Goal: Task Accomplishment & Management: Complete application form

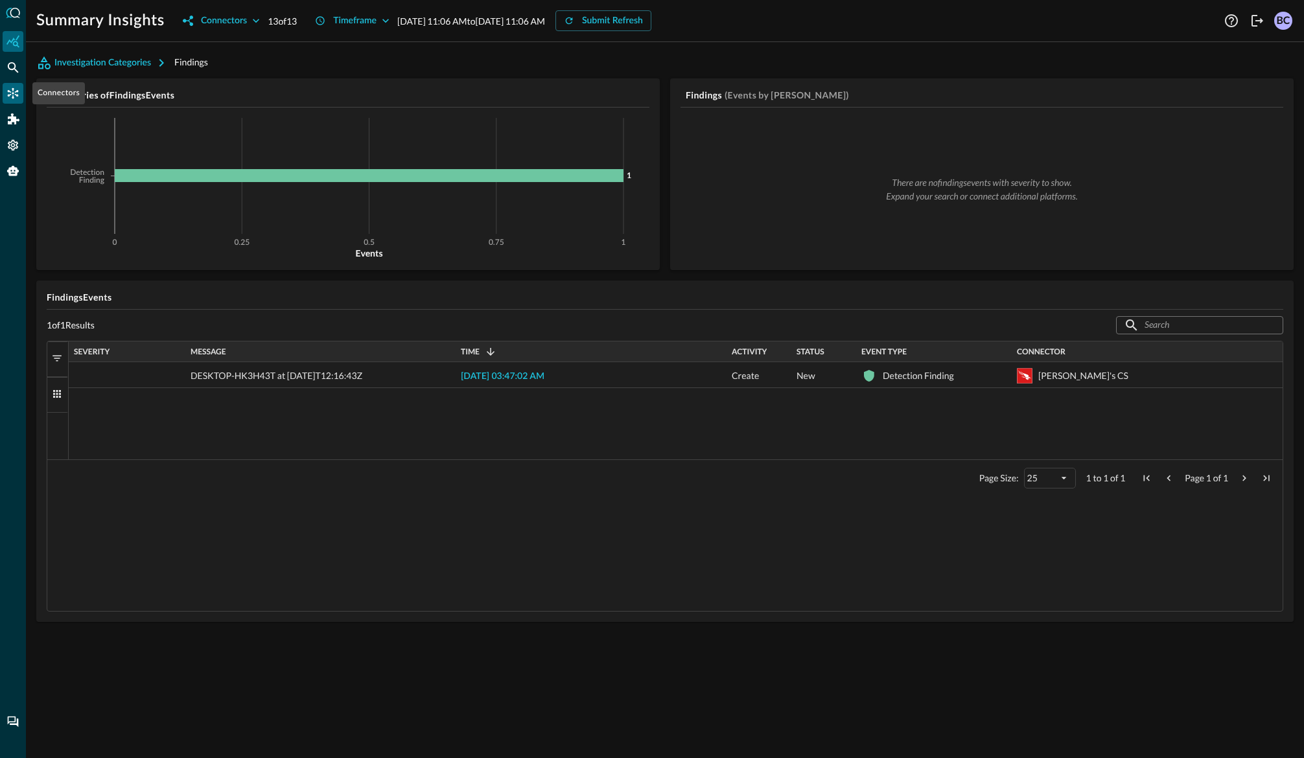
click at [10, 91] on icon "Connectors" at bounding box center [13, 93] width 11 height 11
click at [9, 91] on icon "Connectors" at bounding box center [13, 93] width 11 height 11
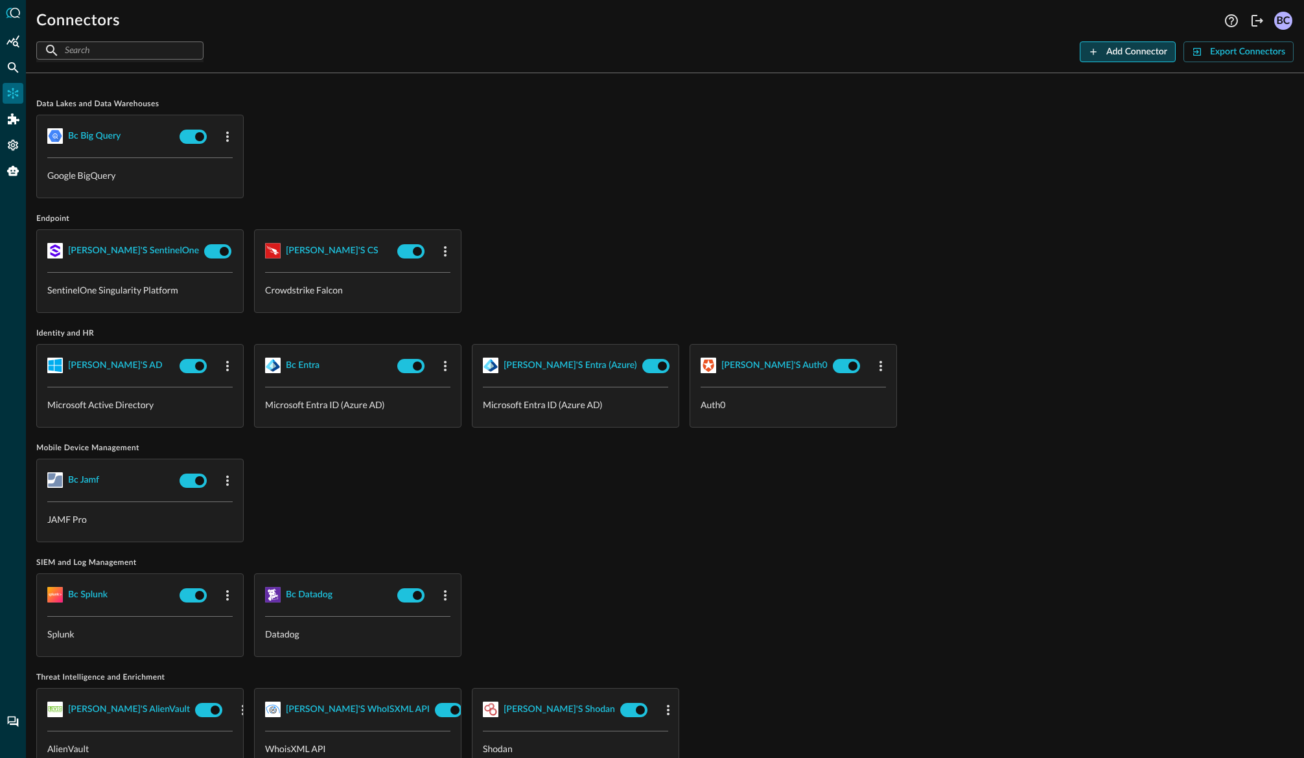
click at [913, 51] on div "Add Connector" at bounding box center [1136, 52] width 61 height 16
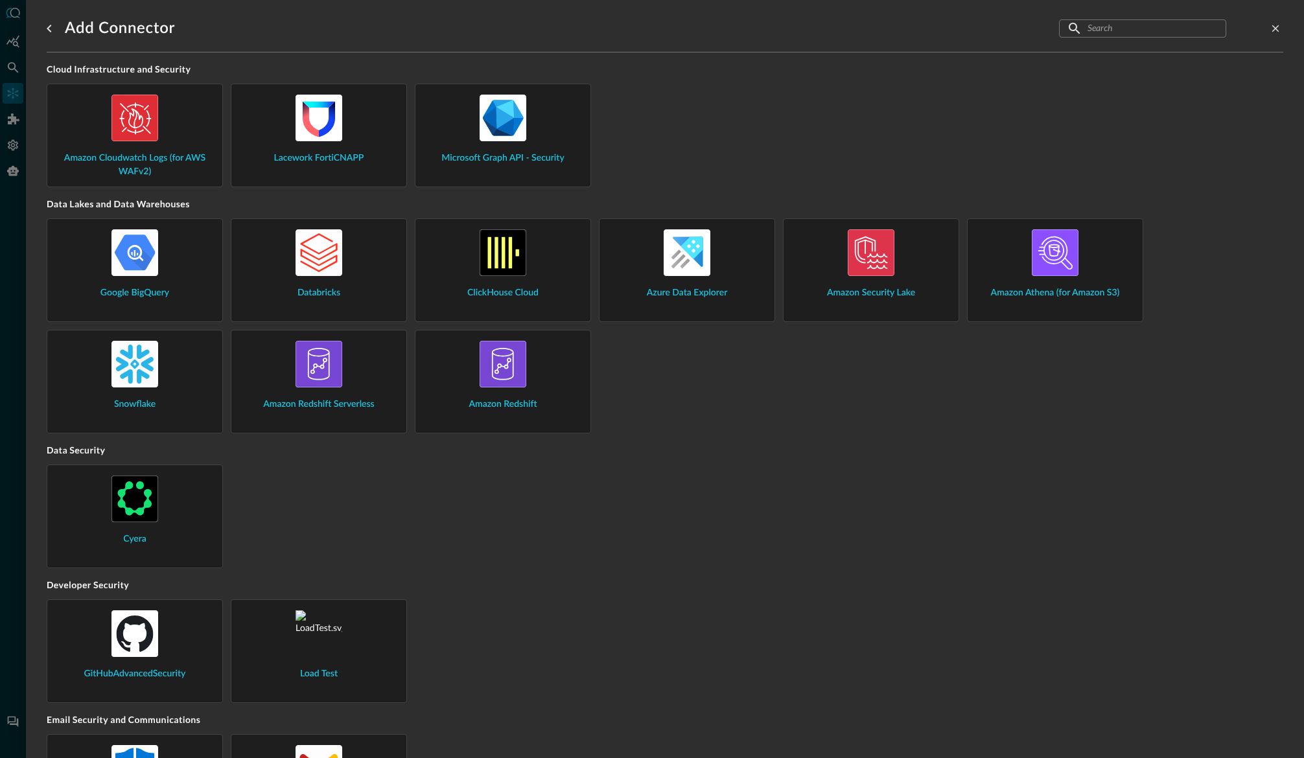
click at [165, 270] on div "Google BigQuery" at bounding box center [135, 264] width 154 height 71
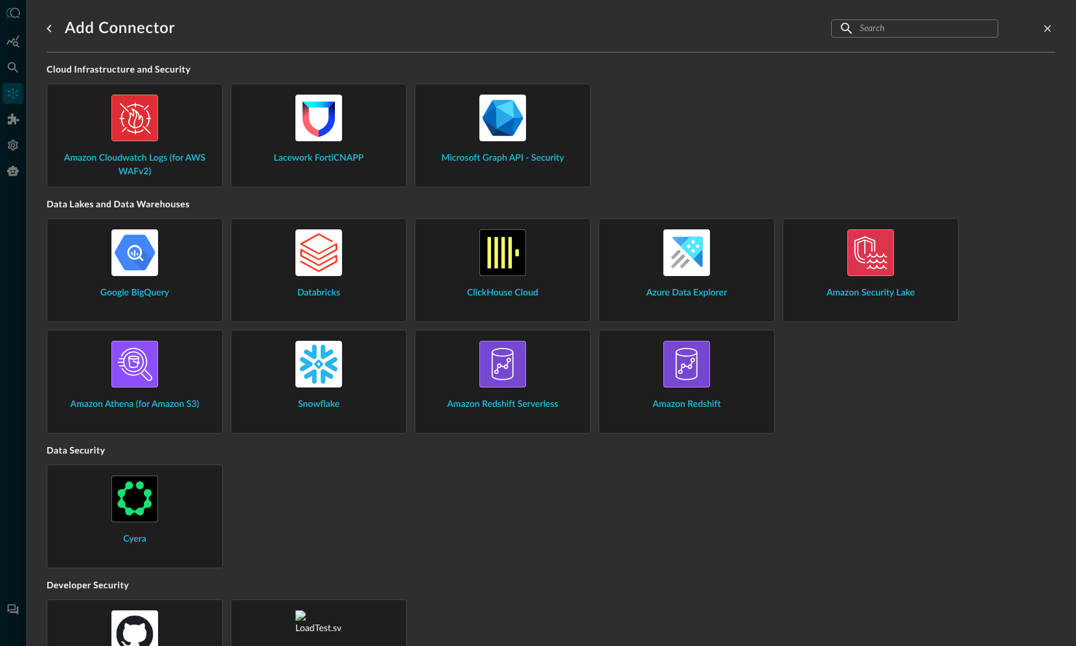
click at [707, 262] on img at bounding box center [687, 252] width 47 height 47
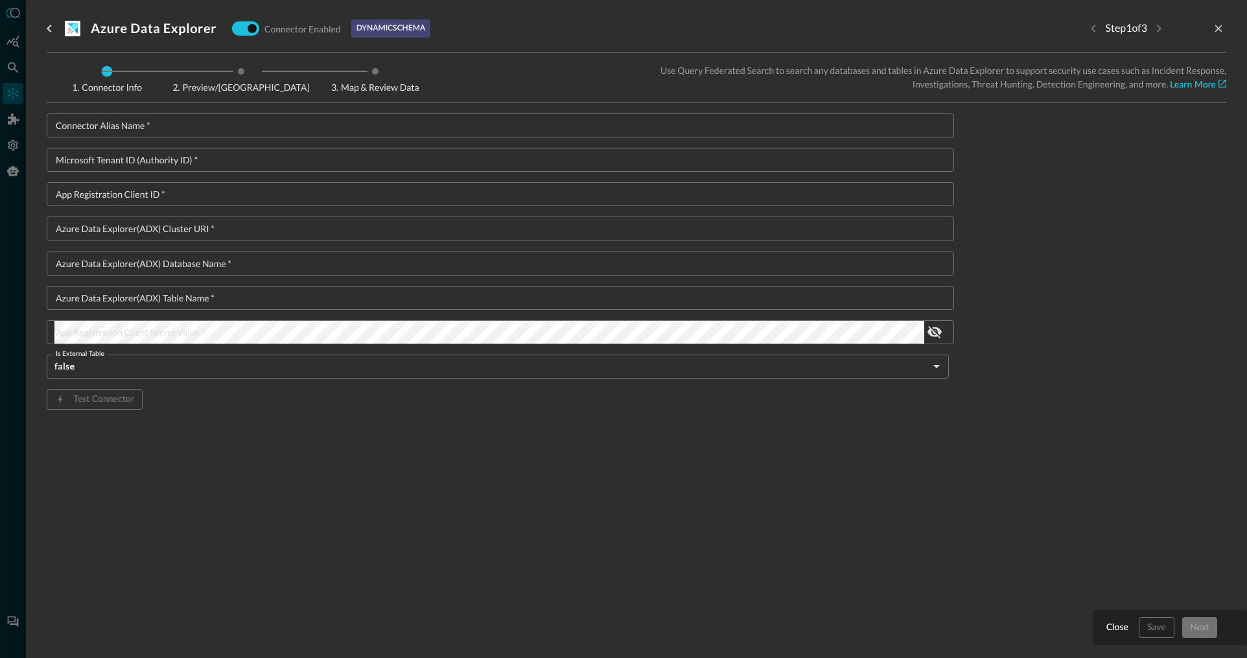
click at [47, 30] on icon "go back" at bounding box center [49, 29] width 16 height 16
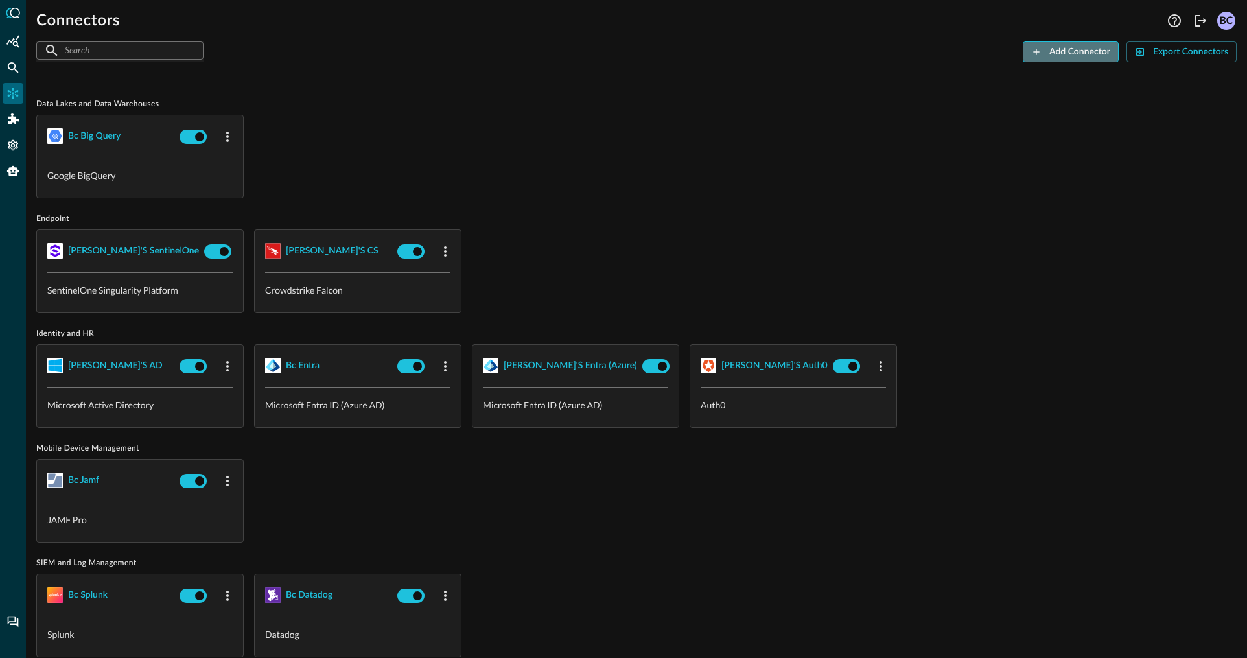
click at [913, 54] on div "Add Connector" at bounding box center [1079, 52] width 61 height 16
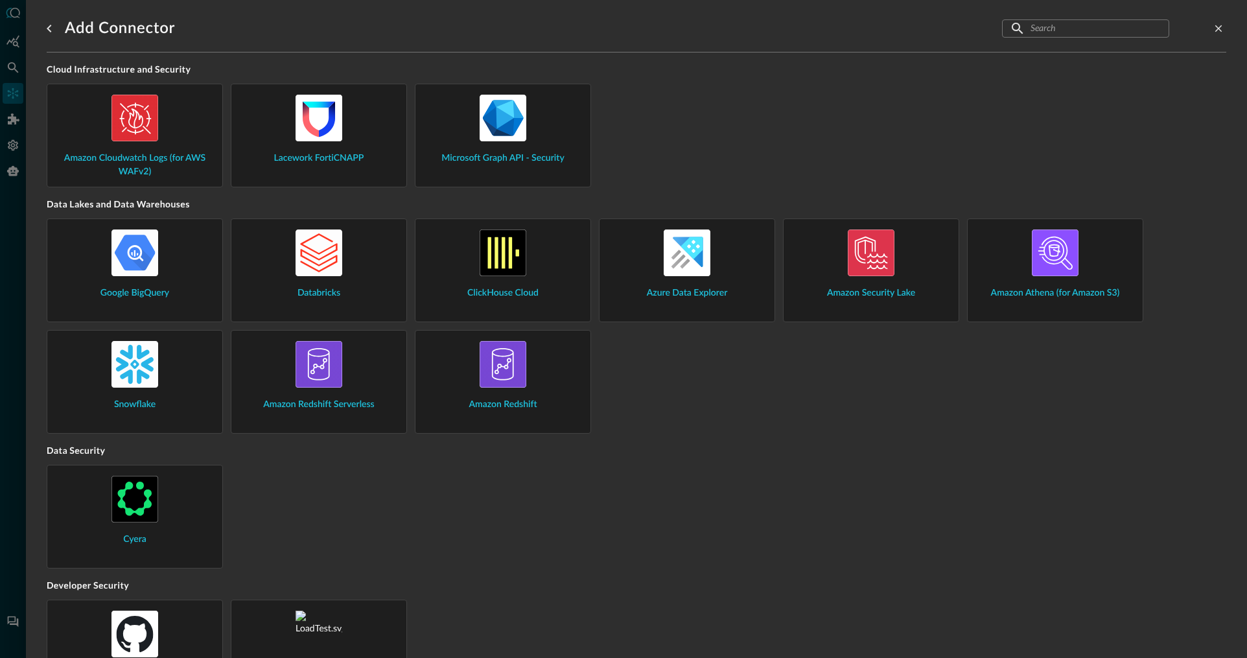
click at [913, 279] on div "Amazon Security Lake" at bounding box center [871, 264] width 154 height 71
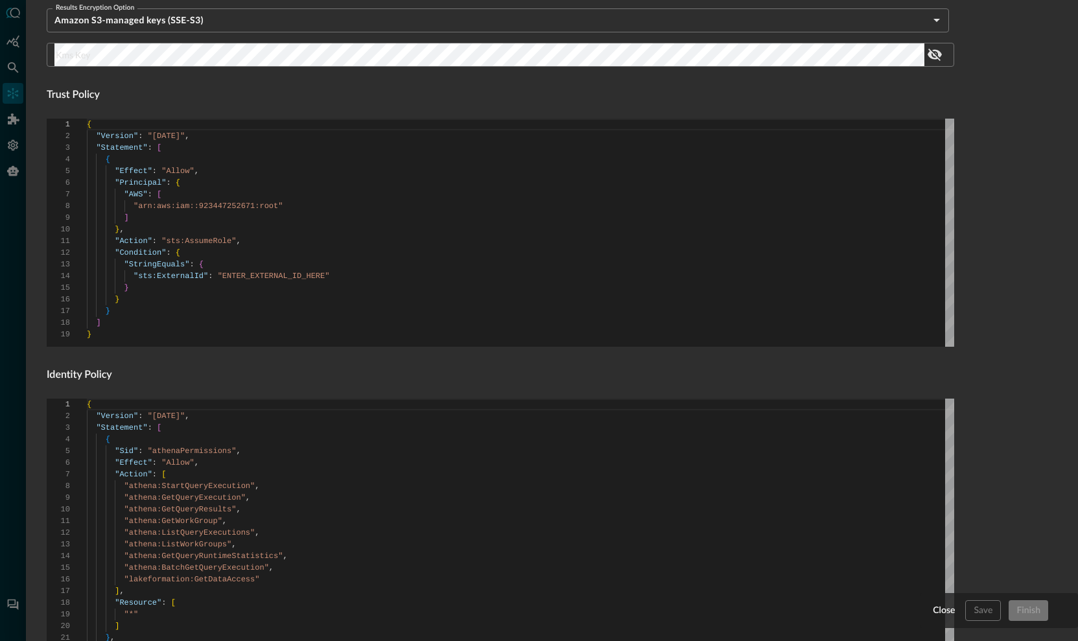
scroll to position [510, 0]
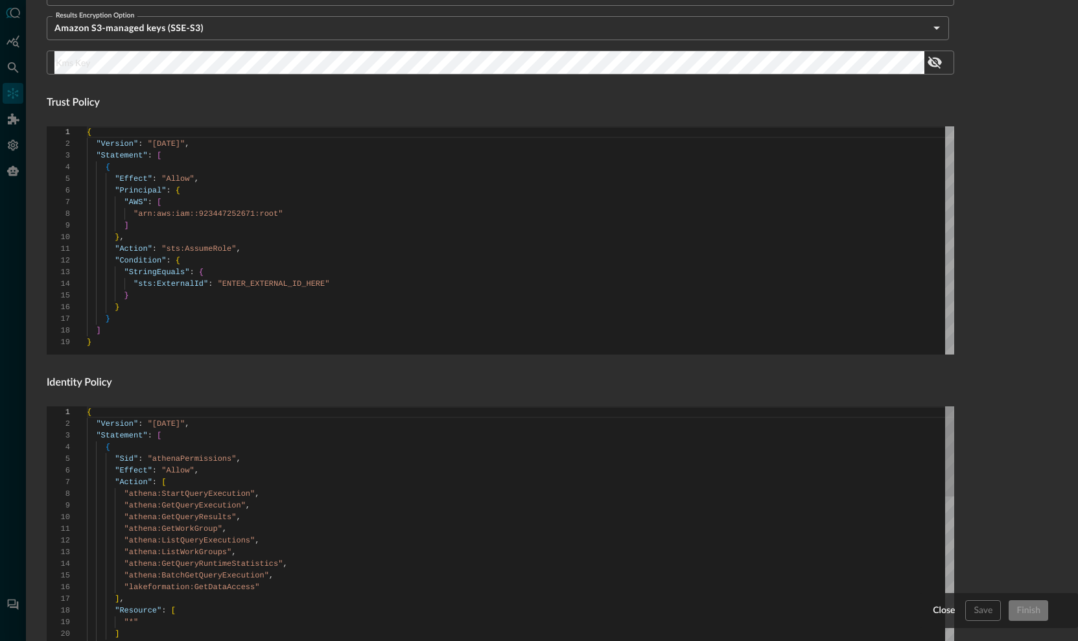
type textarea "{ "Version": "2012-10-17", "Statement": [ { "Sid": "athenaPermissions", "Effect…"
click at [841, 444] on div "{" at bounding box center [520, 447] width 867 height 12
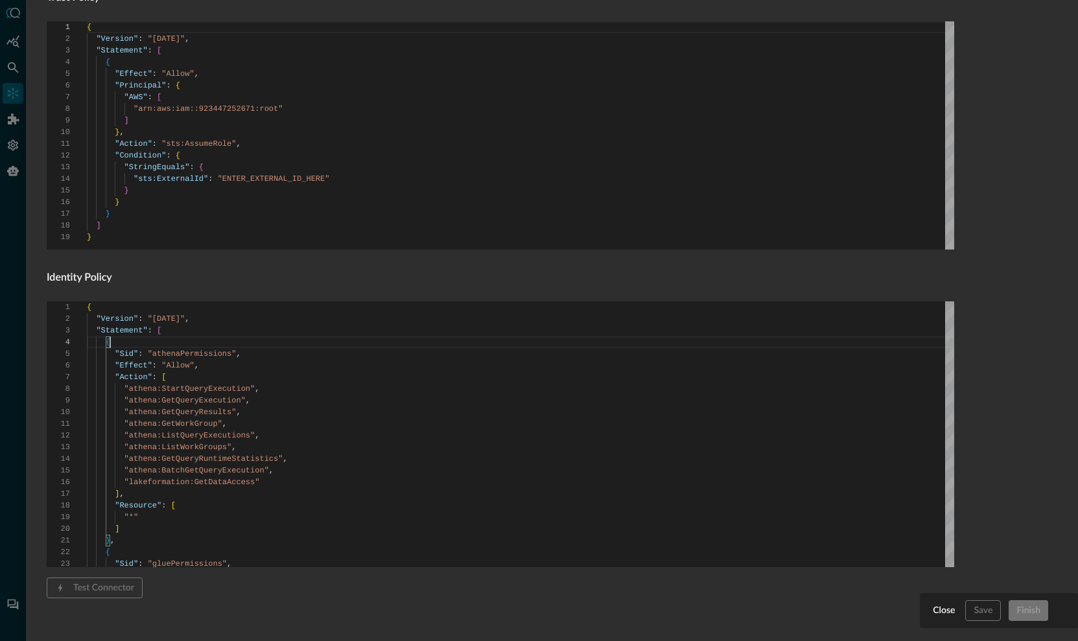
scroll to position [633, 0]
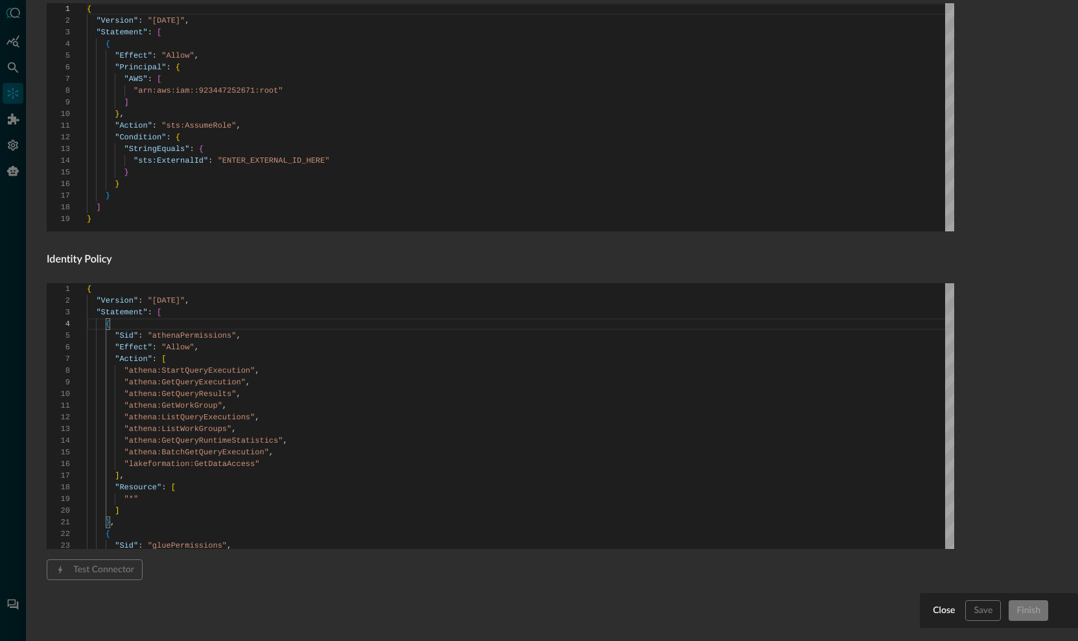
click at [535, 248] on div "Connector Alias Name   * Connector Alias Name   * External ID External ID Data …" at bounding box center [500, 51] width 907 height 1142
click at [102, 566] on span "Test Connector" at bounding box center [95, 569] width 96 height 21
click at [913, 607] on div "Close Save Finish" at bounding box center [998, 610] width 137 height 21
click at [913, 498] on form "Connector Alias Name   * Connector Alias Name   * External ID External ID Data …" at bounding box center [552, 51] width 1010 height 1142
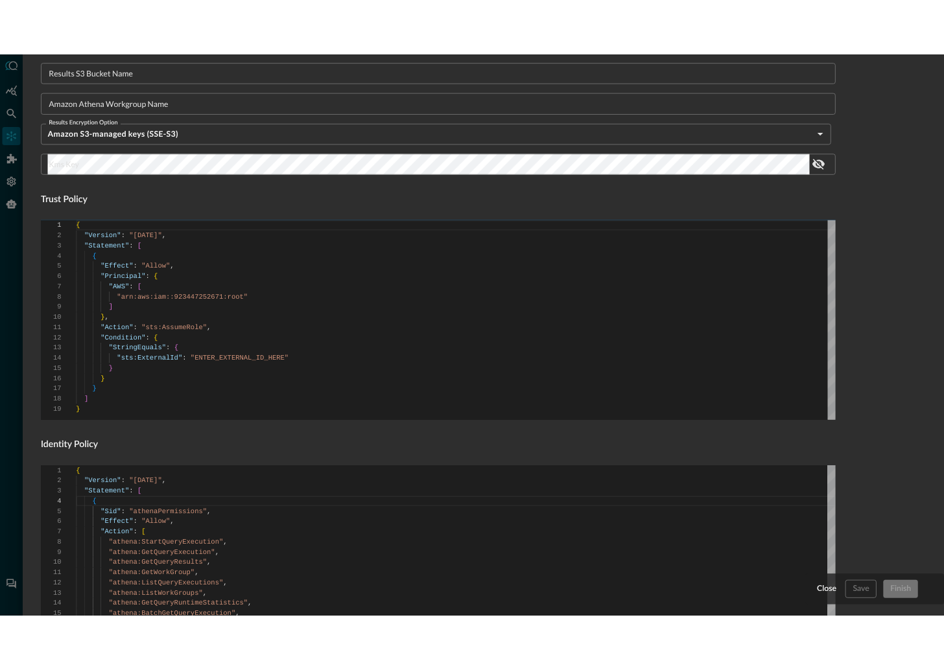
scroll to position [0, 0]
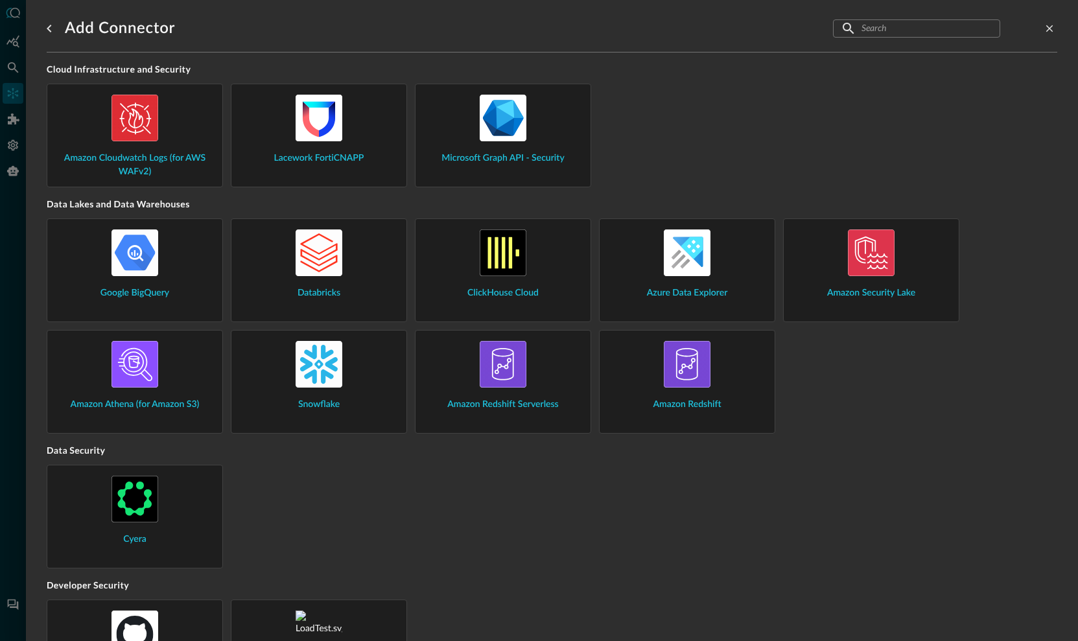
click at [327, 272] on img at bounding box center [319, 252] width 47 height 47
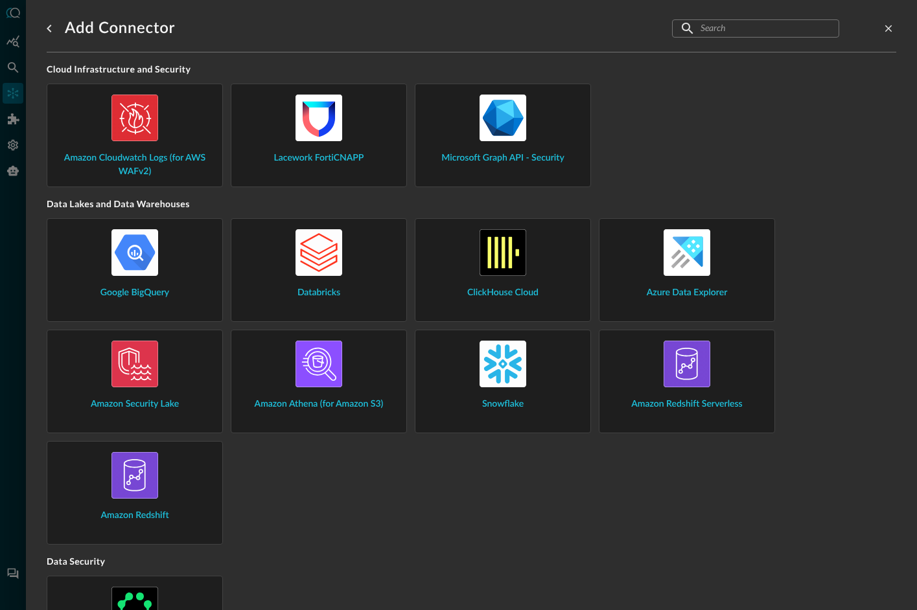
click at [346, 388] on div "Amazon Athena (for Amazon S3)" at bounding box center [319, 376] width 154 height 71
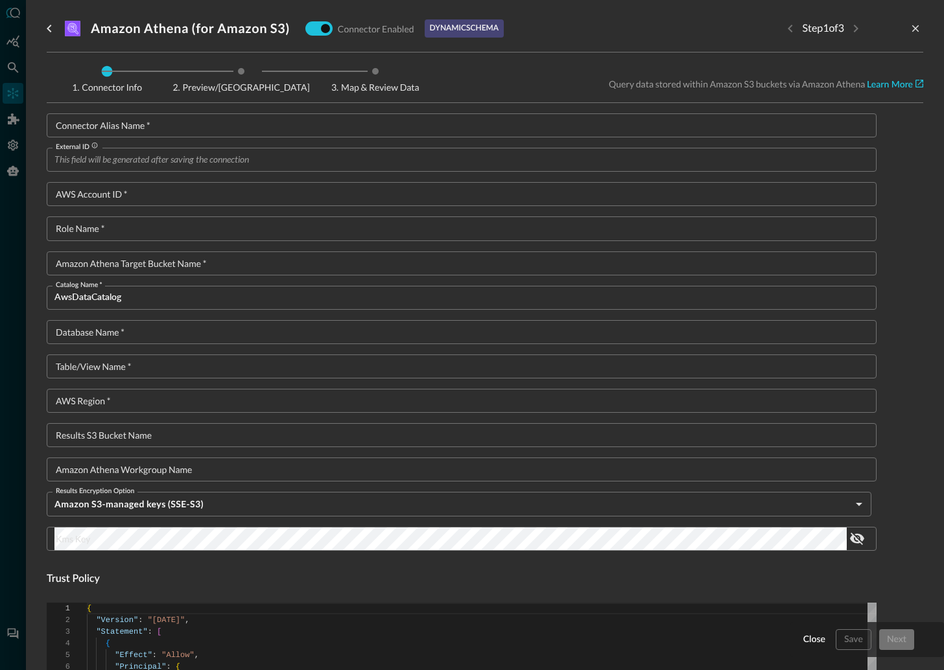
click at [852, 649] on div "Close Save Next" at bounding box center [866, 639] width 133 height 21
click at [843, 588] on div "Connector Alias Name   * Connector Alias Name   * External ID External ID AWS A…" at bounding box center [462, 667] width 830 height 1108
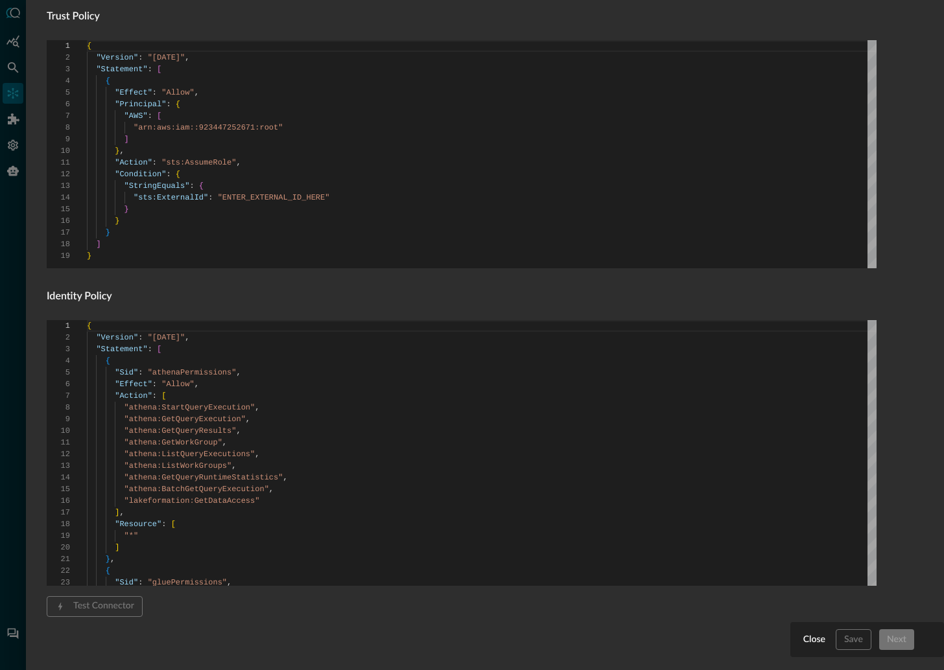
scroll to position [572, 0]
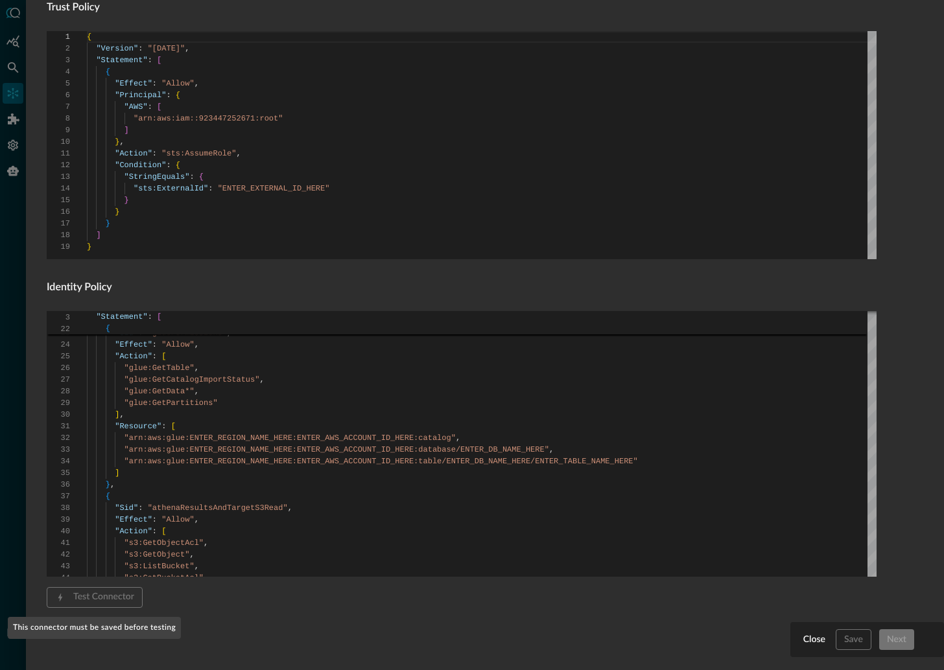
click at [103, 591] on span "Test Connector" at bounding box center [95, 597] width 96 height 21
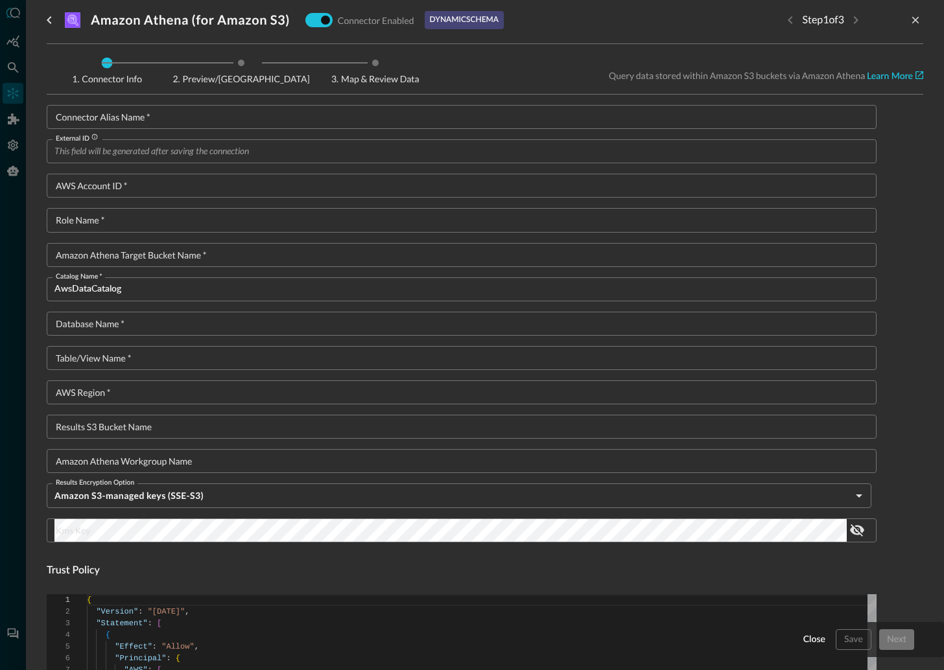
scroll to position [0, 0]
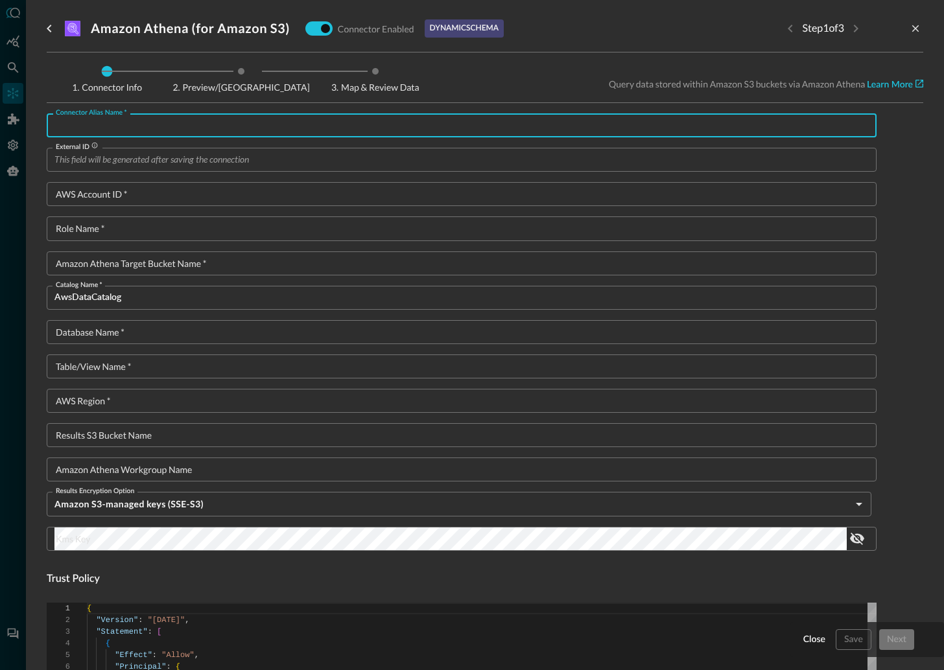
click at [117, 121] on div "Connector Alias Name   * Connector Alias Name   *" at bounding box center [462, 125] width 830 height 24
type input "af"
click at [120, 157] on input "External ID" at bounding box center [465, 160] width 822 height 24
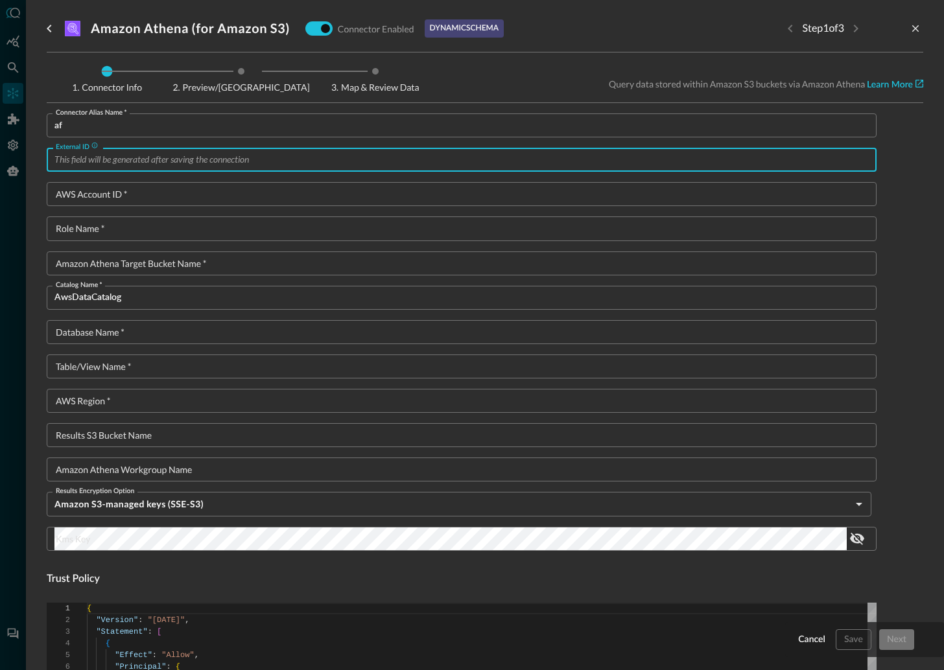
click at [78, 165] on input "External ID" at bounding box center [465, 160] width 822 height 24
click at [96, 196] on input "AWS Account ID   *" at bounding box center [465, 194] width 822 height 24
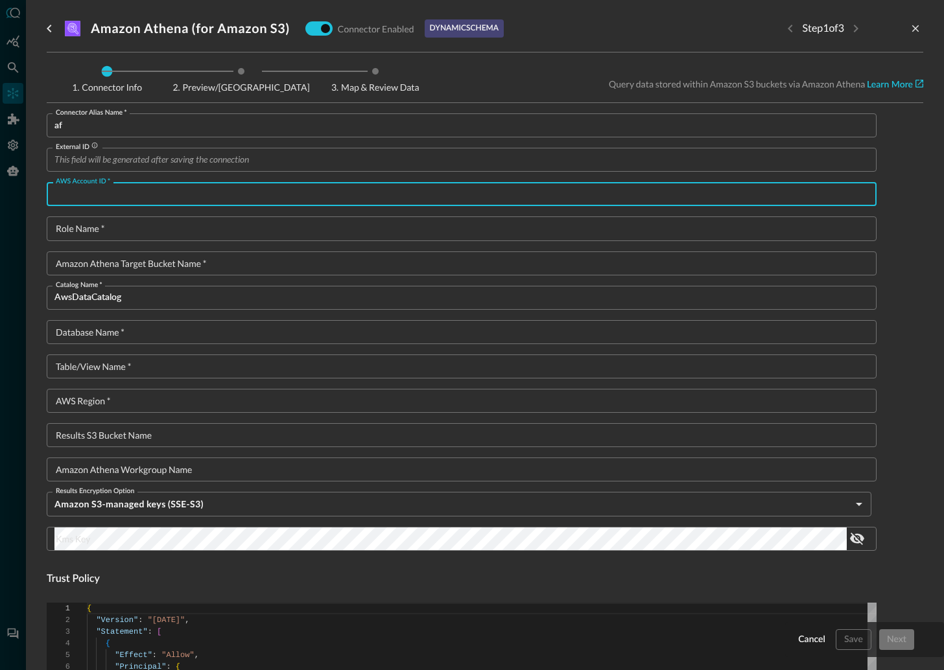
type input "1"
type textarea "{ "Version": "2012-10-17", "Statement": [ { "Sid": "athenaPermissions", "Effect…"
type input "1244"
click at [158, 156] on input "External ID" at bounding box center [465, 160] width 822 height 24
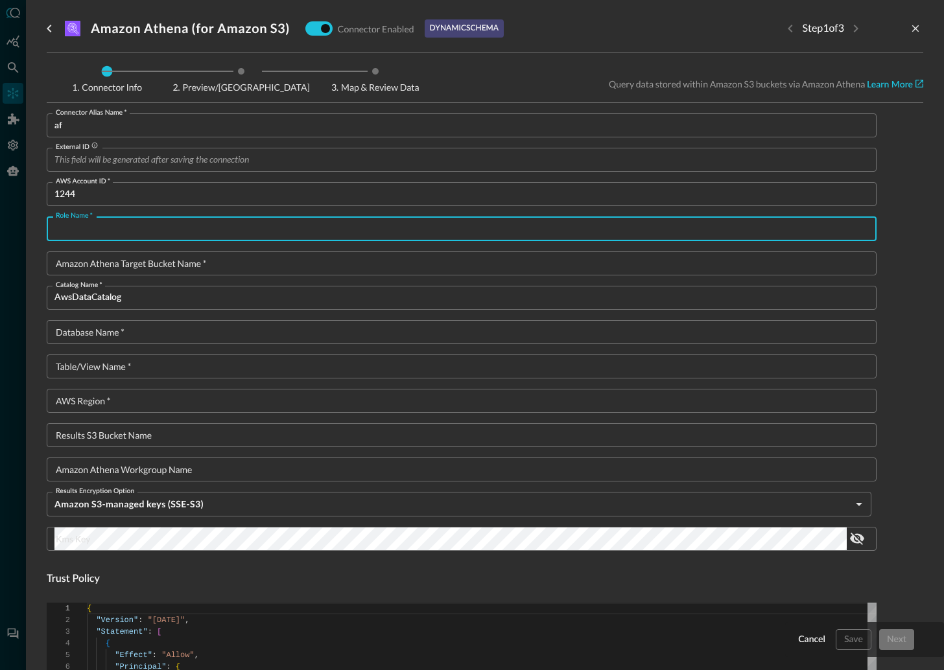
click at [111, 227] on input "Role Name   *" at bounding box center [465, 228] width 822 height 24
type input "42"
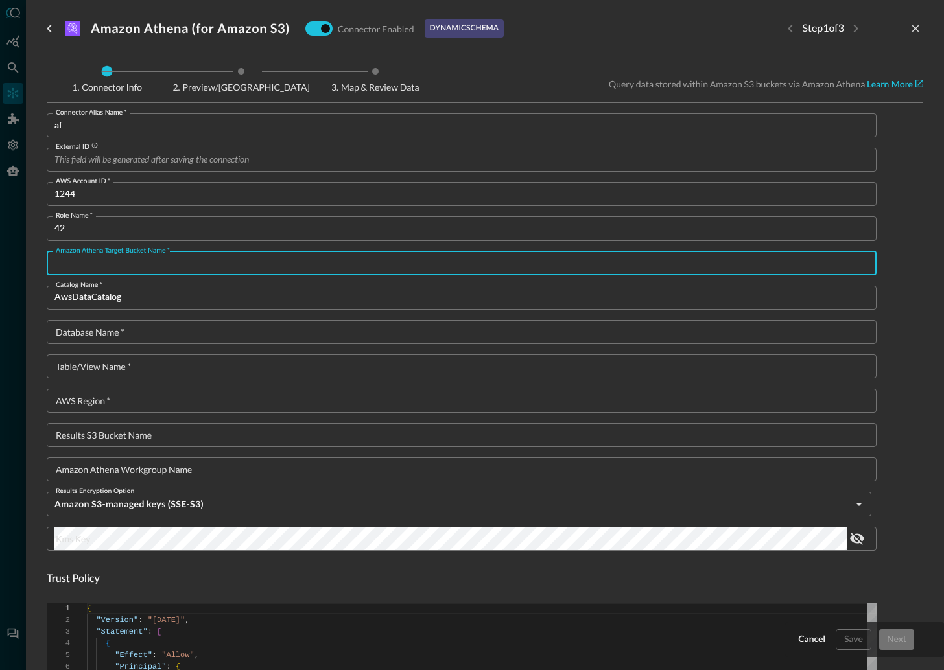
click at [176, 261] on input "Amazon Athena target bucket name   *" at bounding box center [465, 263] width 822 height 24
type input "42"
click at [150, 301] on input "AwsDataCatalog" at bounding box center [465, 298] width 822 height 24
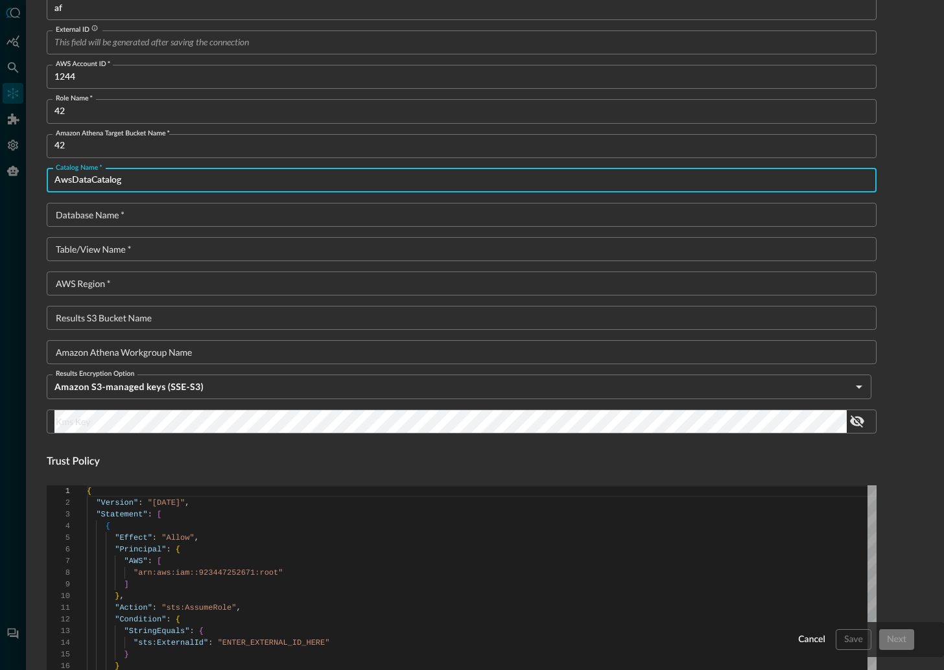
scroll to position [159, 0]
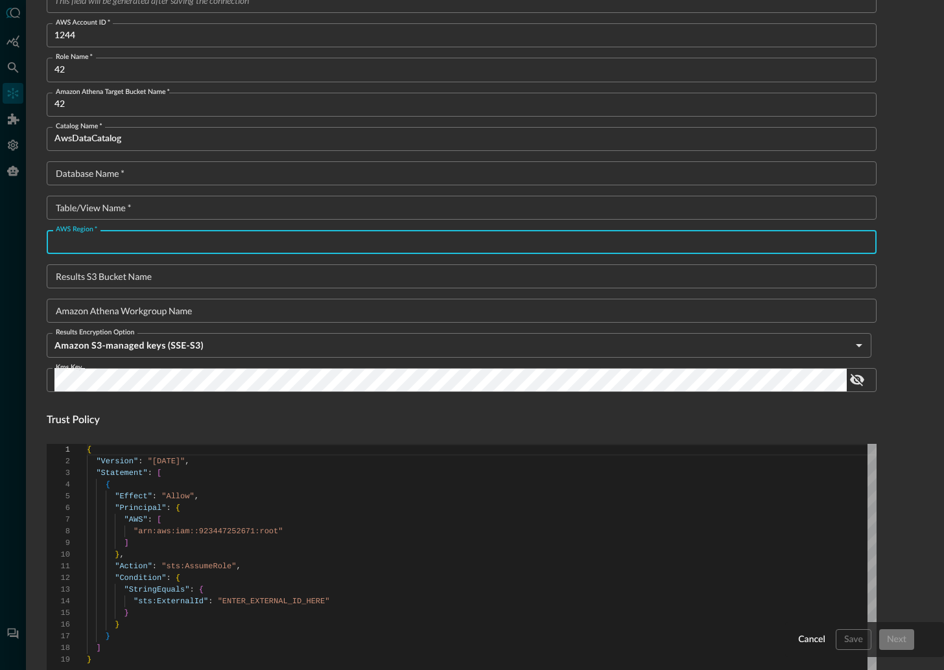
drag, startPoint x: 89, startPoint y: 248, endPoint x: 91, endPoint y: 235, distance: 13.7
click at [89, 246] on input "AWS Region   *" at bounding box center [465, 242] width 822 height 24
type input "142"
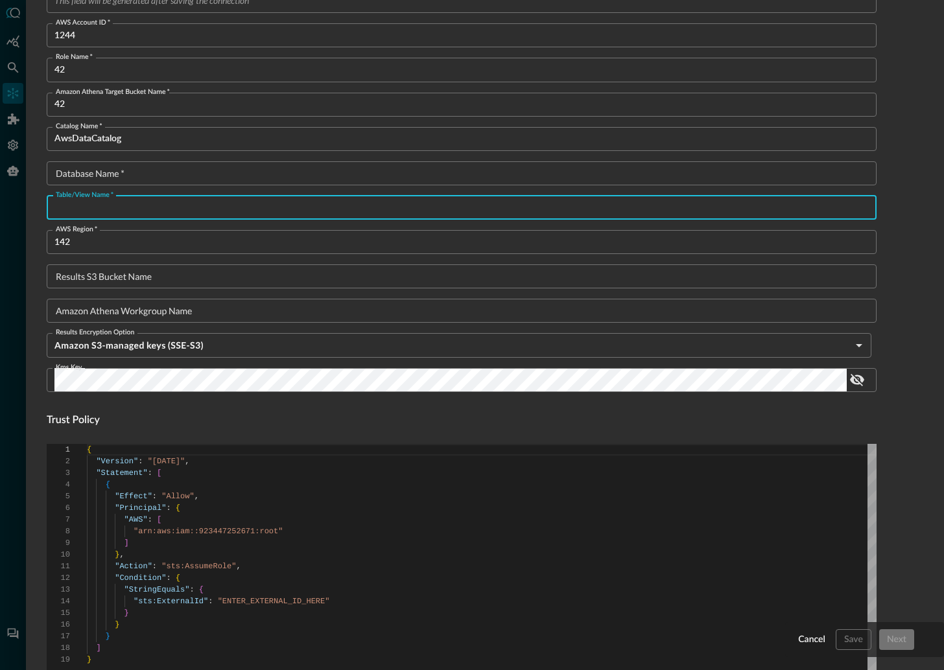
drag, startPoint x: 96, startPoint y: 209, endPoint x: 97, endPoint y: 202, distance: 7.2
click at [95, 208] on input "Table/View Name   *" at bounding box center [465, 208] width 822 height 24
type input "412"
click at [97, 167] on input "Database Name   *" at bounding box center [465, 173] width 822 height 24
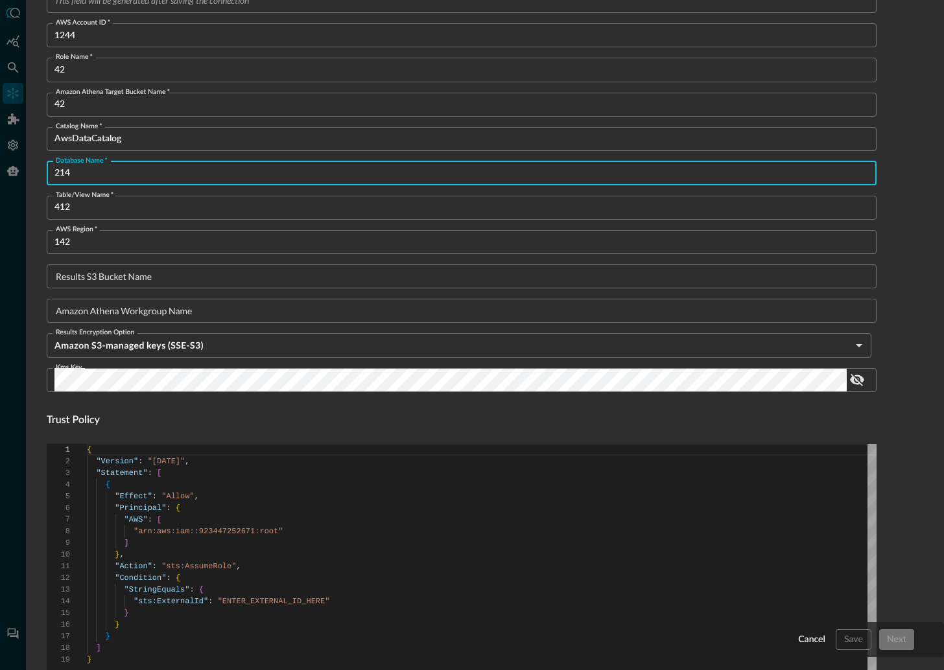
type input "214"
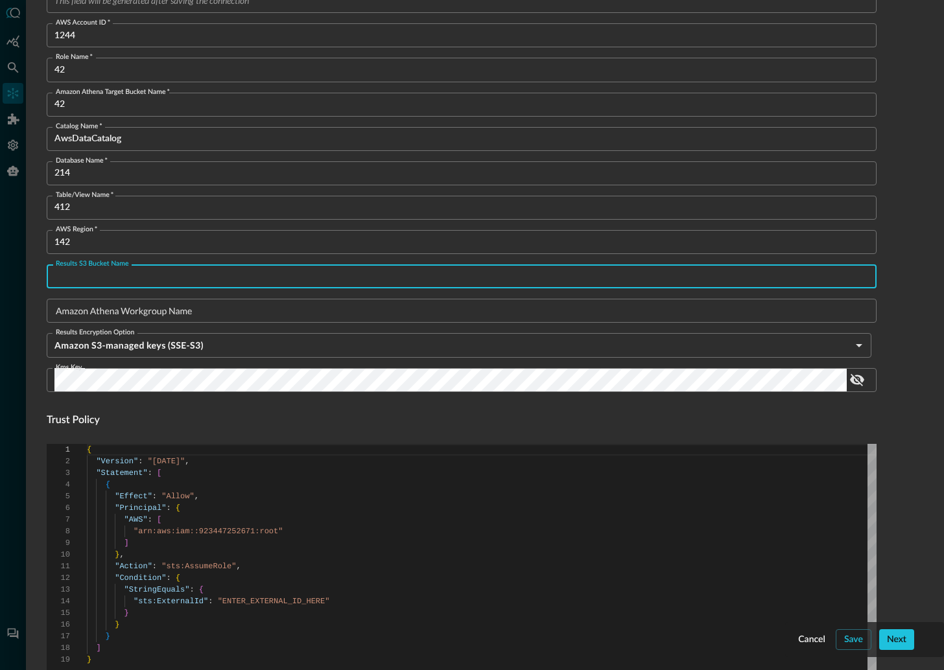
click at [168, 272] on input "Results S3 Bucket Name" at bounding box center [465, 276] width 822 height 24
type input "142"
click at [219, 312] on input "Amazon Athena Workgroup Name" at bounding box center [465, 311] width 822 height 24
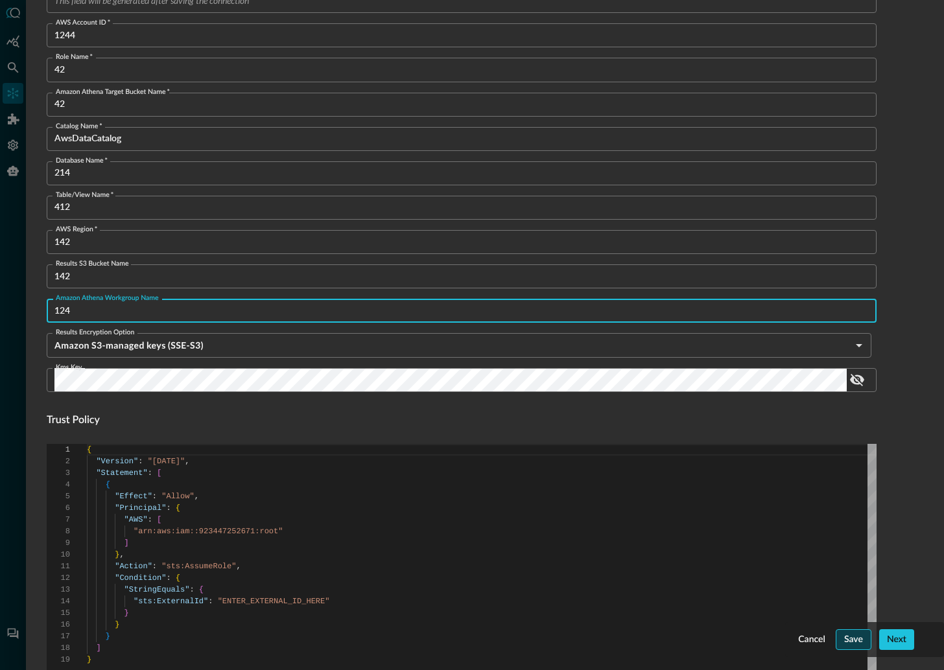
type input "124"
click at [854, 636] on div "Save" at bounding box center [853, 640] width 19 height 16
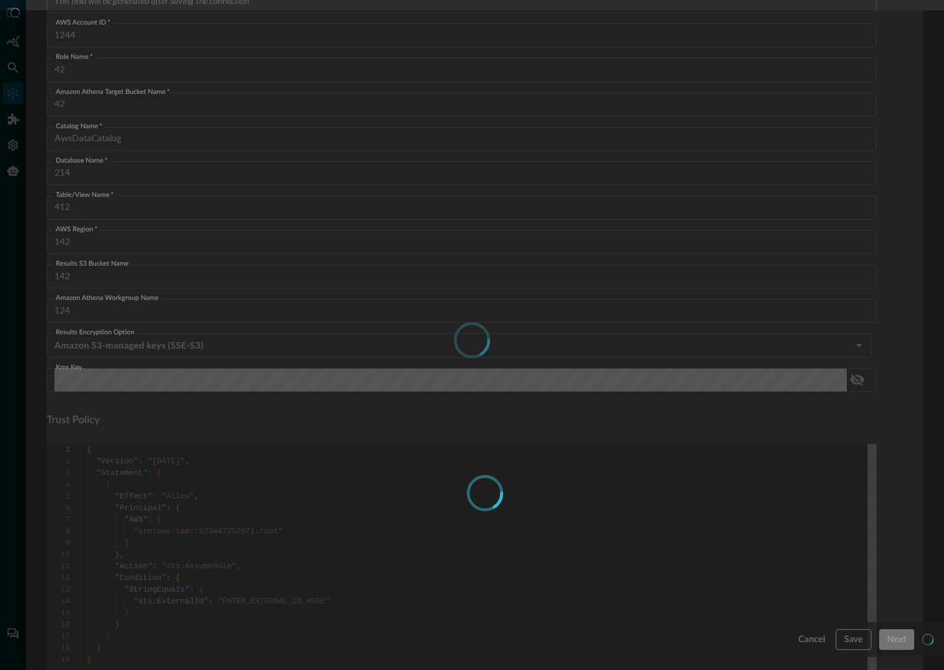
type input "AwsAthena"
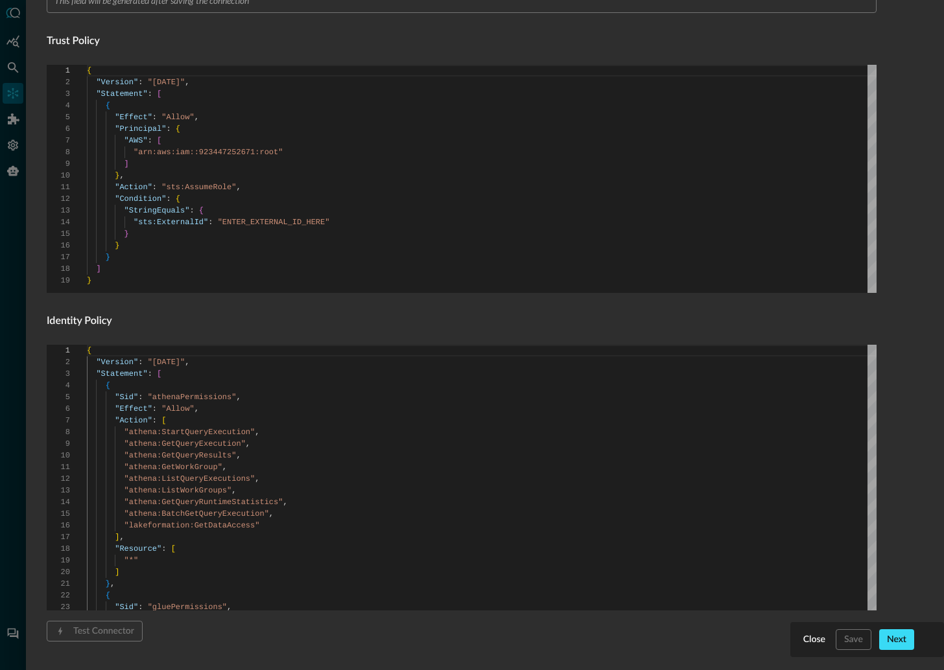
click at [889, 634] on div "Next" at bounding box center [896, 640] width 19 height 16
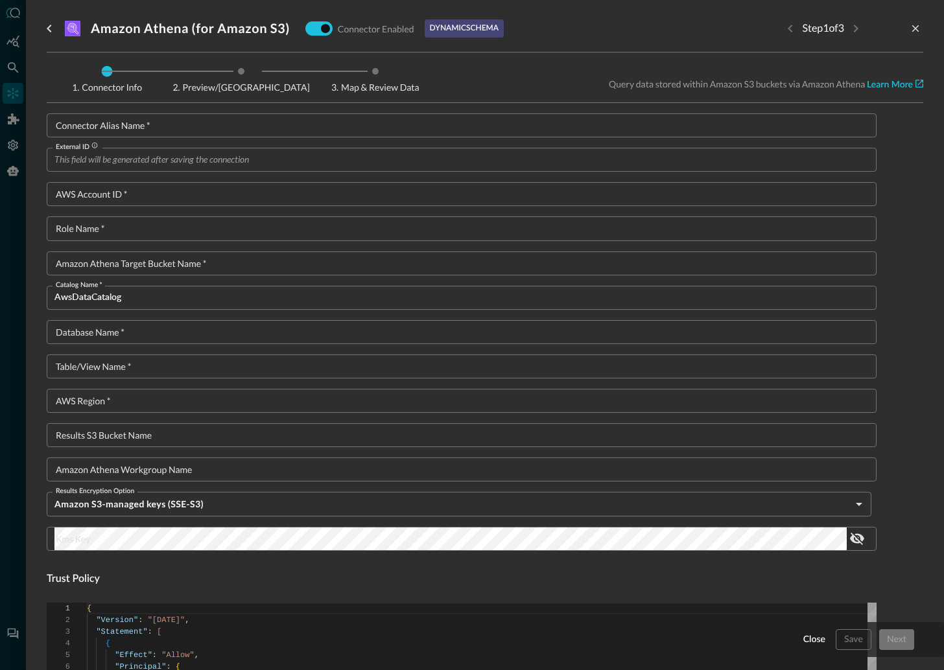
click at [146, 123] on input "Connector Alias Name   *" at bounding box center [465, 125] width 822 height 24
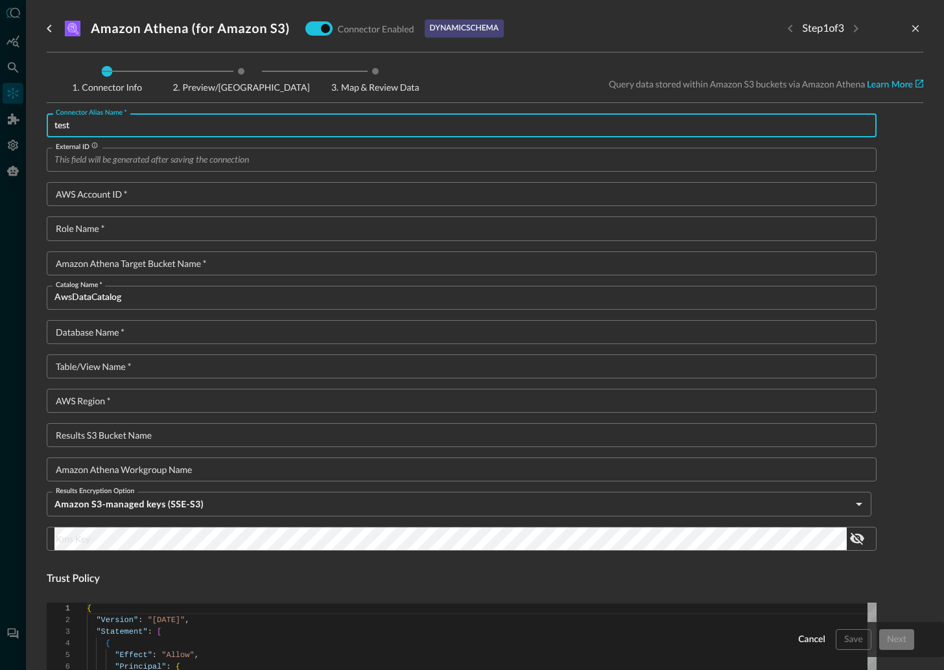
type input "test"
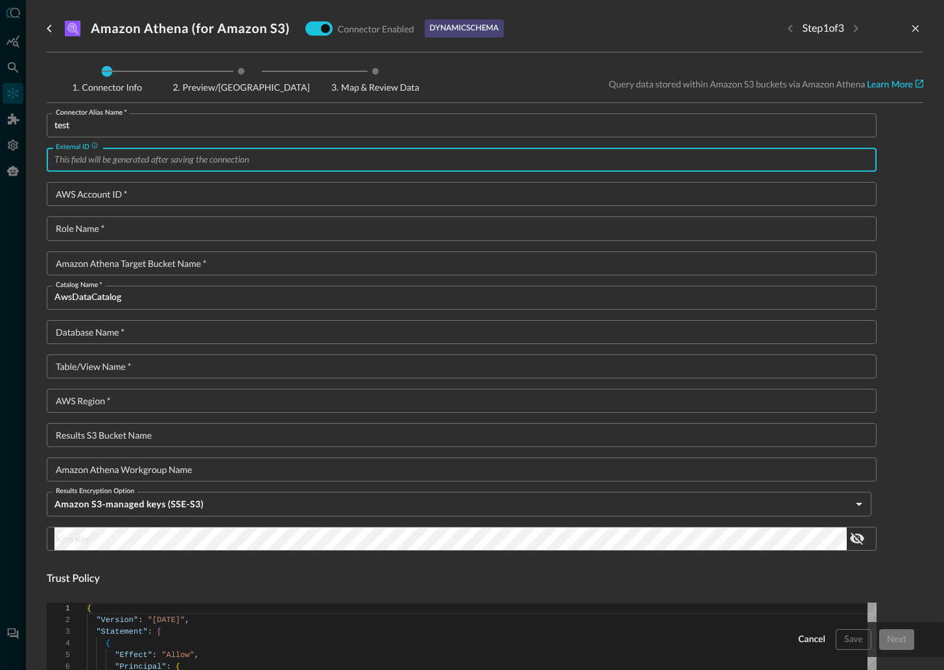
click at [142, 162] on input "External ID" at bounding box center [465, 160] width 822 height 24
click at [131, 196] on input "AWS Account ID   *" at bounding box center [465, 194] width 822 height 24
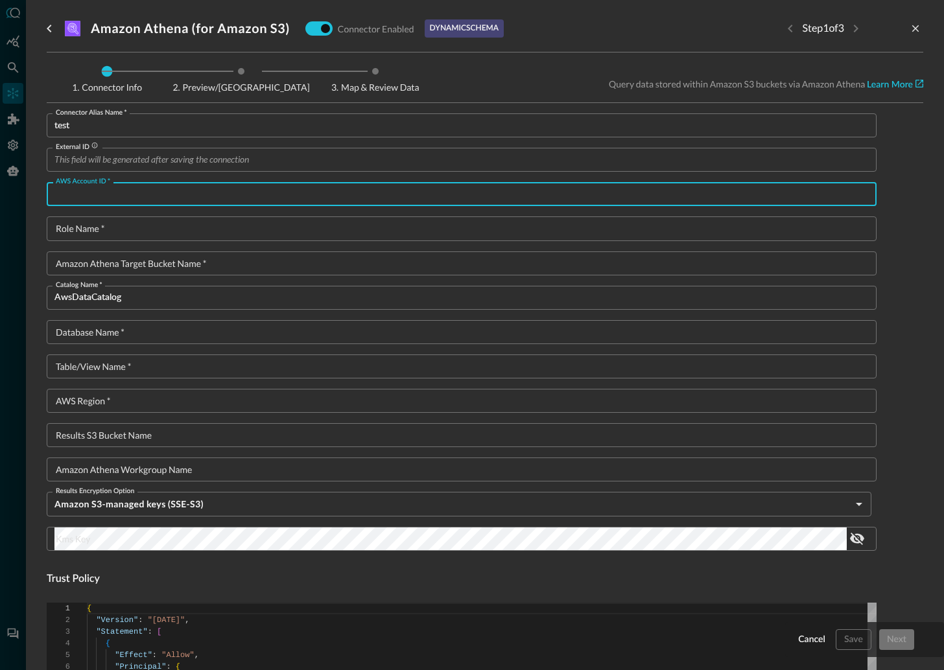
type input "t"
type textarea "{ "Version": "2012-10-17", "Statement": [ { "Sid": "athenaPermissions", "Effect…"
type input "test"
click at [100, 226] on input "Role Name   *" at bounding box center [465, 228] width 822 height 24
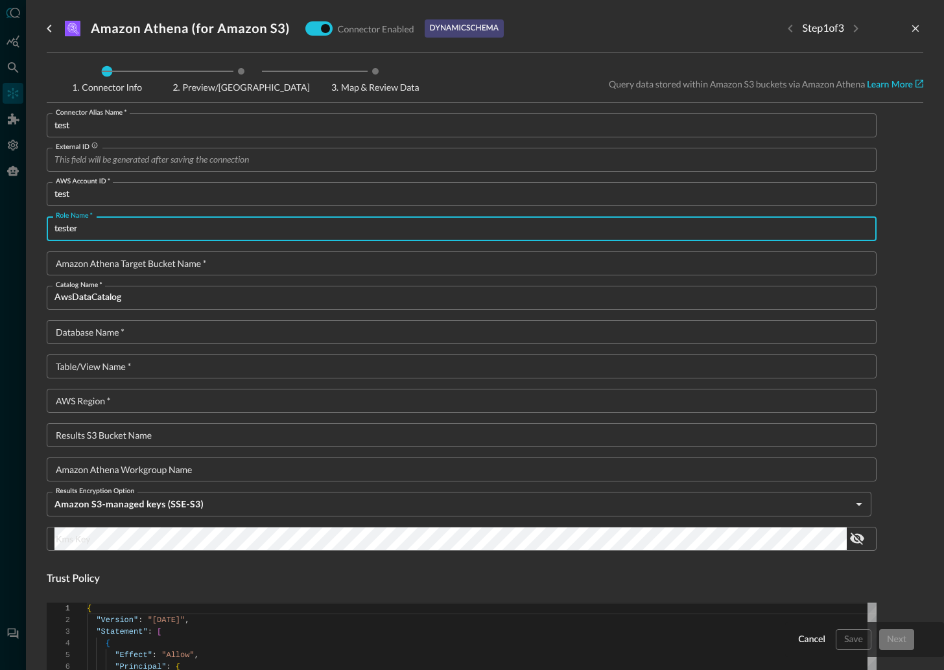
type input "tester"
drag, startPoint x: 130, startPoint y: 259, endPoint x: 185, endPoint y: 276, distance: 57.0
click at [130, 259] on div "Amazon Athena target bucket name   * Amazon Athena target bucket name   *" at bounding box center [462, 263] width 830 height 24
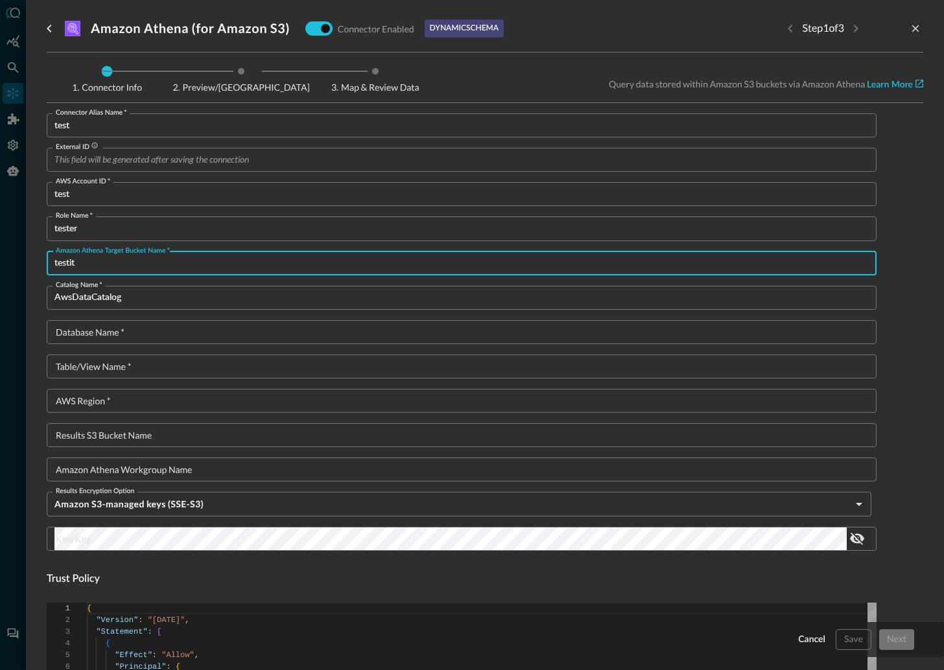
scroll to position [17, 0]
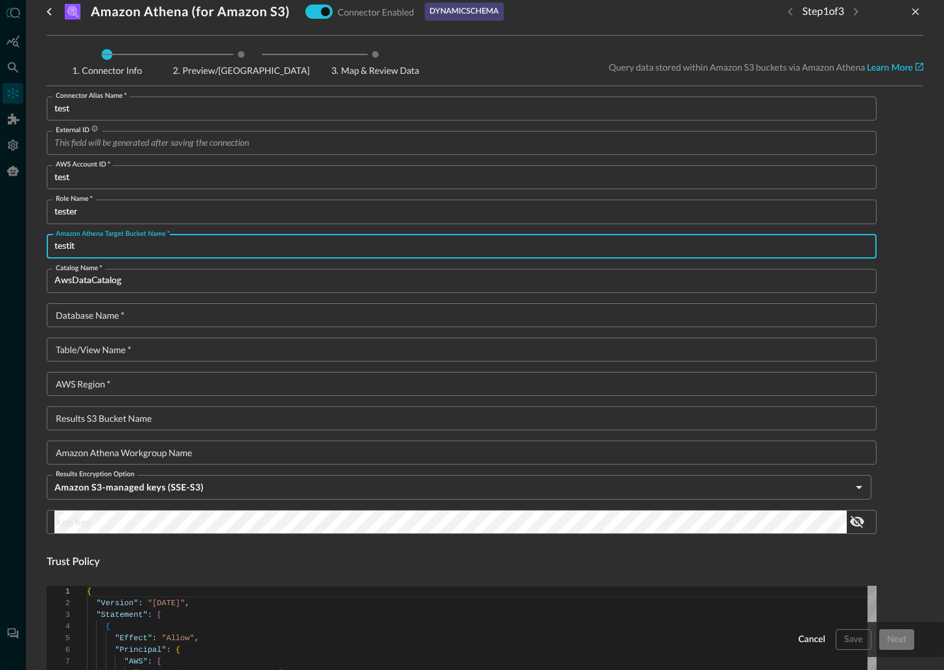
type input "testit"
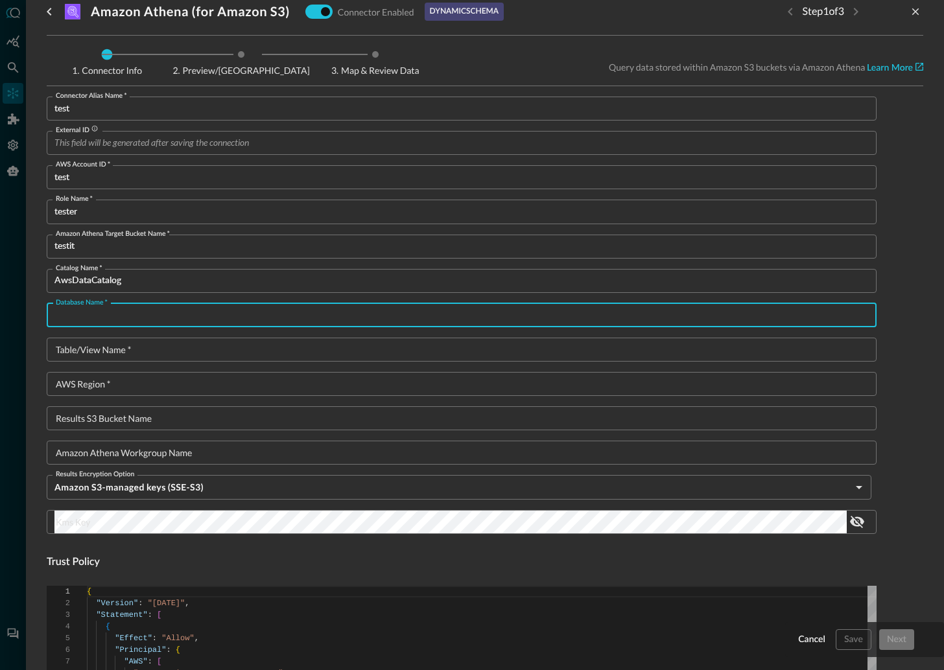
scroll to position [19, 0]
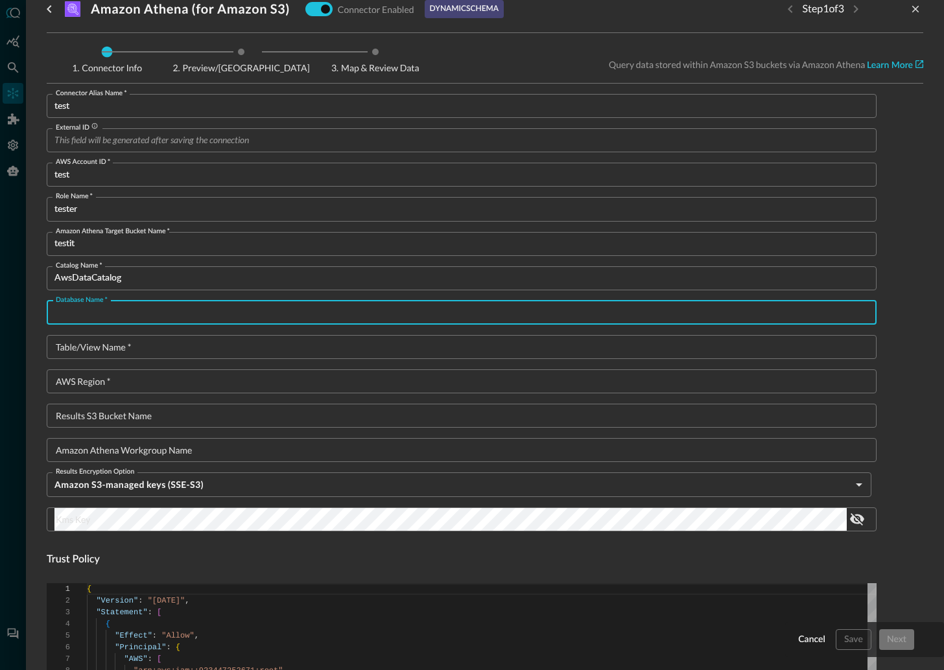
drag, startPoint x: 106, startPoint y: 314, endPoint x: 108, endPoint y: 307, distance: 7.6
click at [105, 313] on input "Database Name   *" at bounding box center [465, 313] width 822 height 24
type input "test"
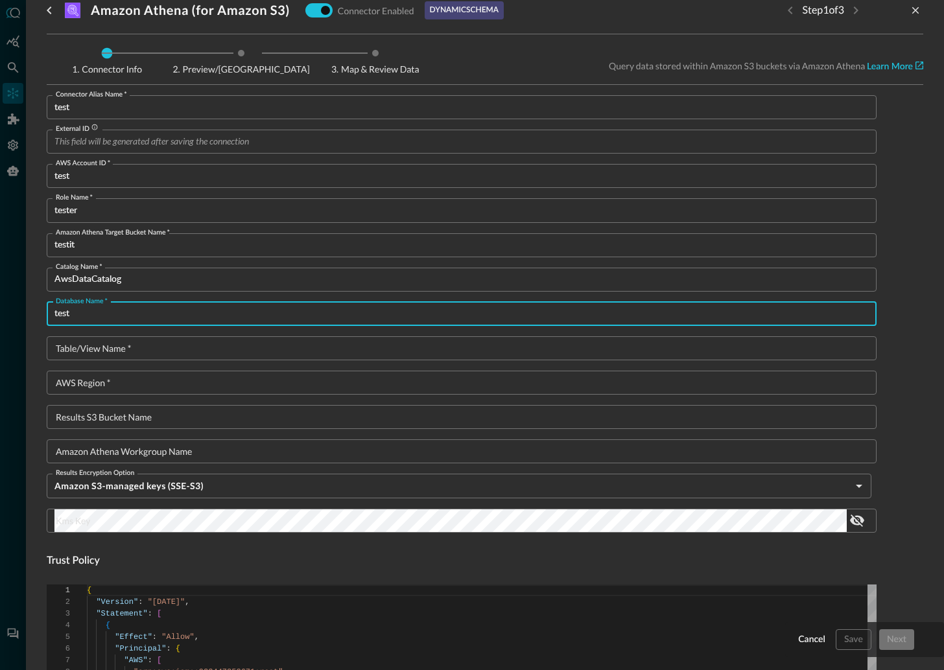
click at [139, 346] on input "Table/View Name   *" at bounding box center [465, 348] width 822 height 24
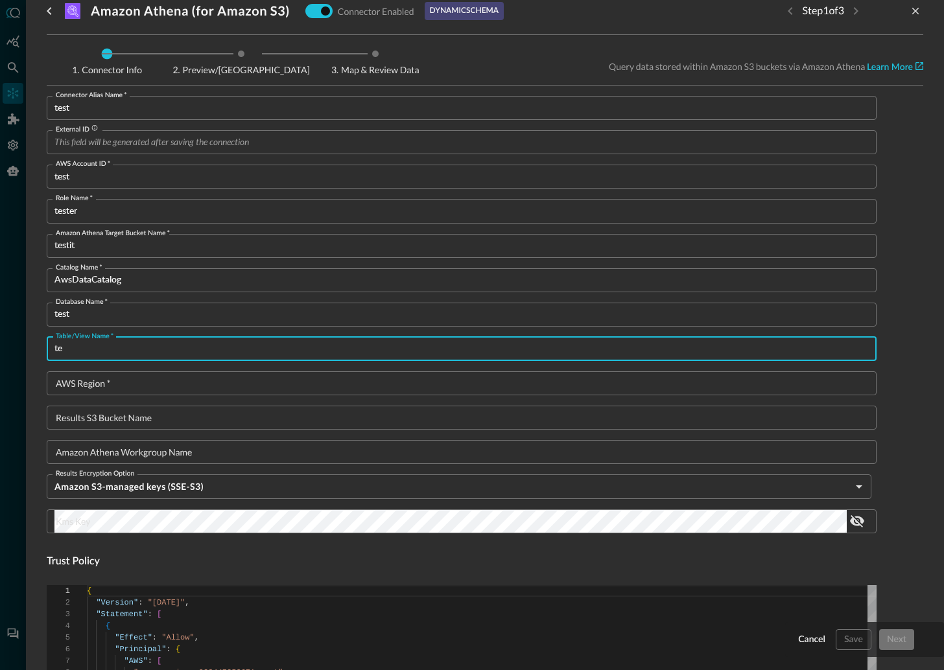
scroll to position [16, 0]
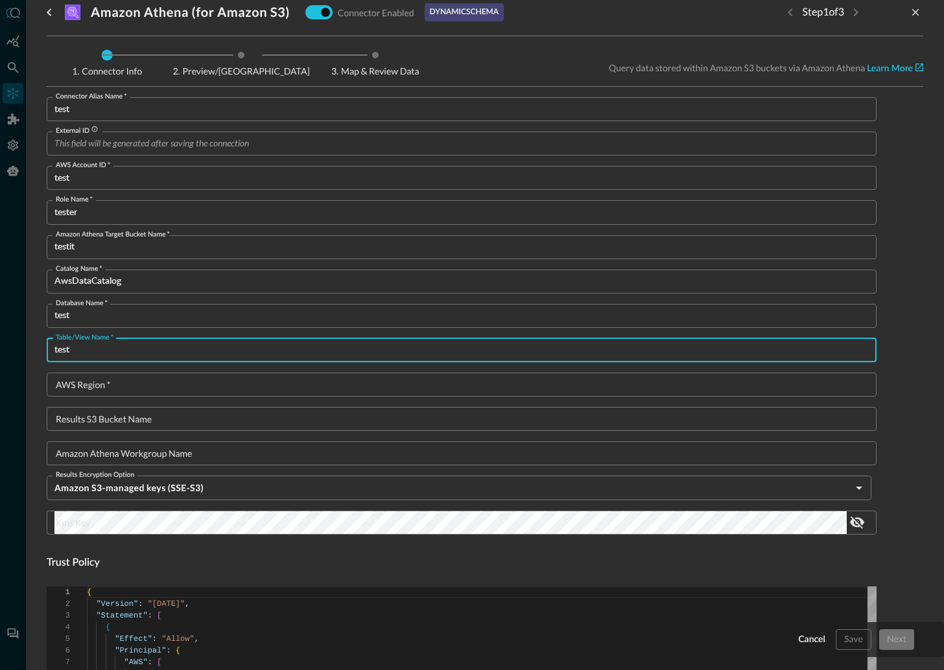
type input "test"
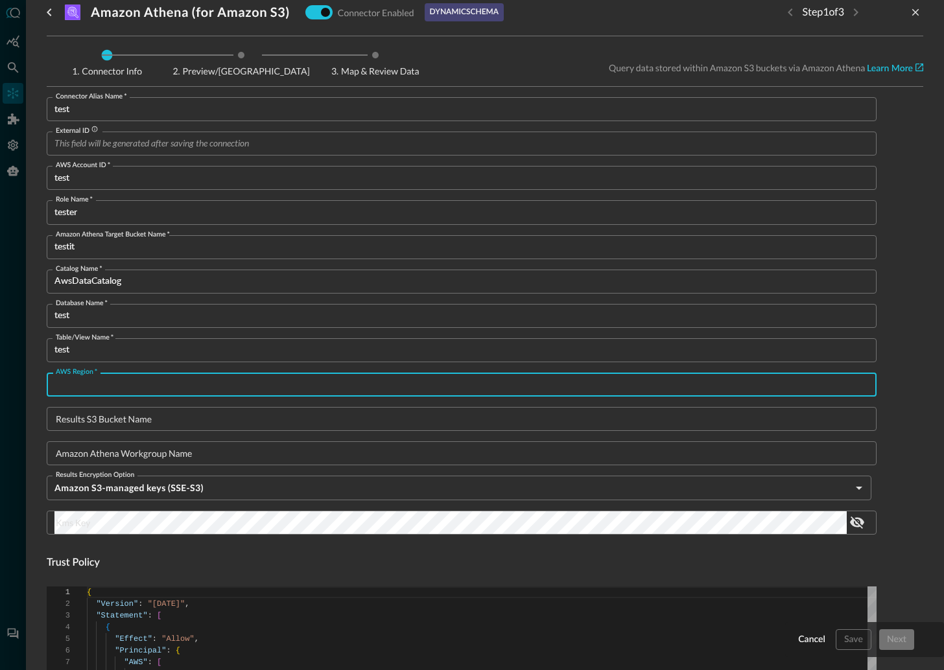
drag, startPoint x: 124, startPoint y: 386, endPoint x: 141, endPoint y: 379, distance: 18.3
click at [124, 384] on input "AWS Region   *" at bounding box center [465, 385] width 822 height 24
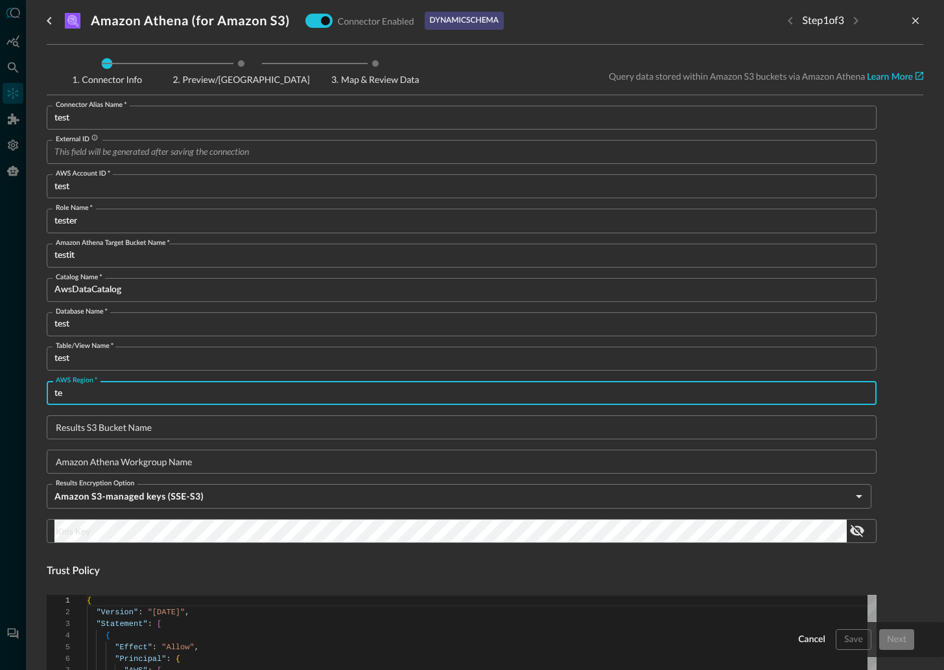
scroll to position [10, 0]
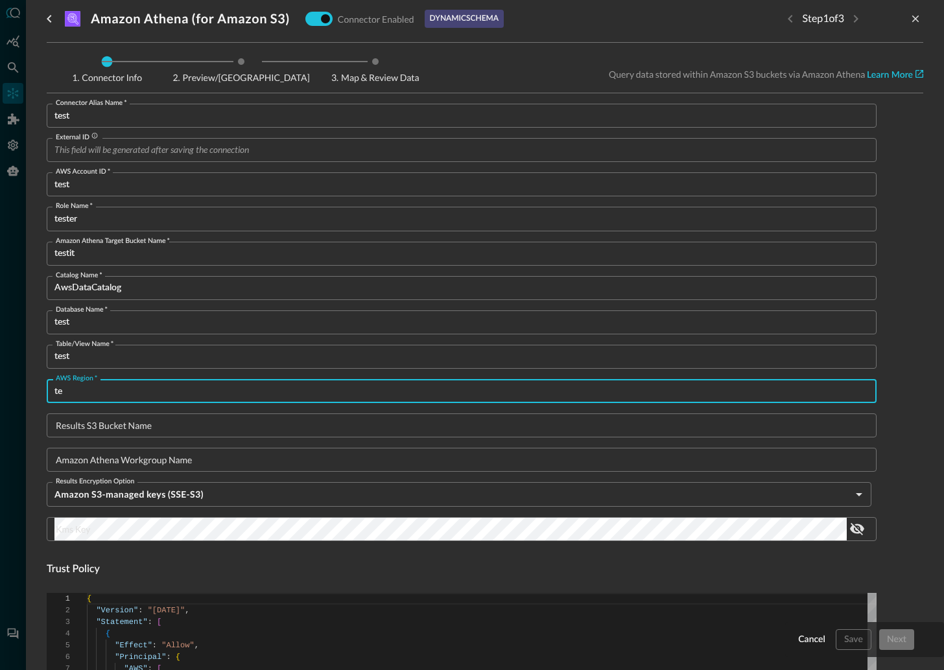
type input "t"
type input "east"
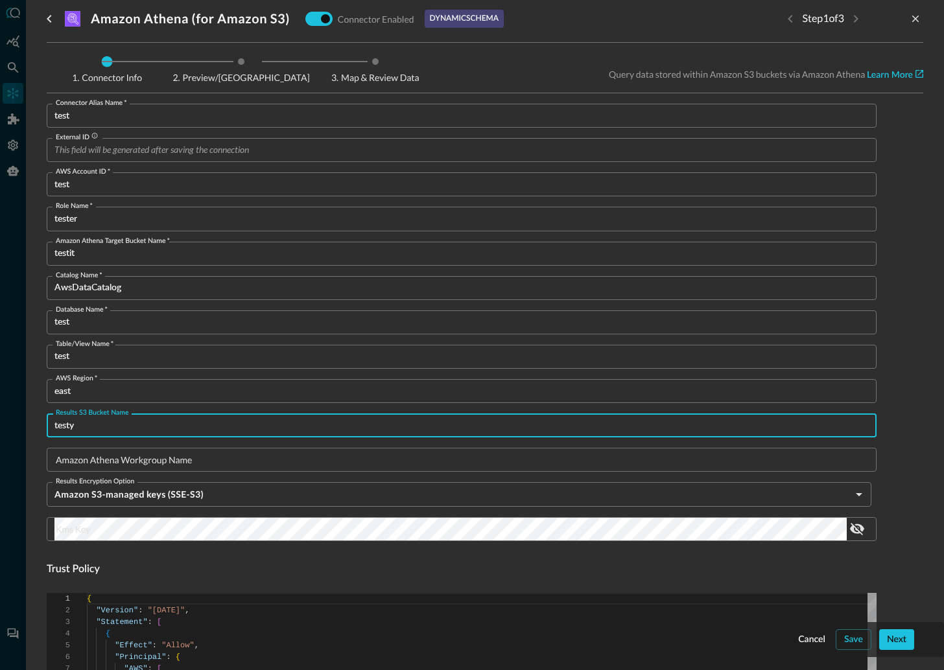
type input "testy"
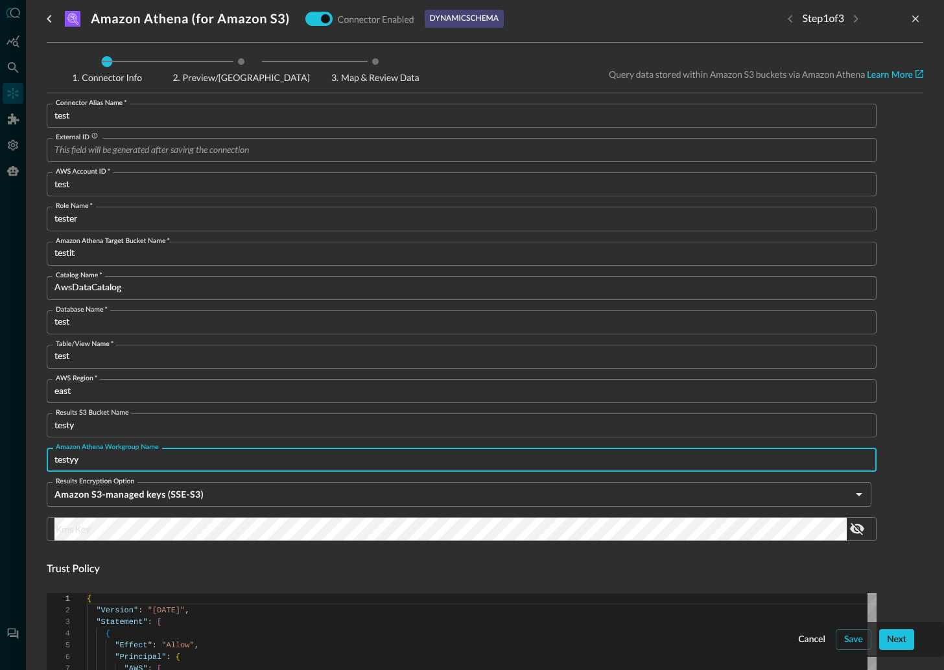
type input "testyy"
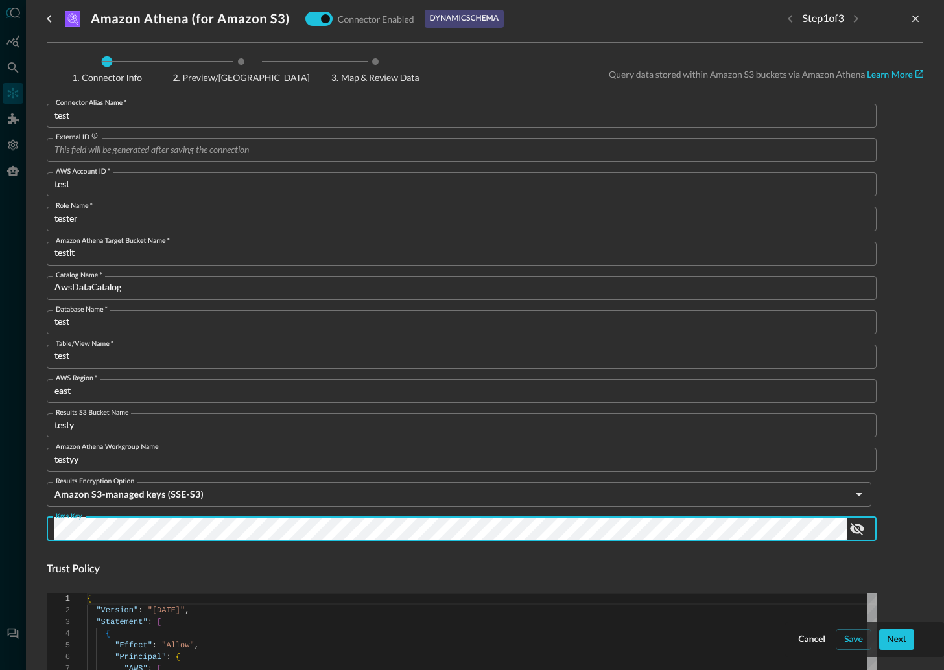
scroll to position [9, 0]
click at [913, 566] on div "Amazon Athena (for Amazon S3) Connector Enabled dynamic schema Step 1 of 3 Conn…" at bounding box center [485, 335] width 918 height 670
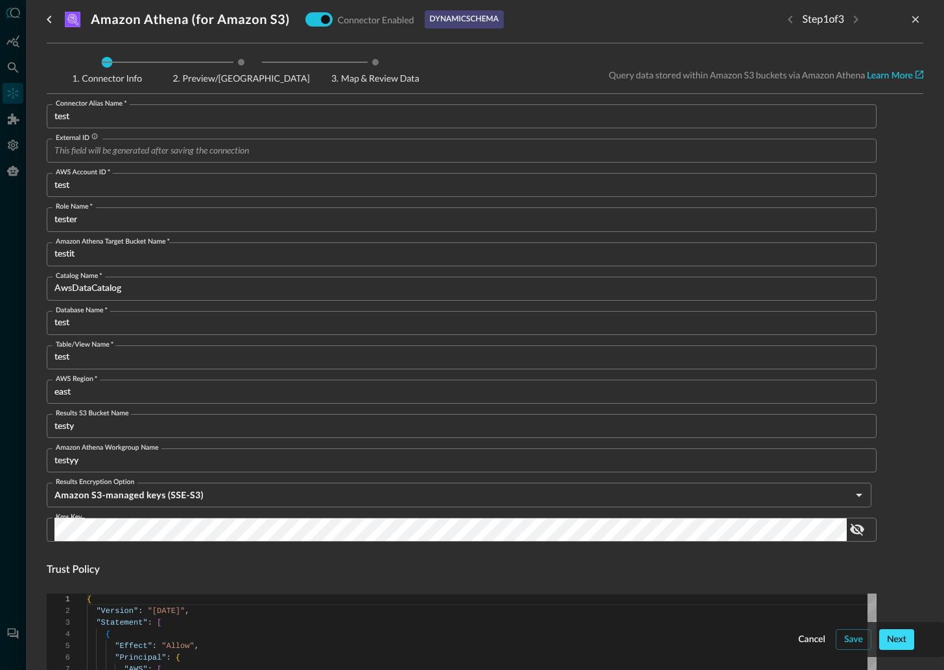
click at [896, 641] on div "Next" at bounding box center [896, 640] width 19 height 16
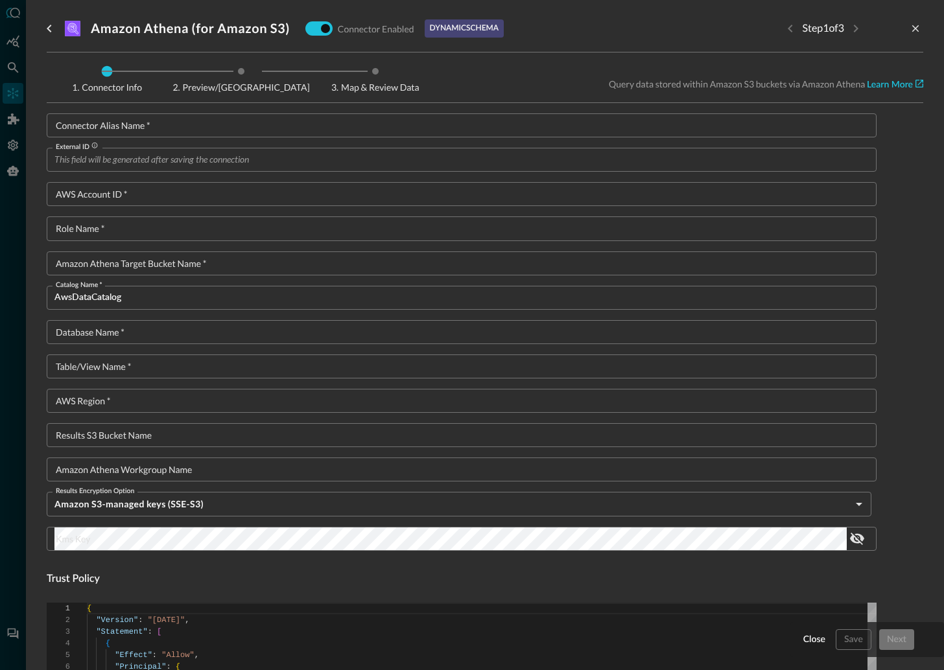
click at [126, 124] on input "Connector Alias Name   *" at bounding box center [465, 125] width 822 height 24
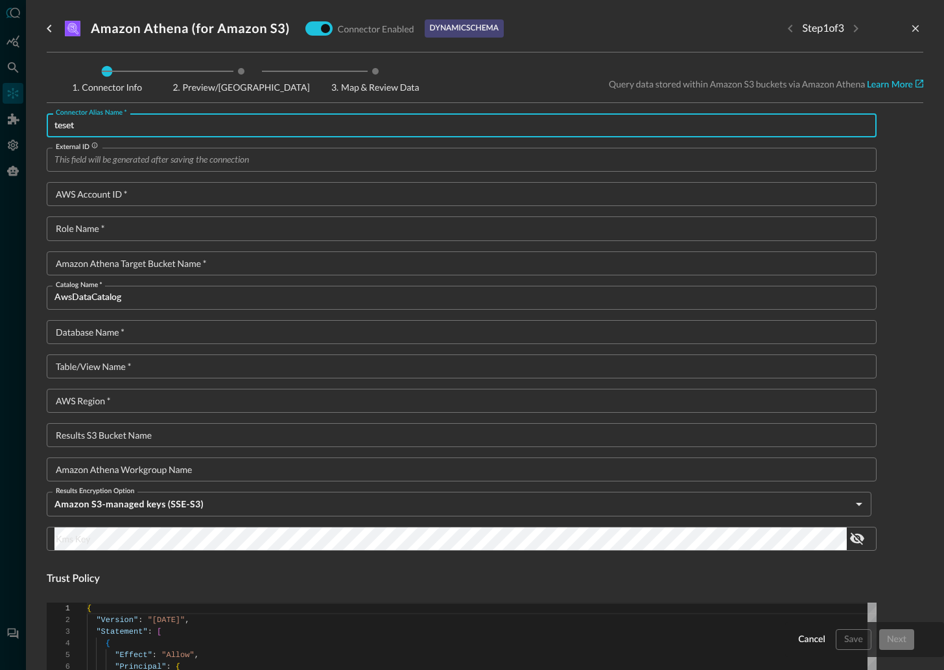
type input "teset"
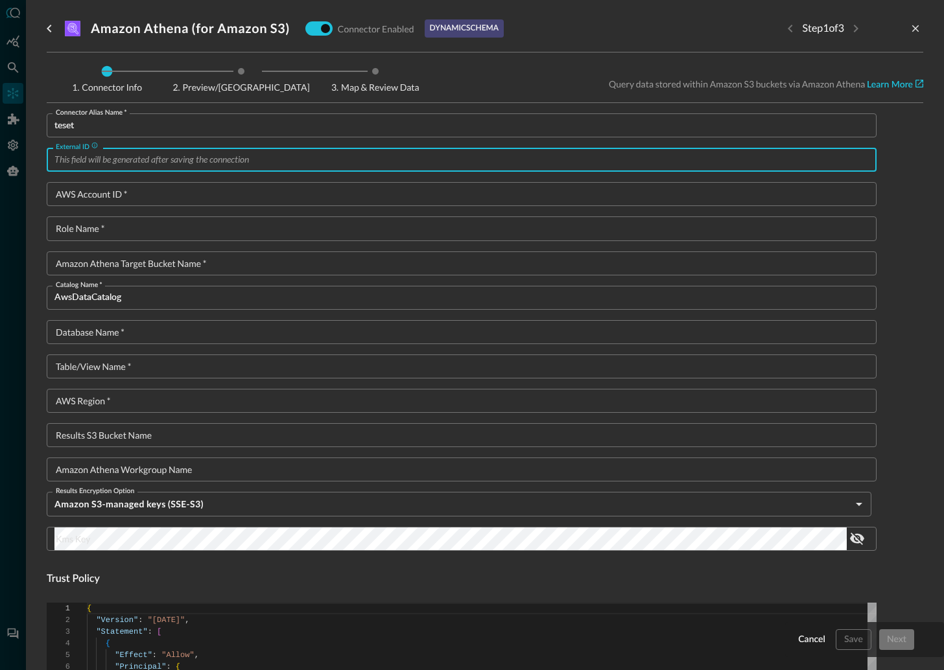
click at [154, 161] on input "External ID" at bounding box center [465, 160] width 822 height 24
click at [141, 178] on div "Connector Alias Name   * teset Connector Alias Name   * External ID External ID…" at bounding box center [462, 667] width 830 height 1108
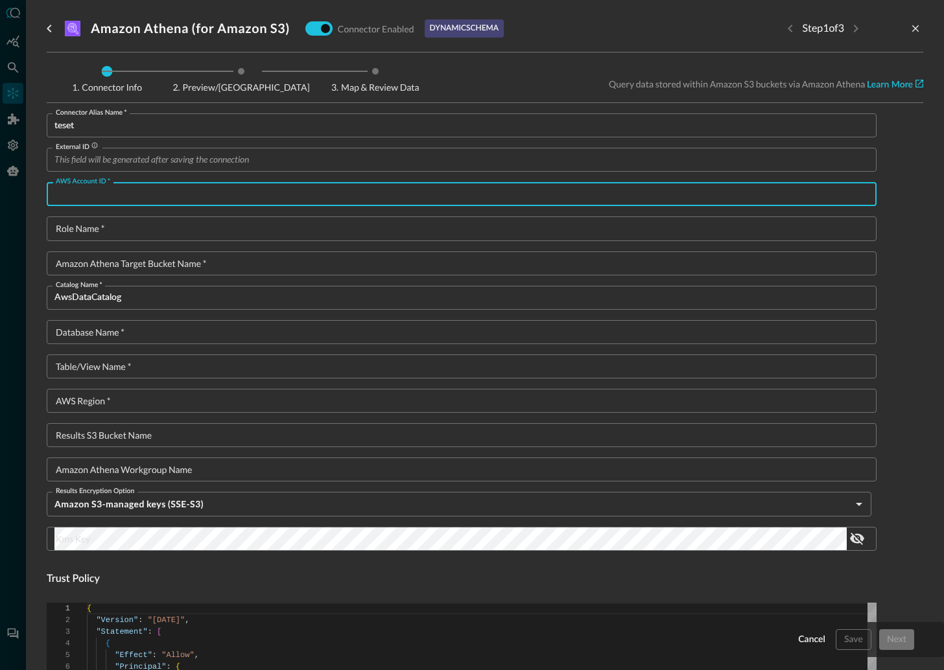
click at [142, 191] on input "AWS Account ID   *" at bounding box center [465, 194] width 822 height 24
type input "t"
type textarea "{ "Version": "2012-10-17", "Statement": [ { "Sid": "athenaPermissions", "Effect…"
type input "test"
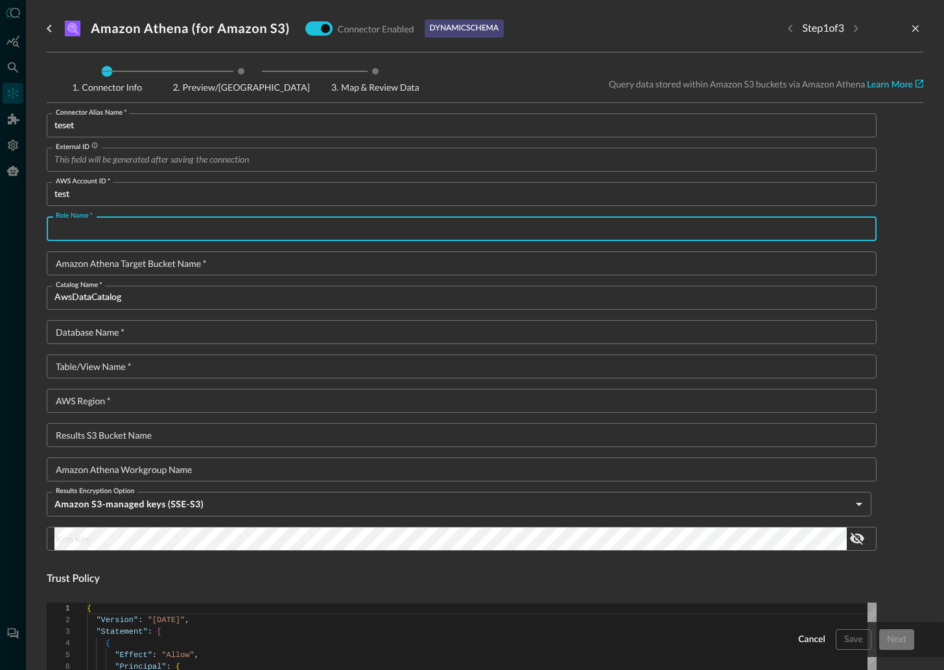
click at [110, 229] on input "Role Name   *" at bounding box center [465, 228] width 822 height 24
type input "test"
click at [101, 262] on input "Amazon Athena target bucket name   *" at bounding box center [465, 263] width 822 height 24
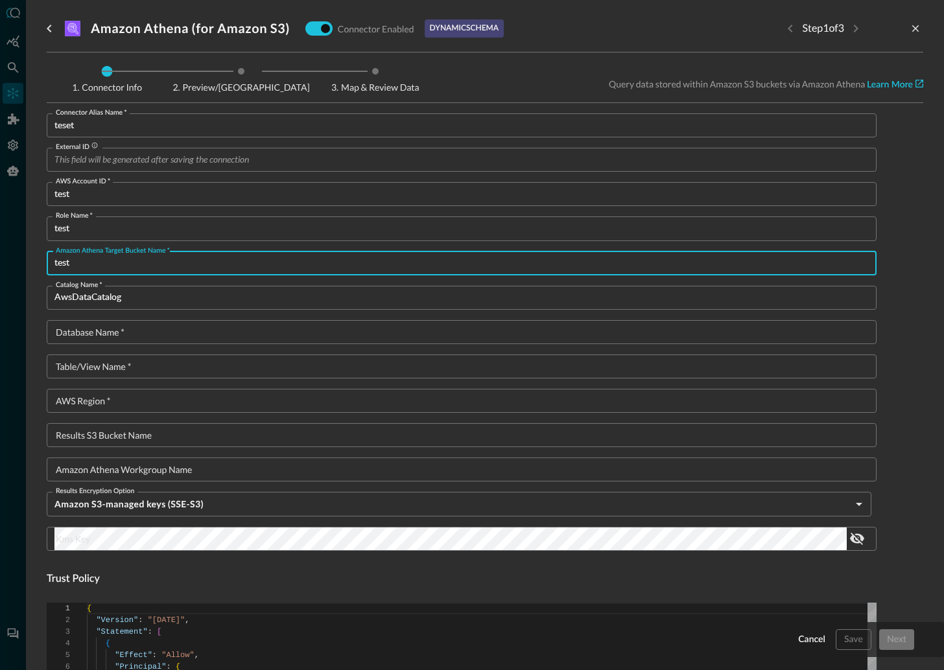
type input "test"
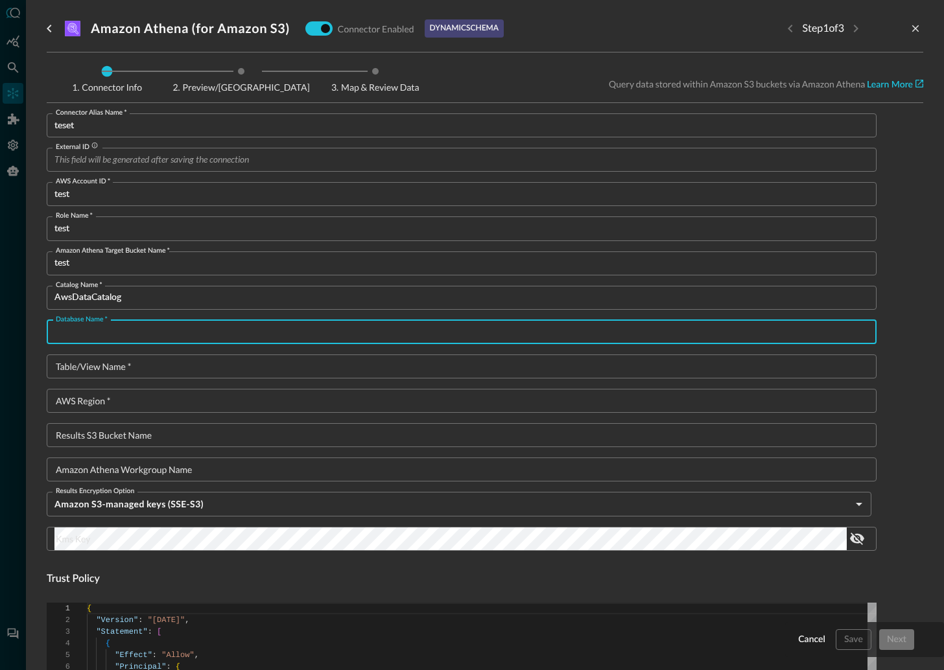
click at [98, 328] on input "Database Name   *" at bounding box center [465, 332] width 822 height 24
type input "test"
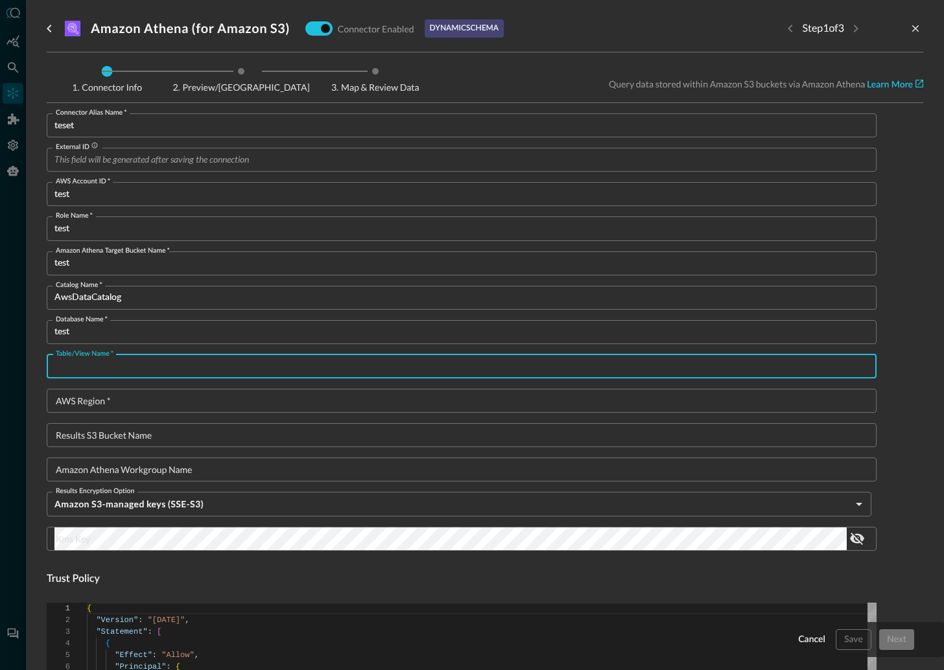
click at [64, 368] on input "Table/View Name   *" at bounding box center [465, 367] width 822 height 24
type input "test"
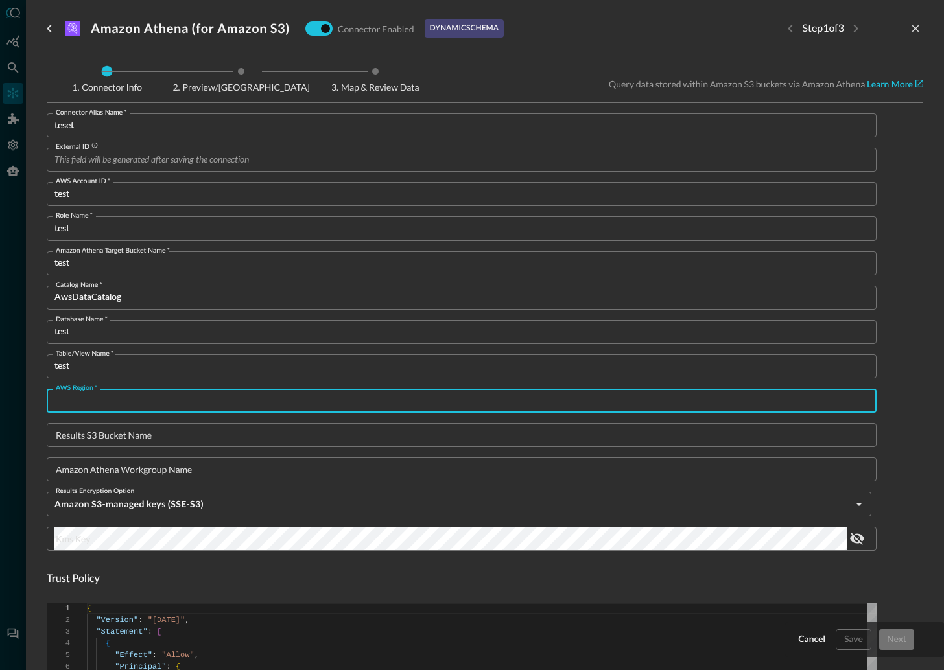
click at [122, 395] on input "AWS Region   *" at bounding box center [465, 401] width 822 height 24
type input "test"
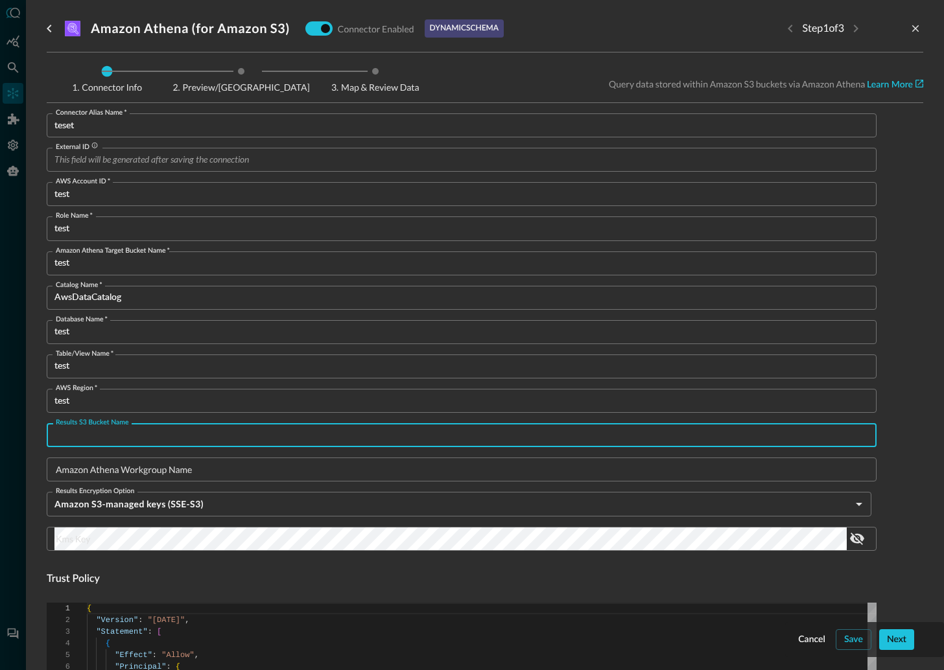
click at [135, 436] on input "Results S3 Bucket Name" at bounding box center [465, 435] width 822 height 24
type input "test"
click at [103, 469] on input "Amazon Athena Workgroup Name" at bounding box center [465, 470] width 822 height 24
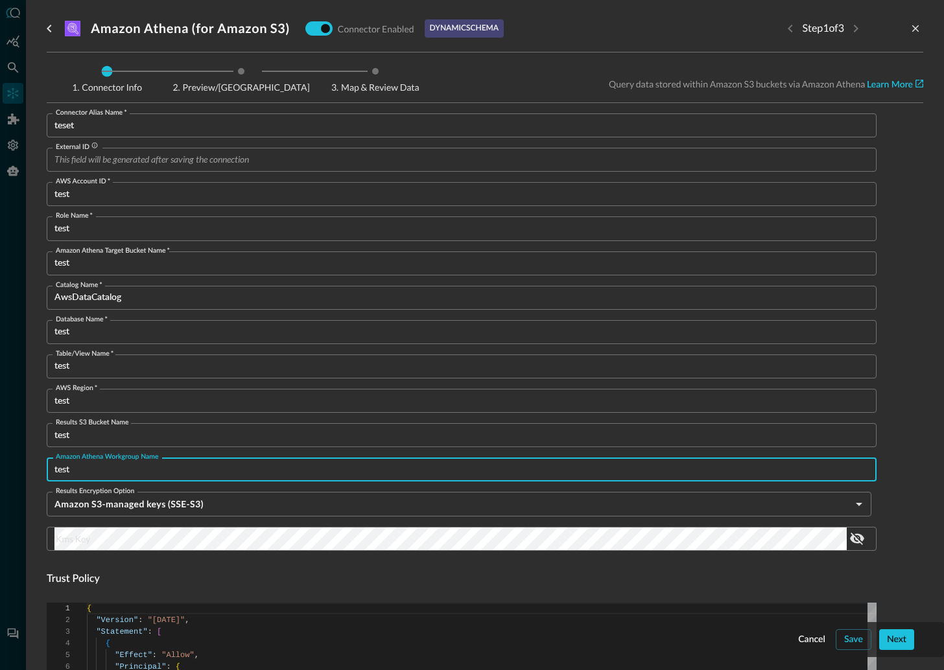
type input "test"
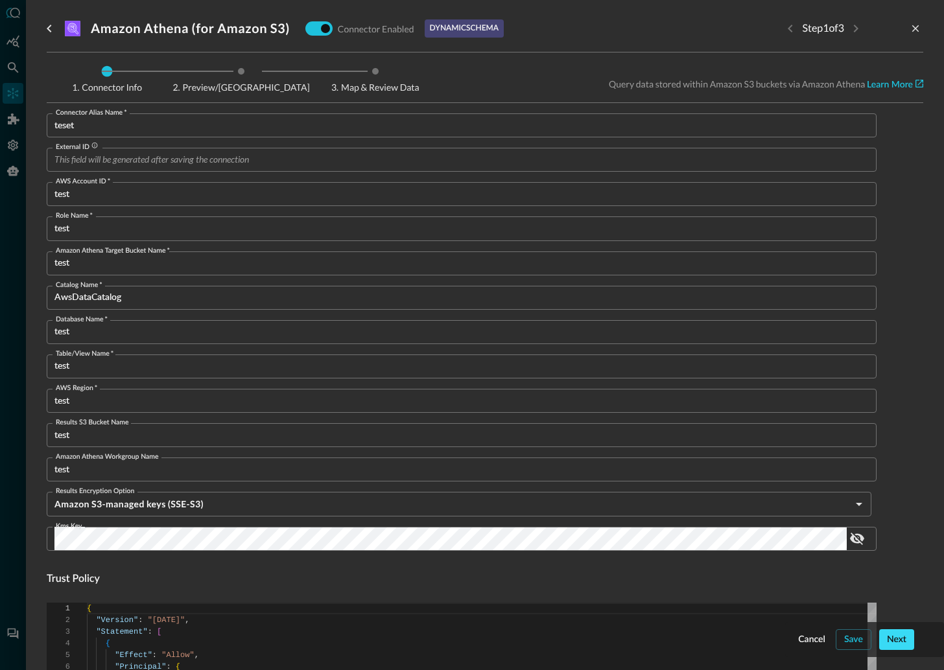
click at [898, 636] on div "Next" at bounding box center [896, 640] width 19 height 16
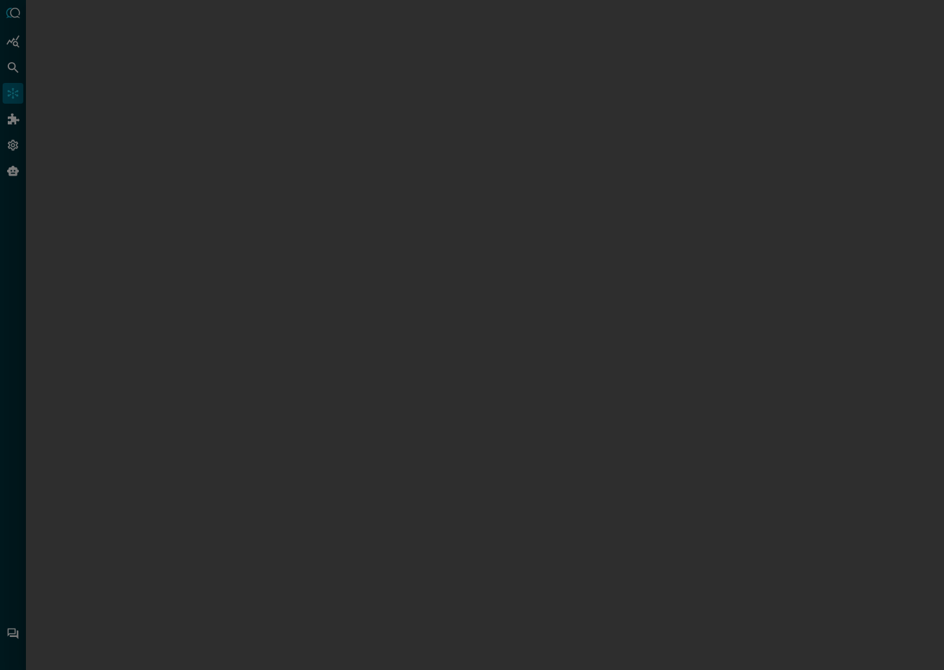
drag, startPoint x: 364, startPoint y: 129, endPoint x: 163, endPoint y: 98, distance: 203.3
click at [165, 98] on div at bounding box center [485, 327] width 876 height 655
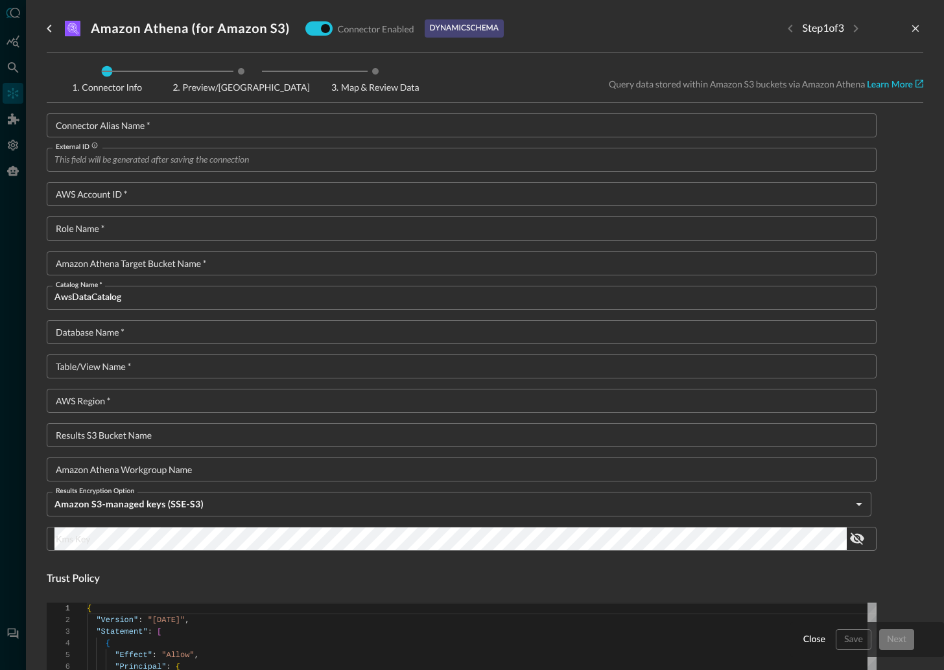
click at [111, 127] on input "Connector Alias Name   *" at bounding box center [465, 125] width 822 height 24
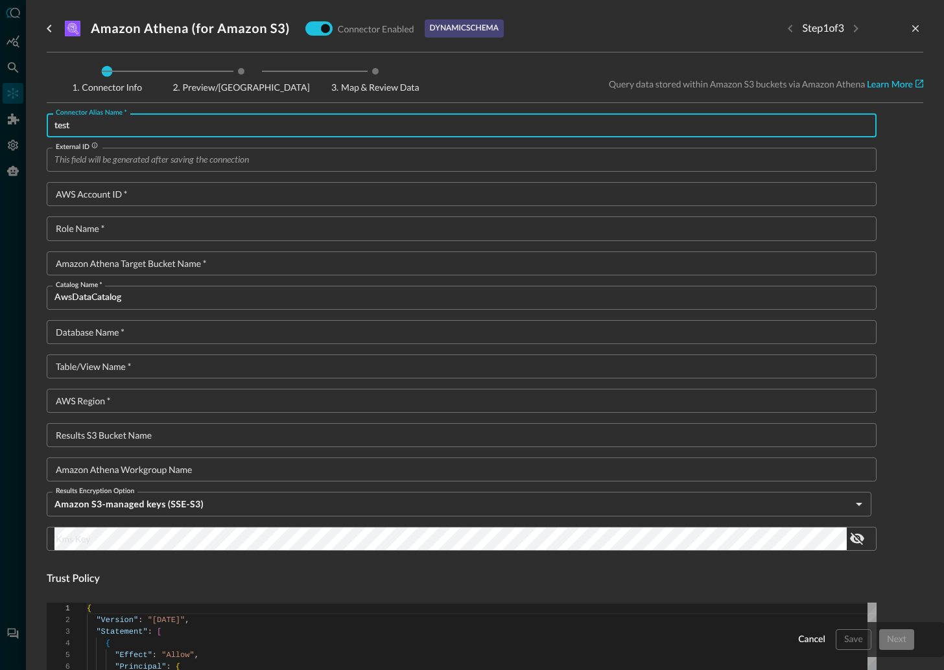
type input "test"
click at [84, 194] on input "AWS Account ID   *" at bounding box center [465, 194] width 822 height 24
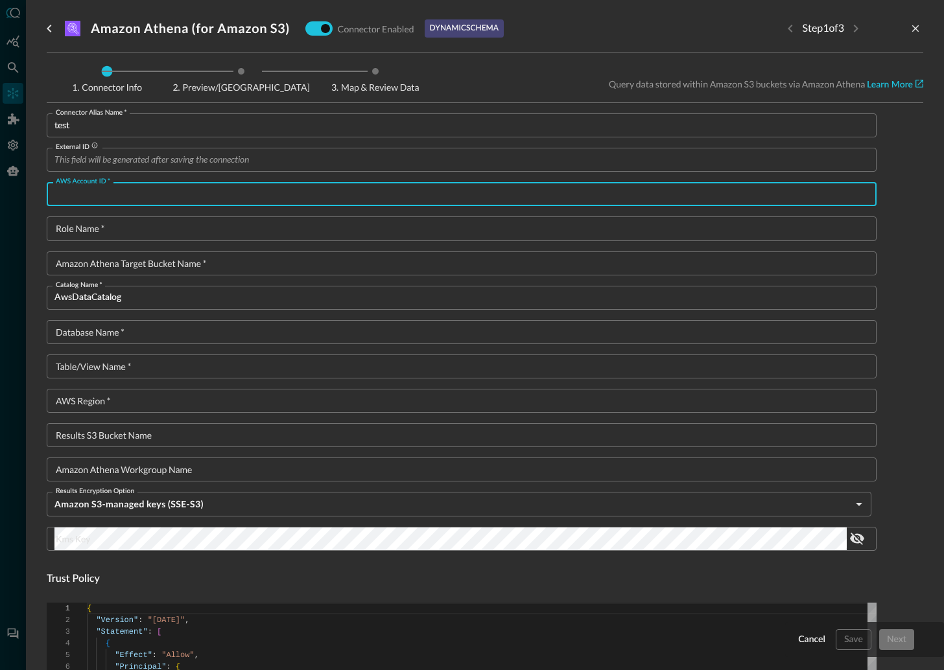
type input "t"
type textarea "{ "Version": "2012-10-17", "Statement": [ { "Sid": "athenaPermissions", "Effect…"
type input "test"
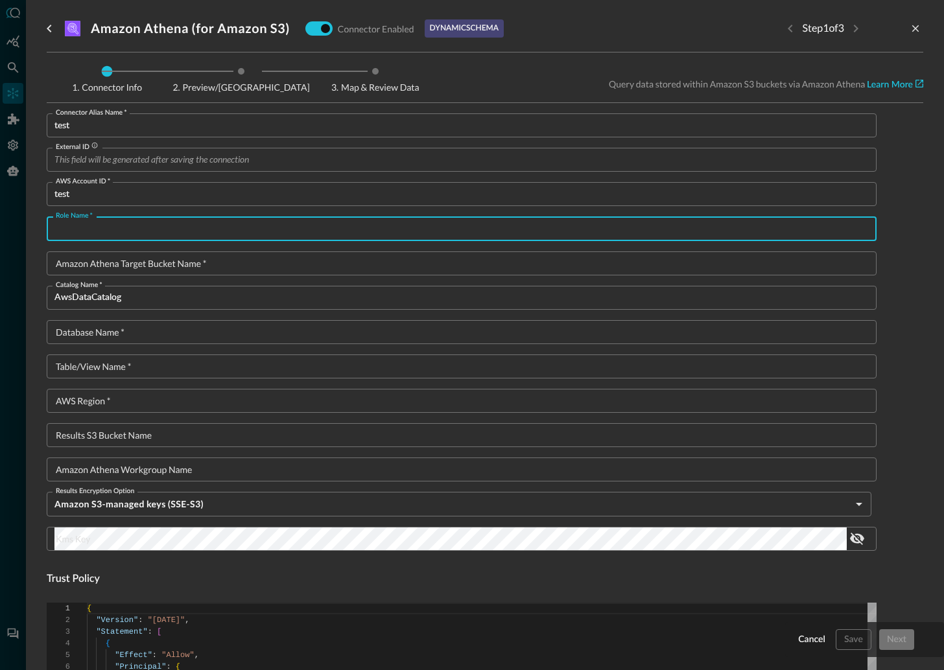
click at [99, 227] on input "Role Name   *" at bounding box center [465, 228] width 822 height 24
type input "test"
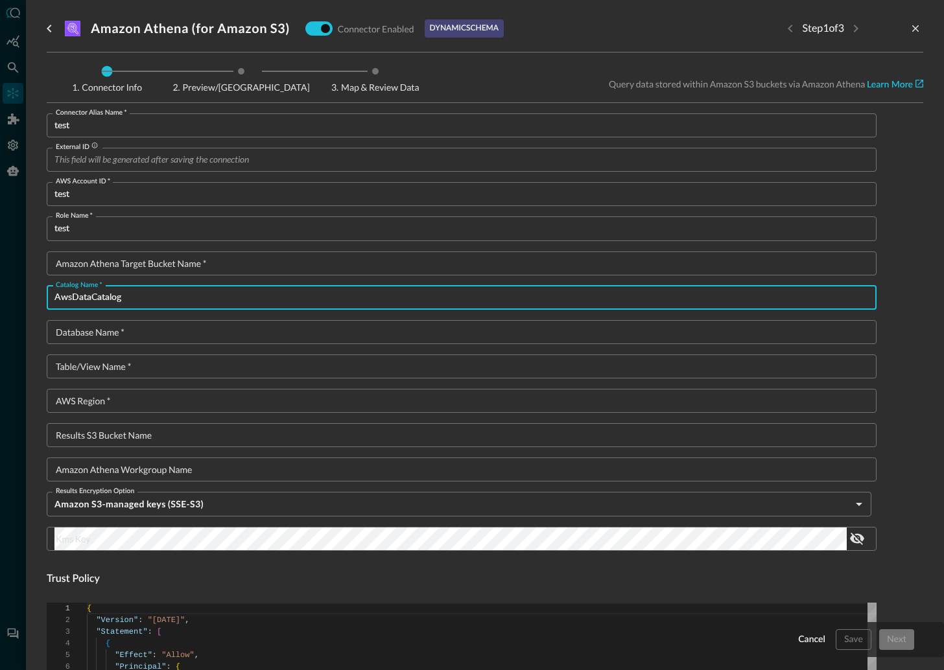
click at [72, 304] on input "AwsDataCatalog" at bounding box center [465, 298] width 822 height 24
click at [74, 336] on input "Database Name   *" at bounding box center [465, 332] width 822 height 24
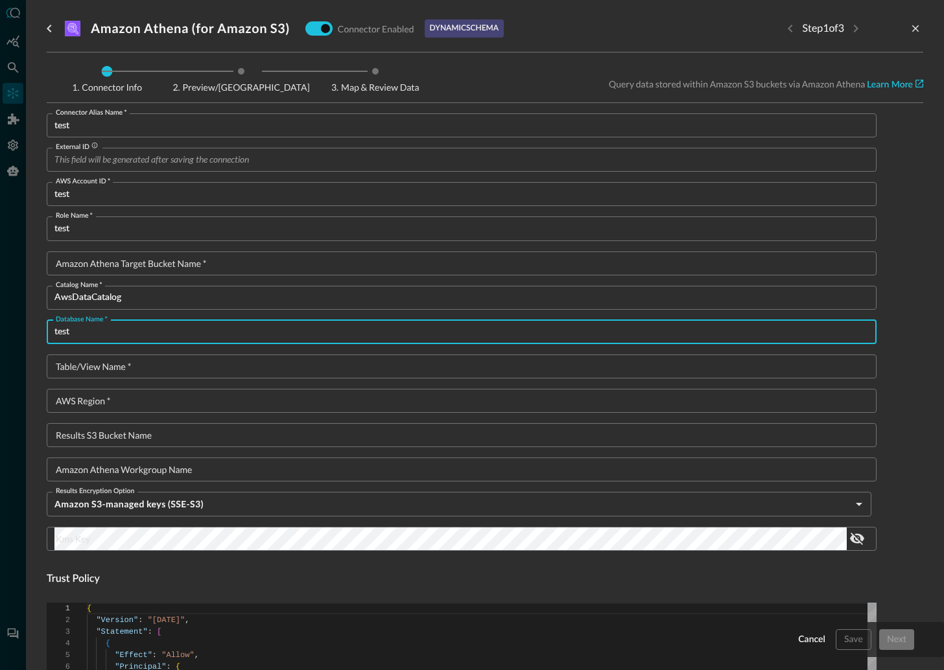
type input "test"
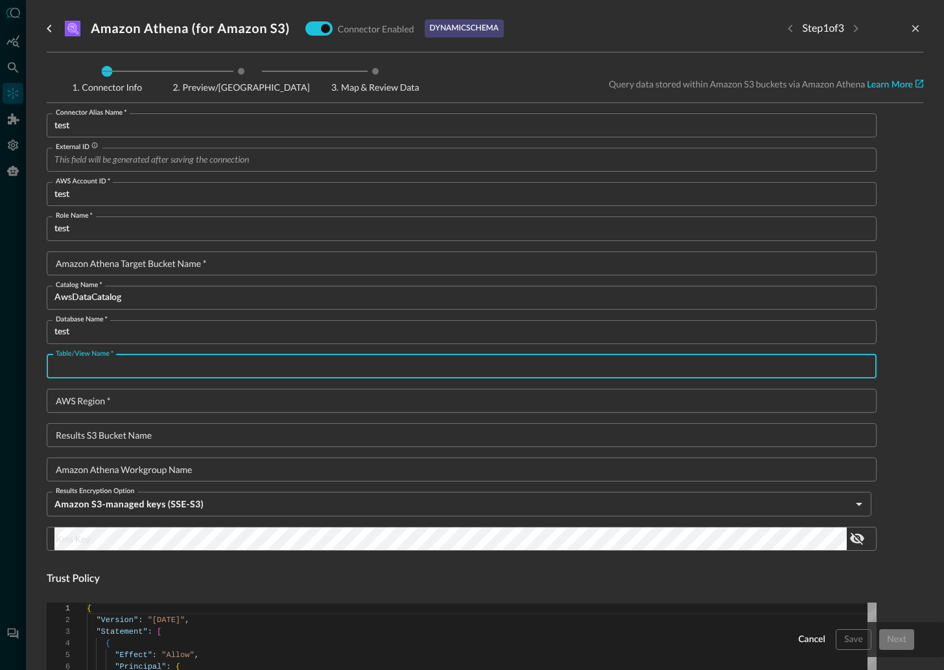
click at [82, 363] on input "Table/View Name   *" at bounding box center [465, 367] width 822 height 24
type input "test"
click at [84, 411] on input "AWS Region   *" at bounding box center [465, 401] width 822 height 24
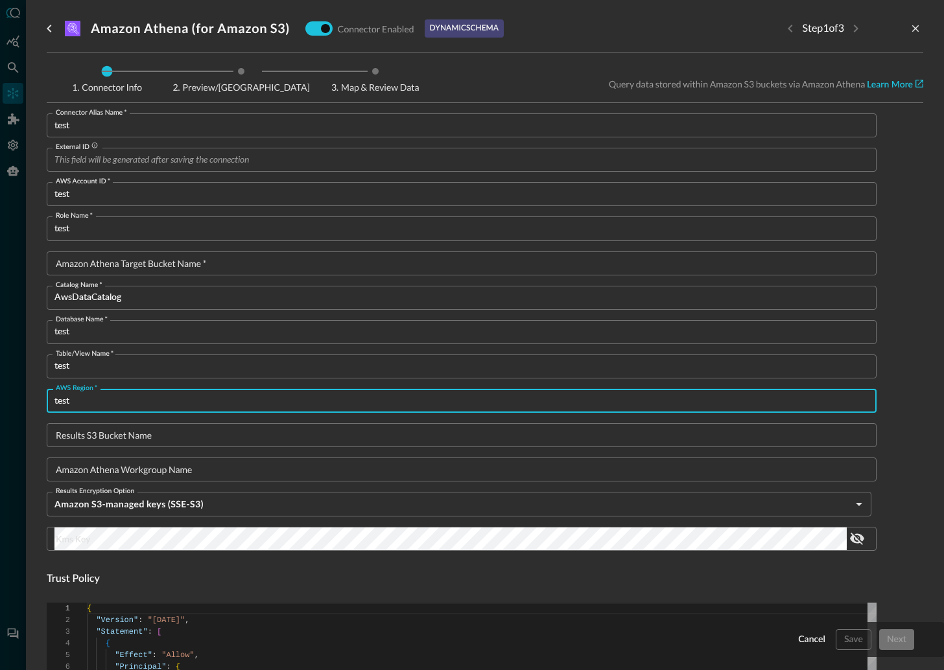
type input "test"
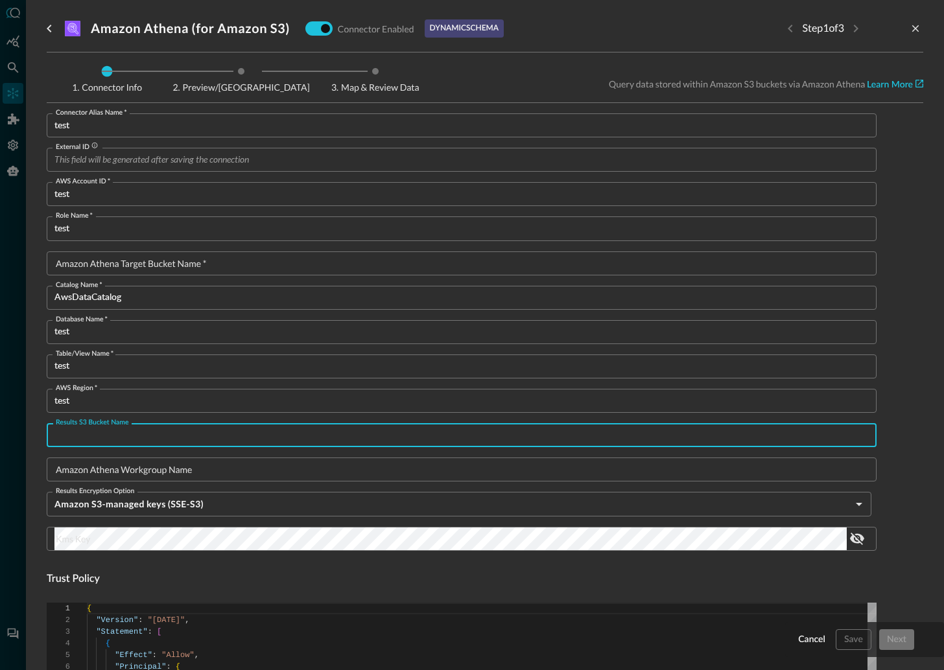
click at [99, 441] on input "Results S3 Bucket Name" at bounding box center [465, 435] width 822 height 24
type input "test"
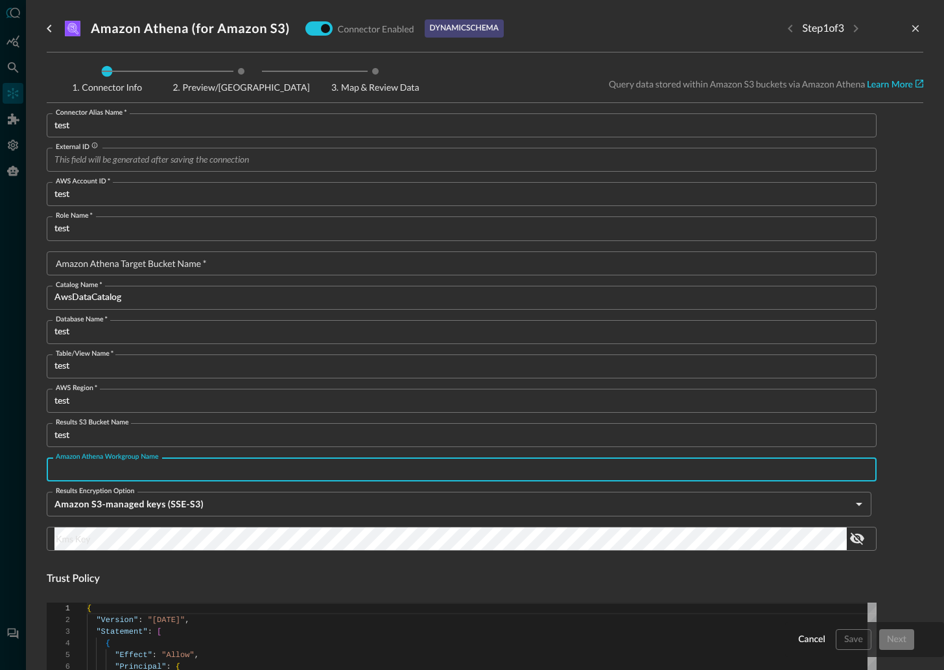
click at [110, 469] on input "Amazon Athena Workgroup Name" at bounding box center [465, 470] width 822 height 24
type input "test"
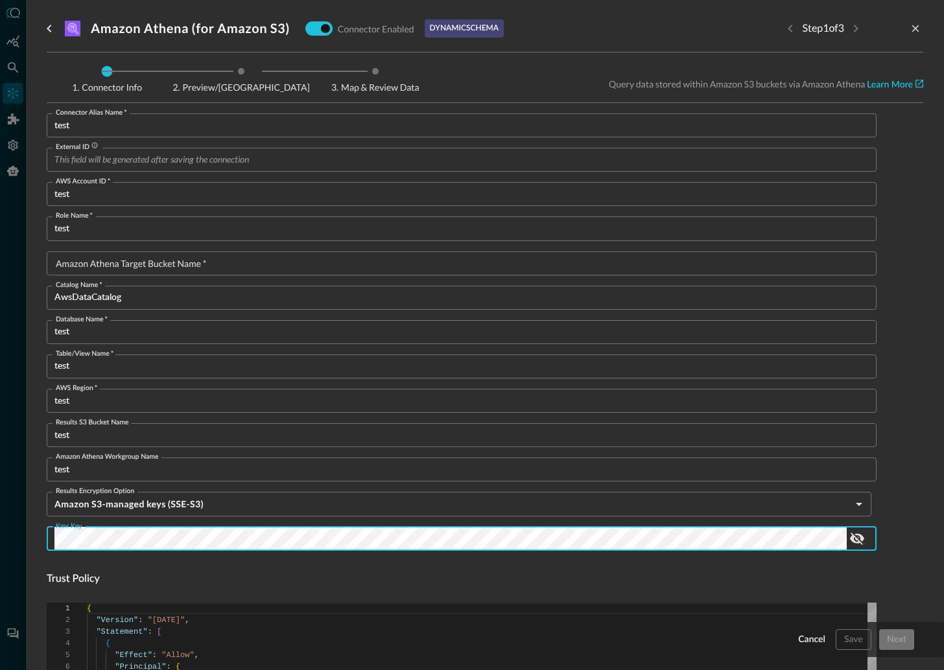
drag, startPoint x: 926, startPoint y: 553, endPoint x: 903, endPoint y: 561, distance: 24.2
click at [913, 553] on div "Amazon Athena (for Amazon S3) Connector Enabled dynamic schema Step 1 of 3 Conn…" at bounding box center [485, 335] width 918 height 670
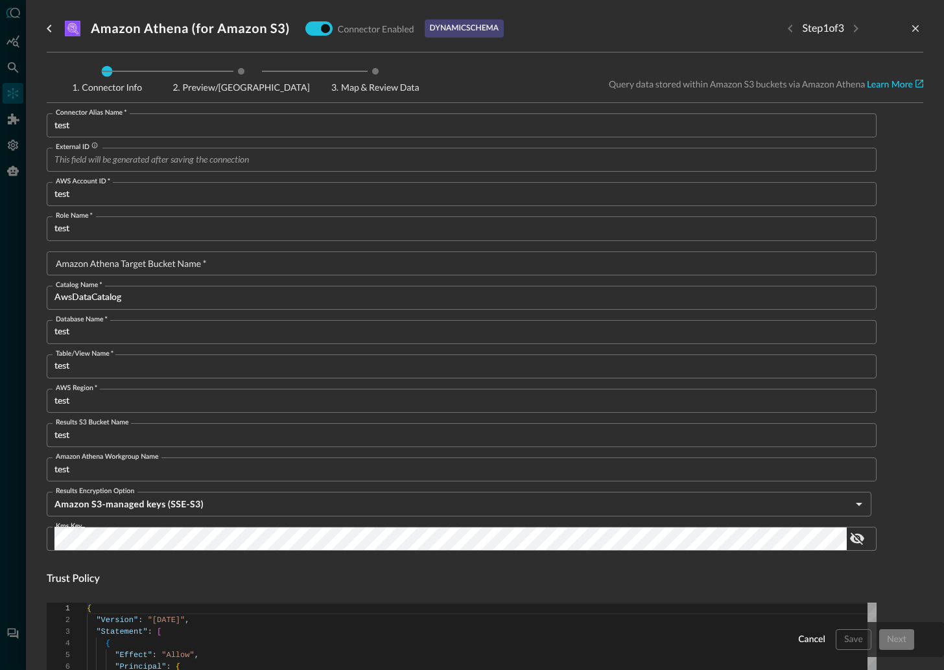
drag, startPoint x: 734, startPoint y: 582, endPoint x: 720, endPoint y: 576, distance: 14.8
click at [726, 577] on h4 "Trust Policy" at bounding box center [462, 580] width 830 height 16
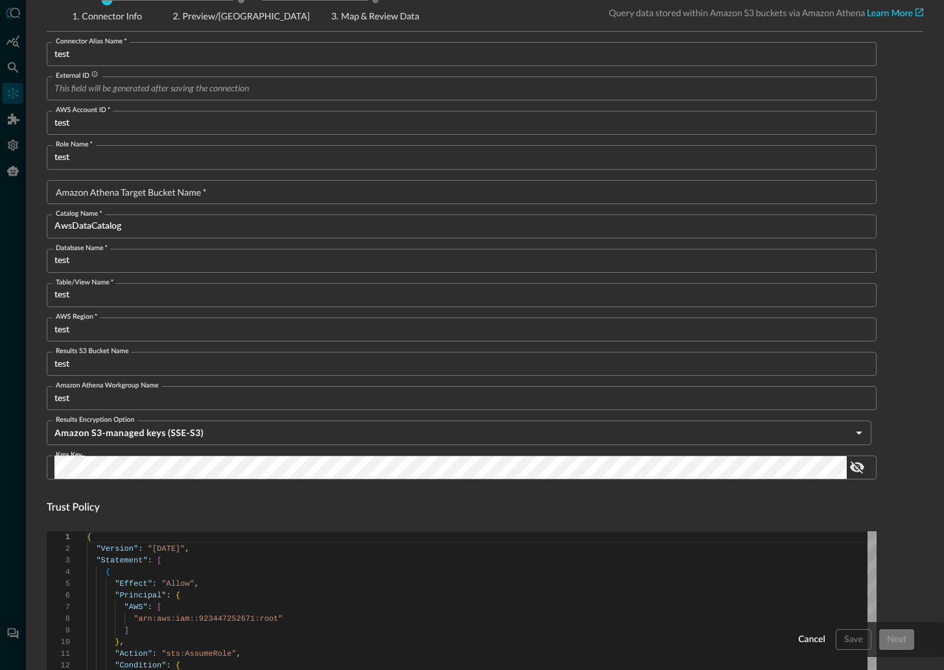
scroll to position [110, 0]
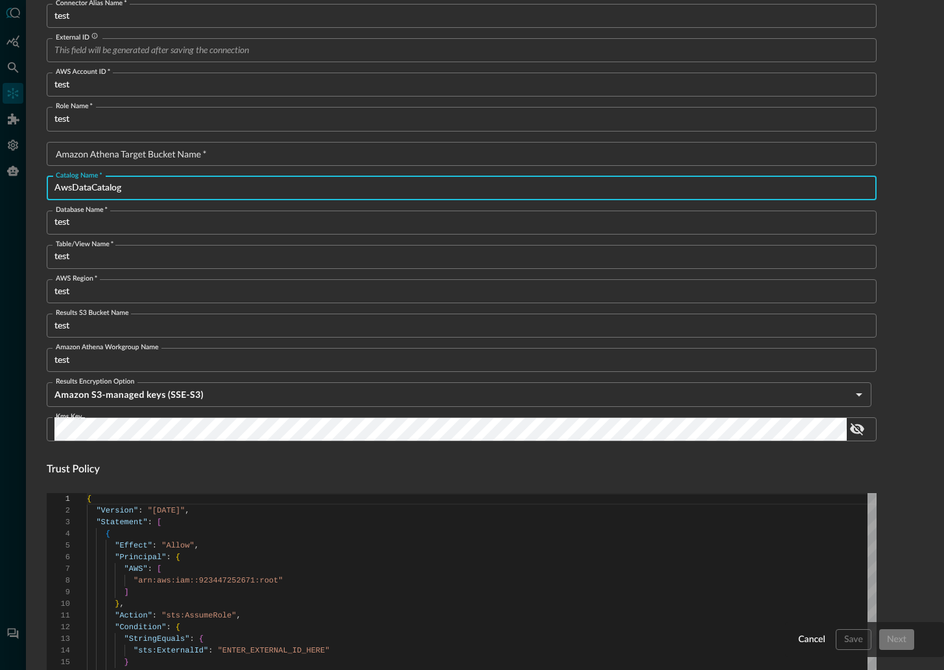
click at [119, 187] on input "AwsDataCatalog" at bounding box center [465, 188] width 822 height 24
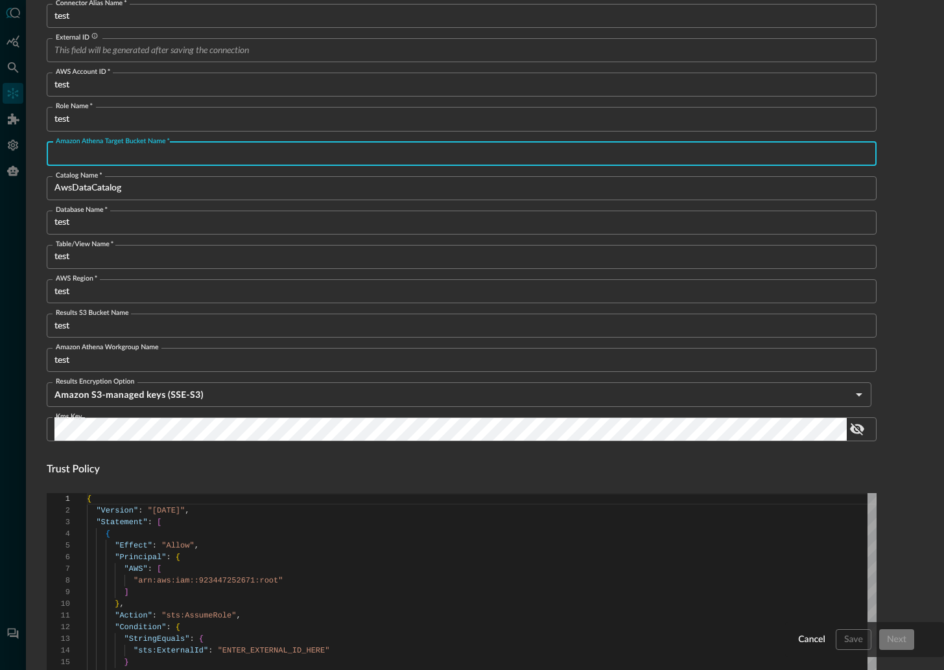
click at [111, 153] on input "Amazon Athena target bucket name   *" at bounding box center [465, 154] width 822 height 24
type input "test"
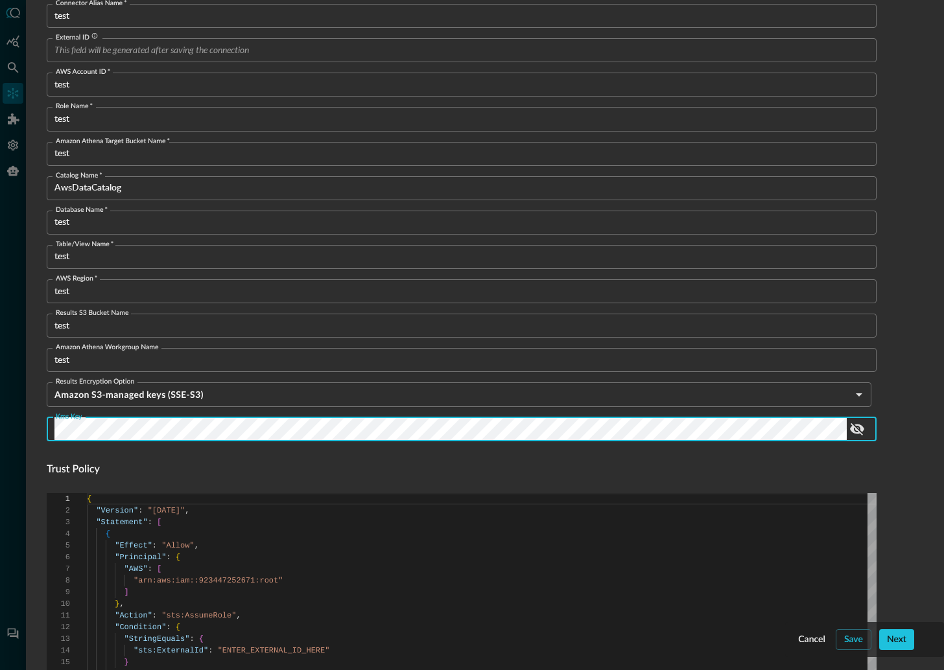
click at [612, 442] on div "Connector Alias Name   * test Connector Alias Name   * External ID External ID …" at bounding box center [462, 558] width 830 height 1108
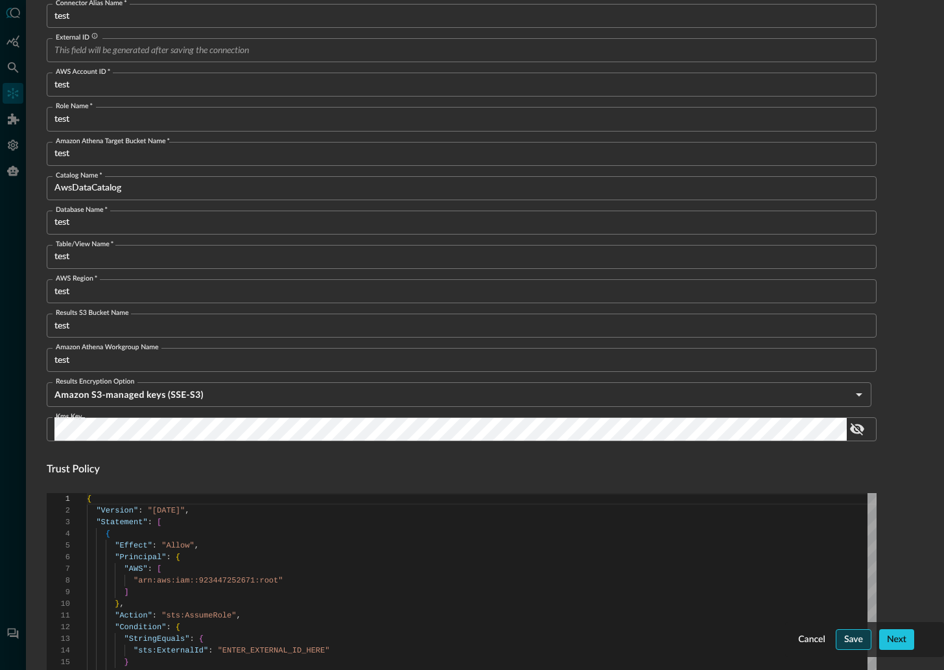
click at [852, 636] on div "Save" at bounding box center [853, 640] width 19 height 16
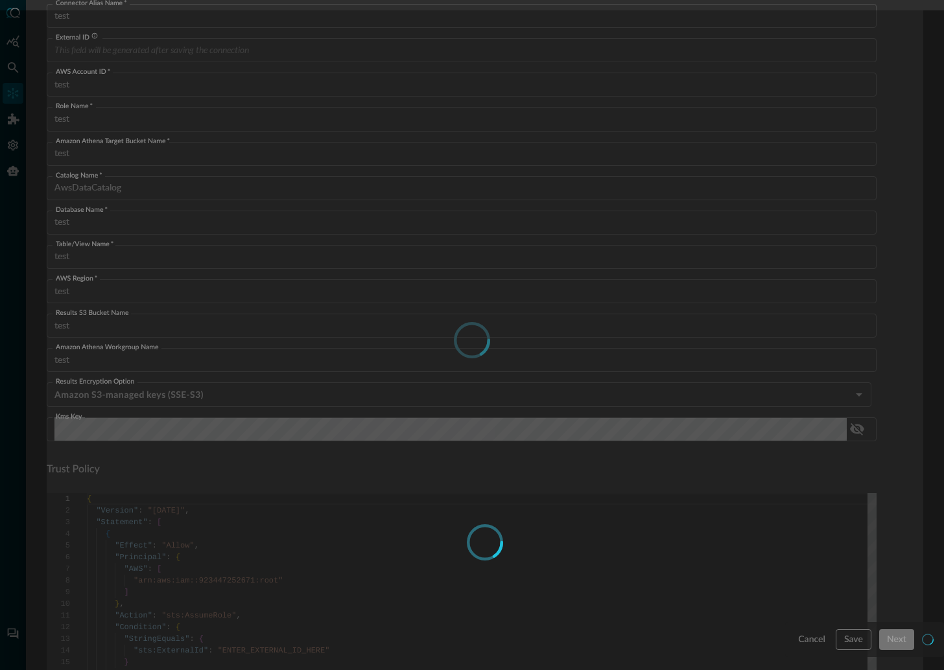
type input "AwsAthena"
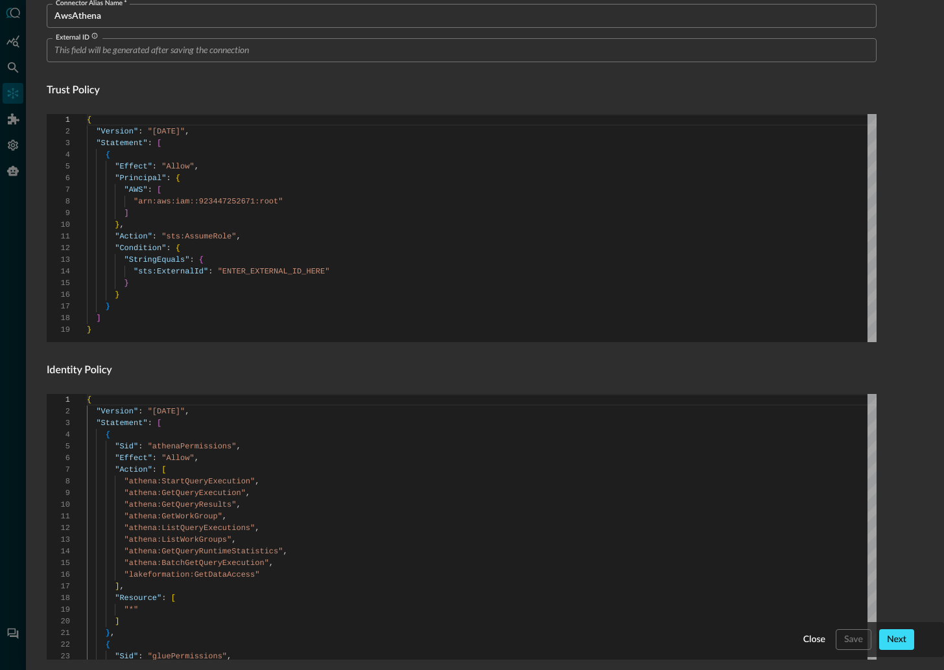
click at [899, 637] on div "Next" at bounding box center [896, 640] width 19 height 16
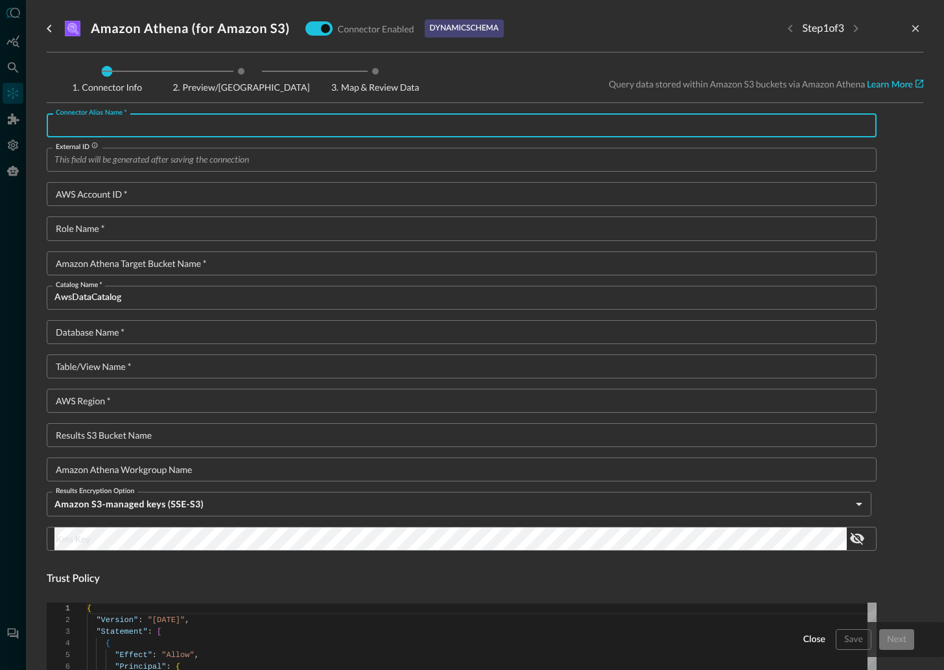
click at [169, 128] on input "Connector Alias Name   *" at bounding box center [465, 125] width 822 height 24
type input "testt"
click at [90, 164] on input "External ID" at bounding box center [465, 160] width 822 height 24
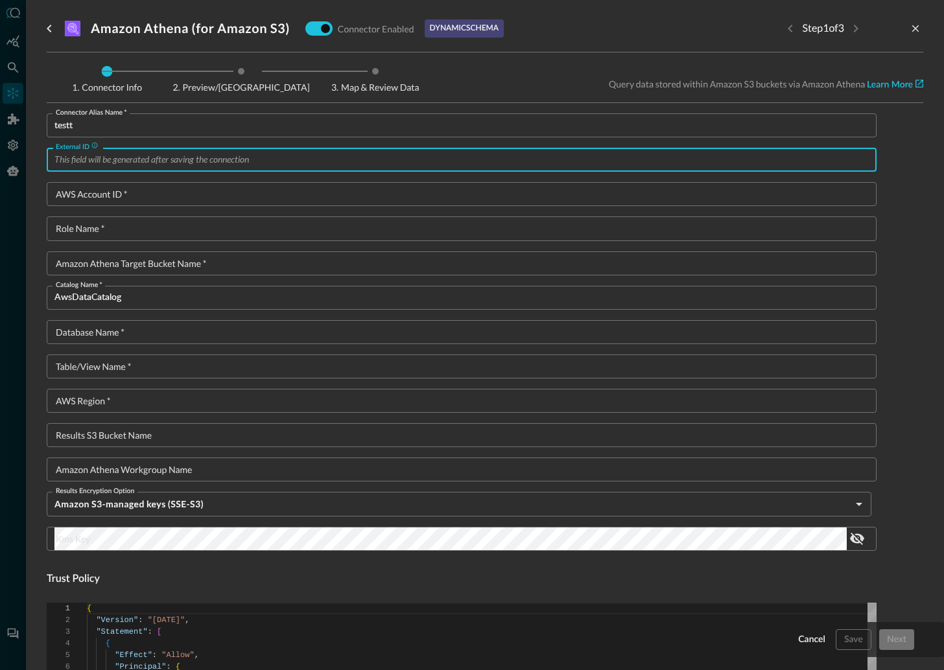
drag, startPoint x: 67, startPoint y: 205, endPoint x: 67, endPoint y: 198, distance: 7.2
click at [67, 202] on input "AWS Account ID   *" at bounding box center [465, 194] width 822 height 24
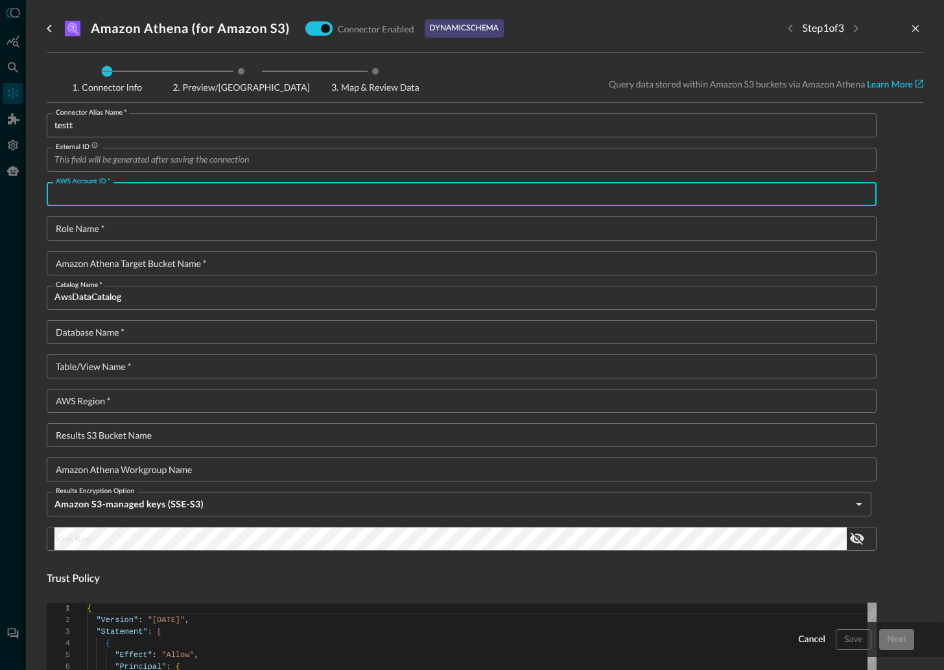
type input "t"
type textarea "{ "Version": "2012-10-17", "Statement": [ { "Sid": "athenaPermissions", "Effect…"
type input "test"
click at [83, 226] on input "Role Name   *" at bounding box center [465, 228] width 822 height 24
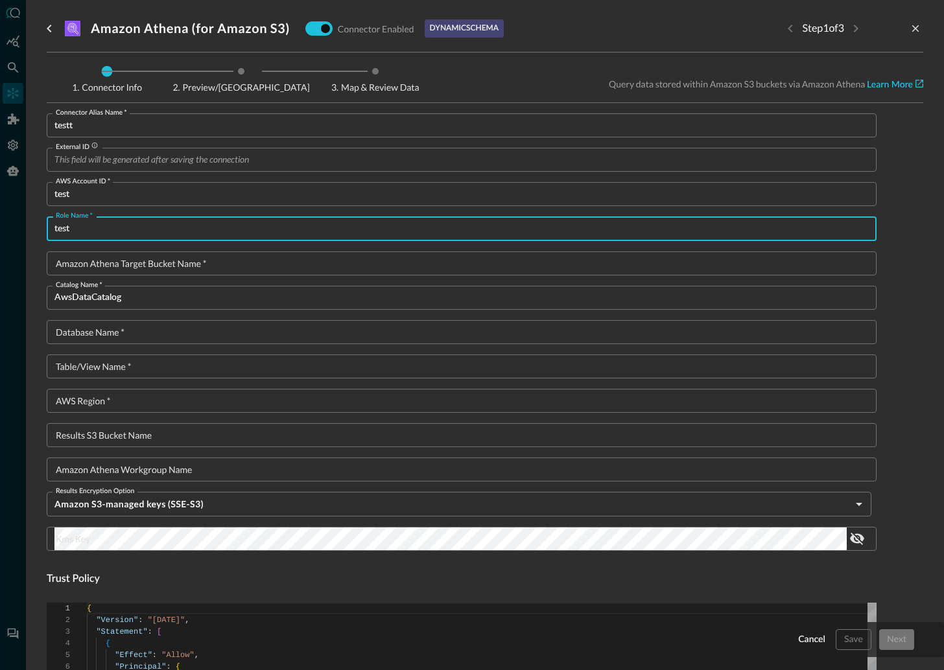
type input "test"
click at [93, 270] on input "Amazon Athena target bucket name   *" at bounding box center [465, 263] width 822 height 24
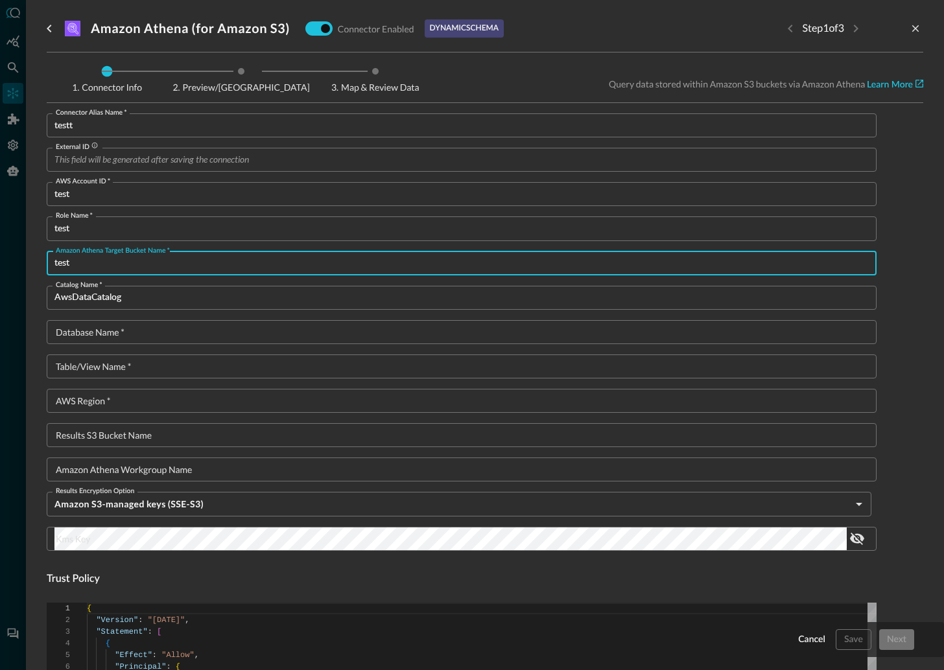
type input "test"
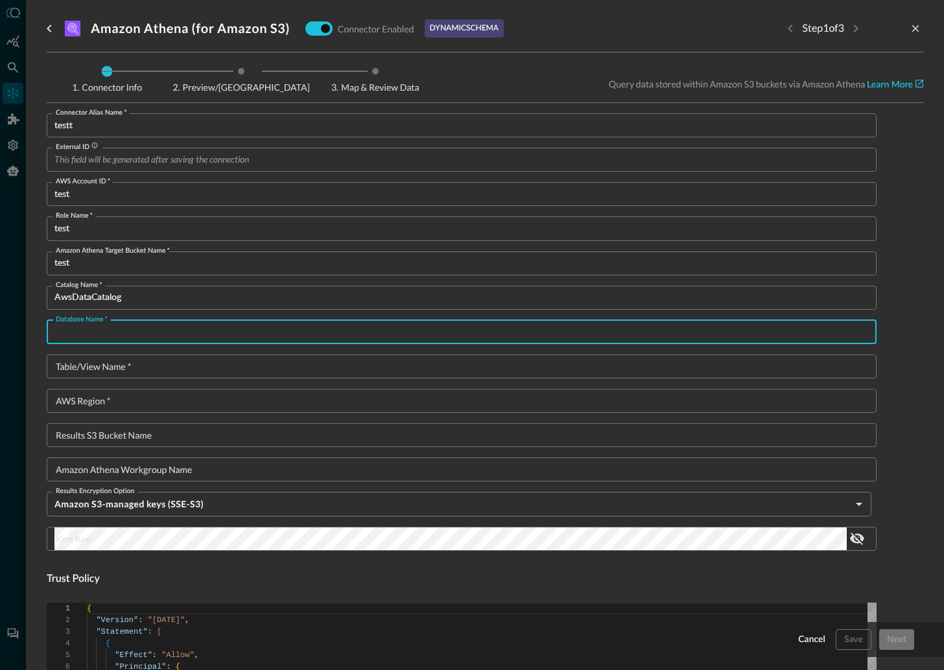
click at [99, 332] on input "Database Name   *" at bounding box center [465, 332] width 822 height 24
type input "test"
click at [69, 366] on input "Table/View Name   *" at bounding box center [465, 367] width 822 height 24
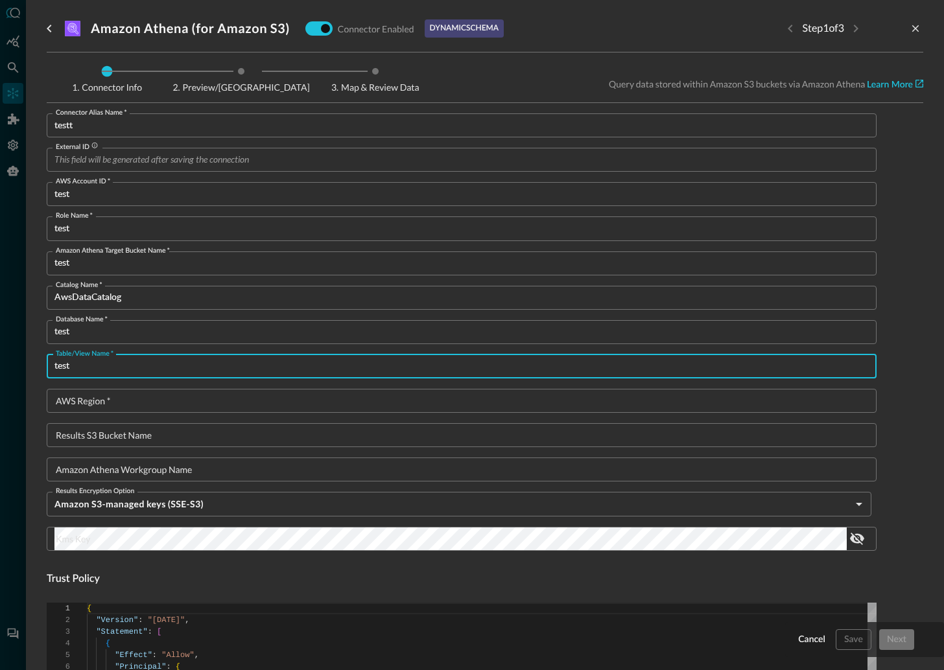
type input "test"
click at [77, 401] on input "AWS Region   *" at bounding box center [465, 401] width 822 height 24
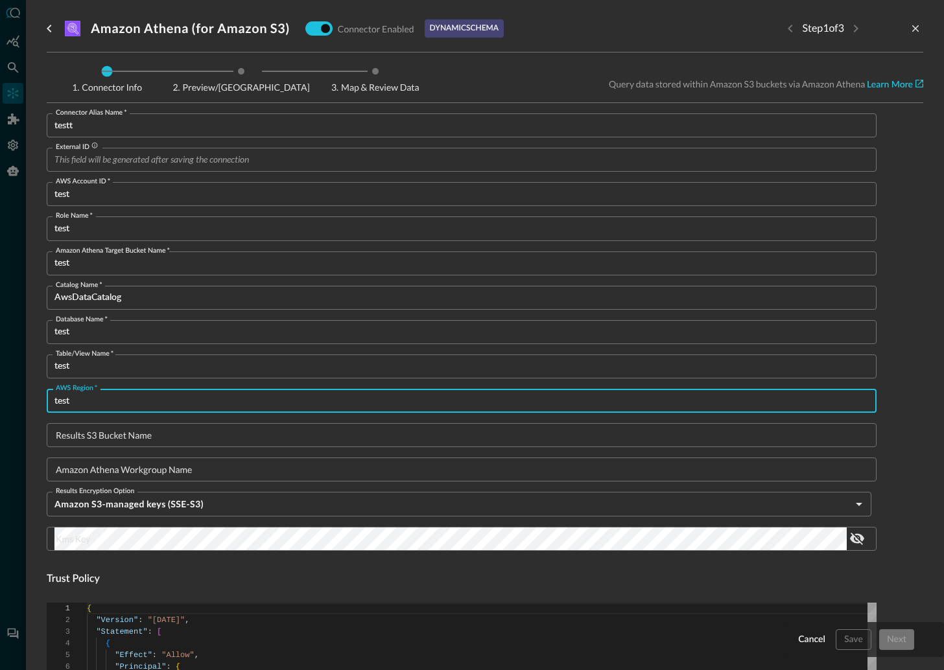
type input "test"
click at [102, 434] on input "Results S3 Bucket Name" at bounding box center [465, 435] width 822 height 24
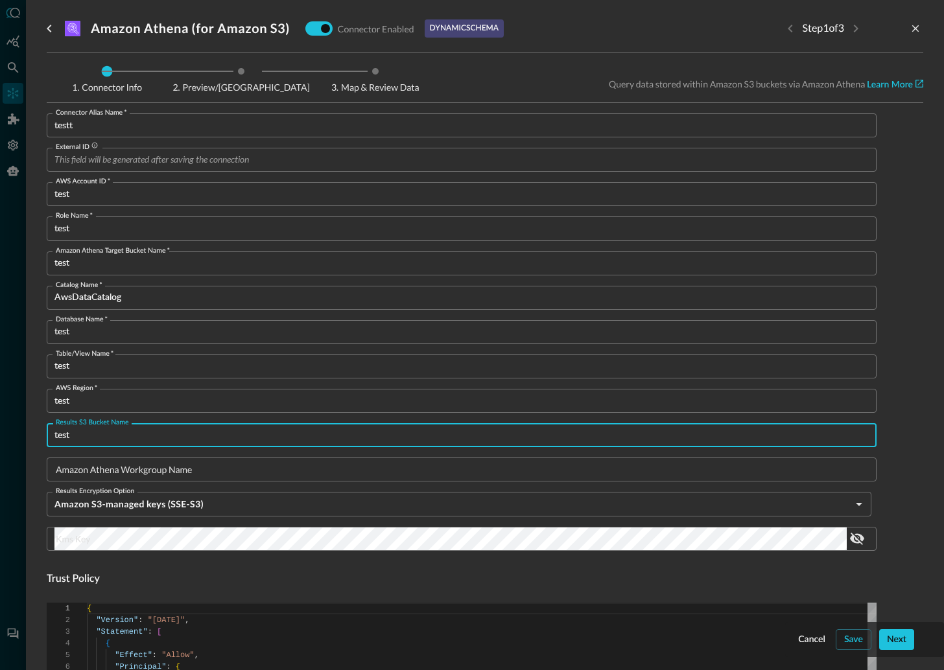
type input "test"
drag, startPoint x: 125, startPoint y: 465, endPoint x: 134, endPoint y: 471, distance: 10.2
click at [125, 465] on input "Amazon Athena Workgroup Name" at bounding box center [465, 470] width 822 height 24
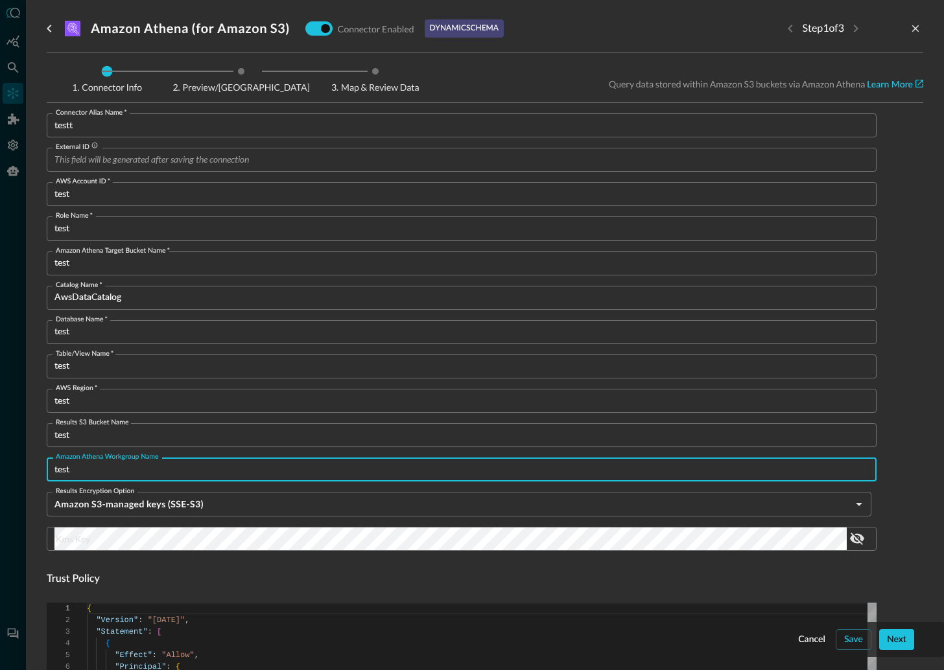
type input "test"
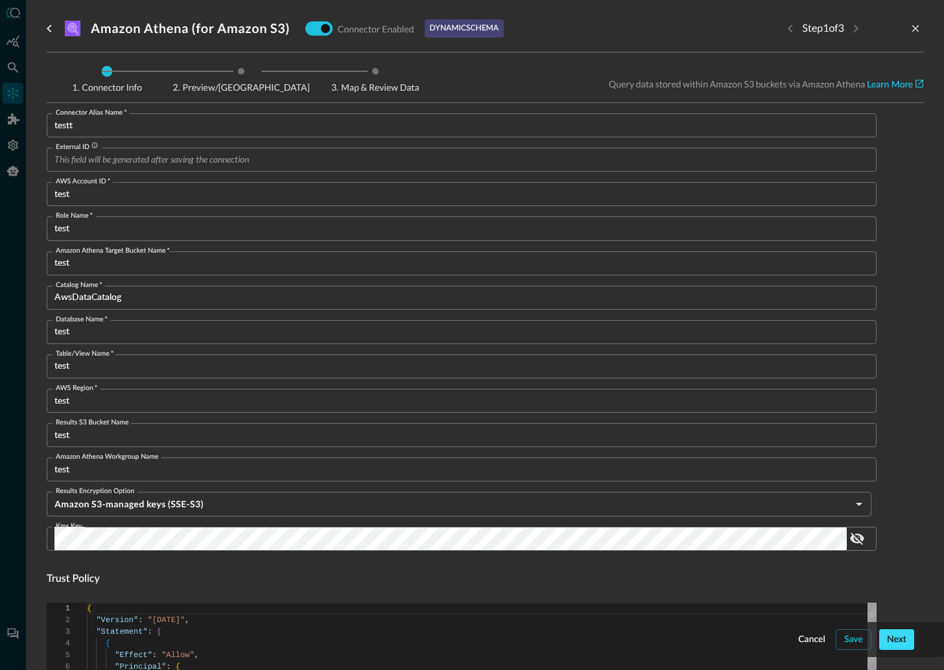
click at [885, 636] on button "Next" at bounding box center [896, 639] width 35 height 21
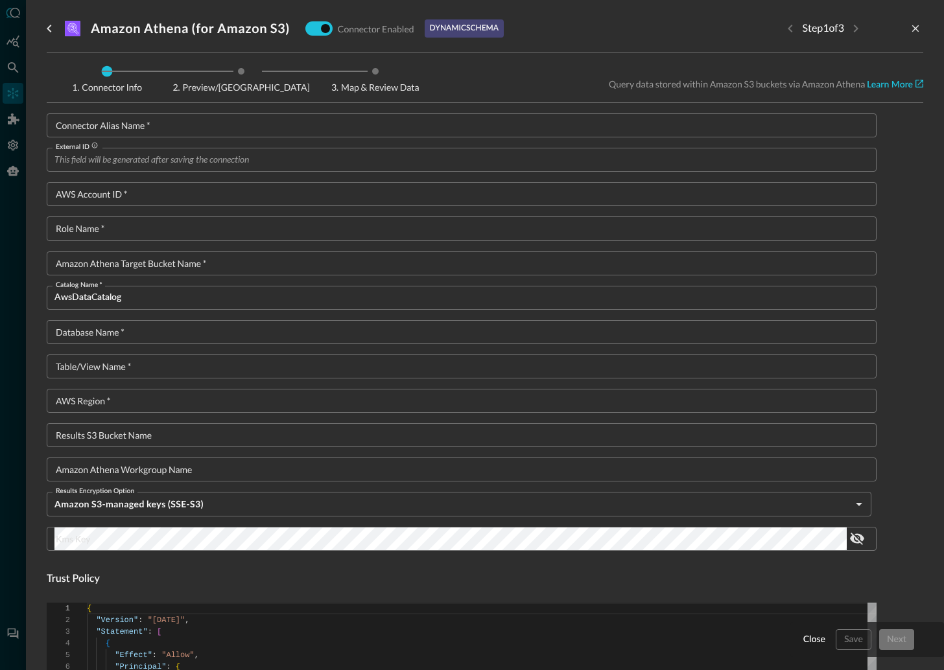
click at [12, 93] on div at bounding box center [472, 335] width 944 height 670
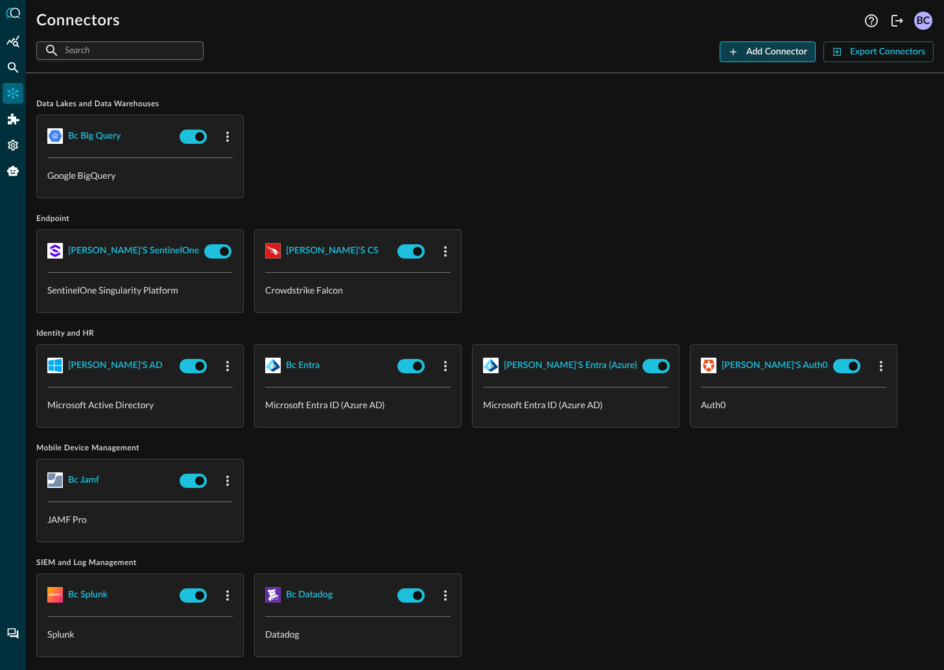
click at [769, 41] on button "Add Connector" at bounding box center [767, 51] width 96 height 21
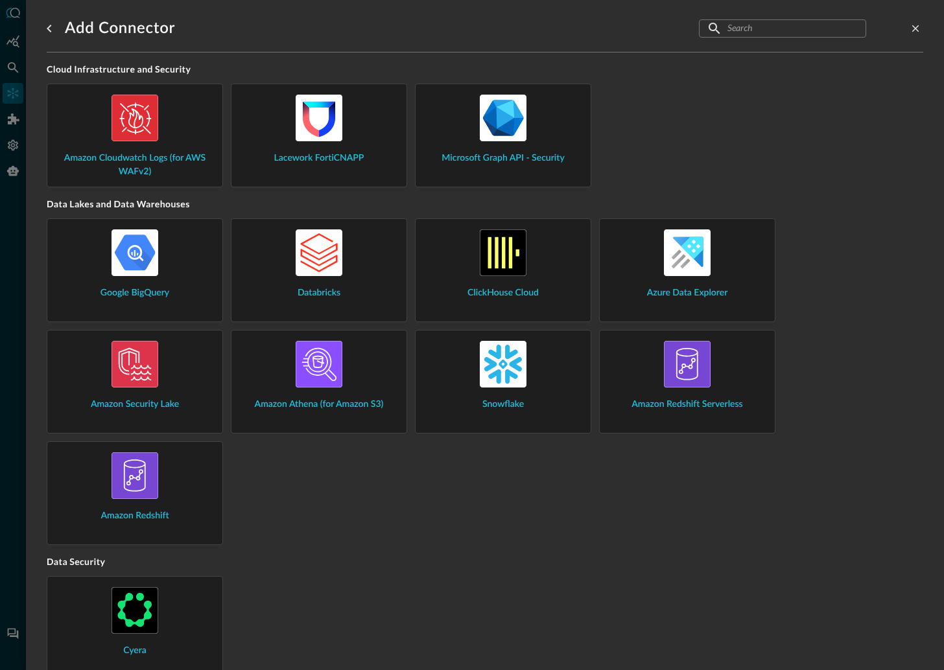
click at [692, 376] on img at bounding box center [687, 364] width 47 height 47
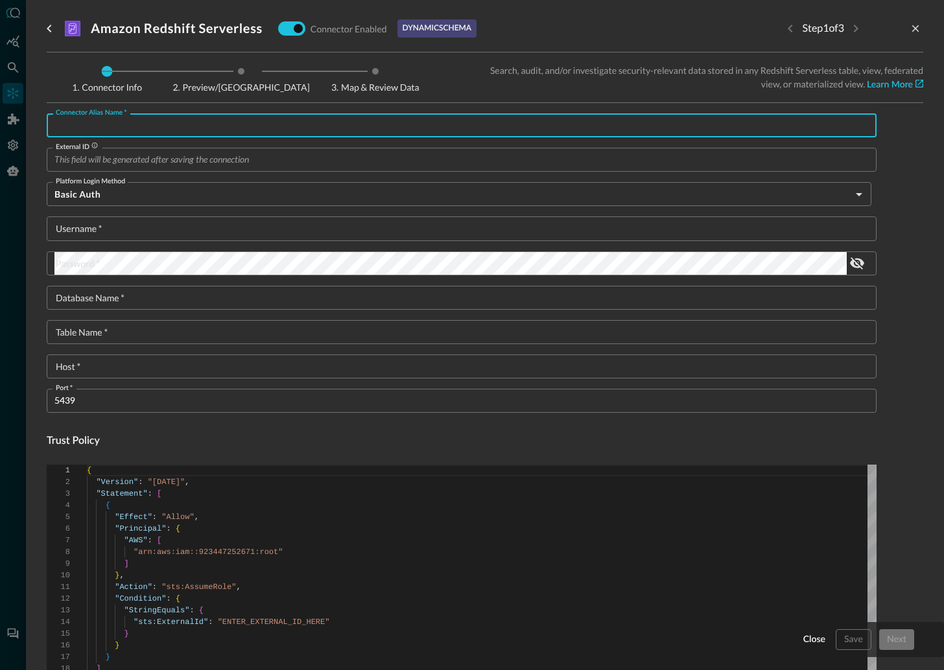
click at [134, 120] on input "Connector Alias Name   *" at bounding box center [465, 125] width 822 height 24
type input "aasfa"
click at [115, 162] on input "External ID" at bounding box center [465, 160] width 822 height 24
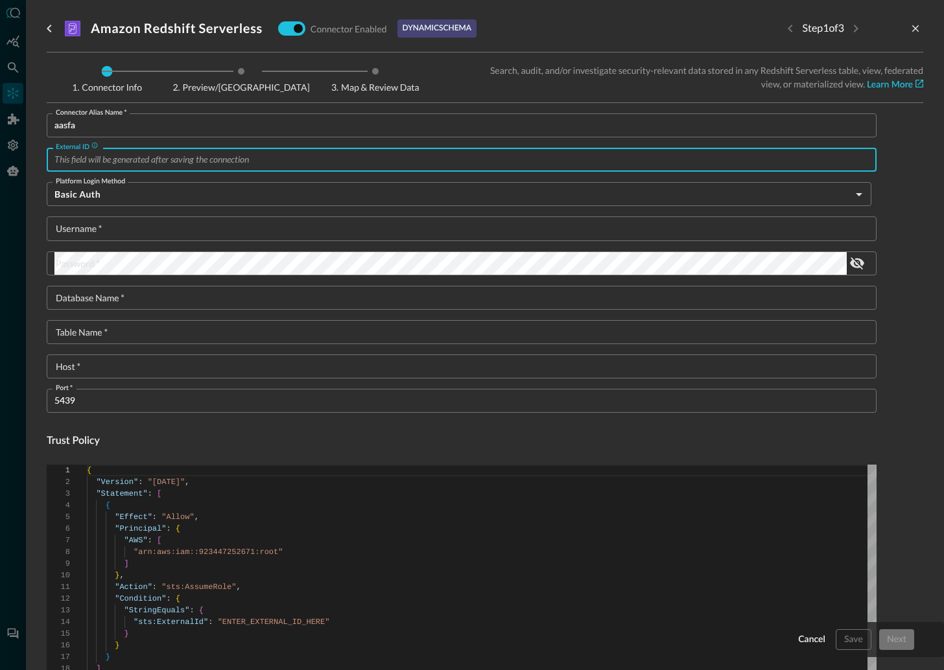
click at [100, 232] on input "Username   *" at bounding box center [465, 228] width 822 height 24
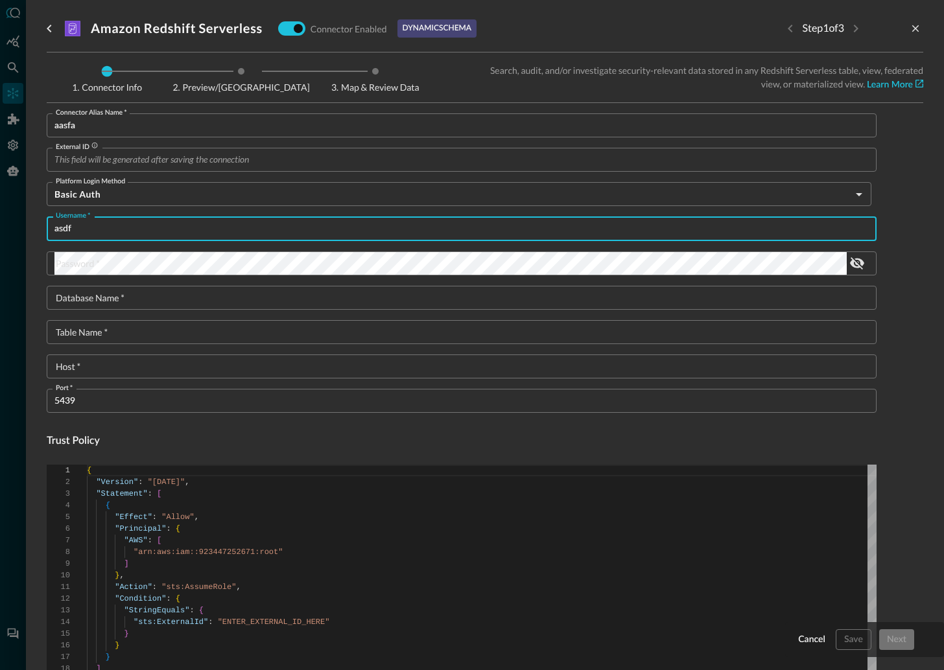
type input "asdf"
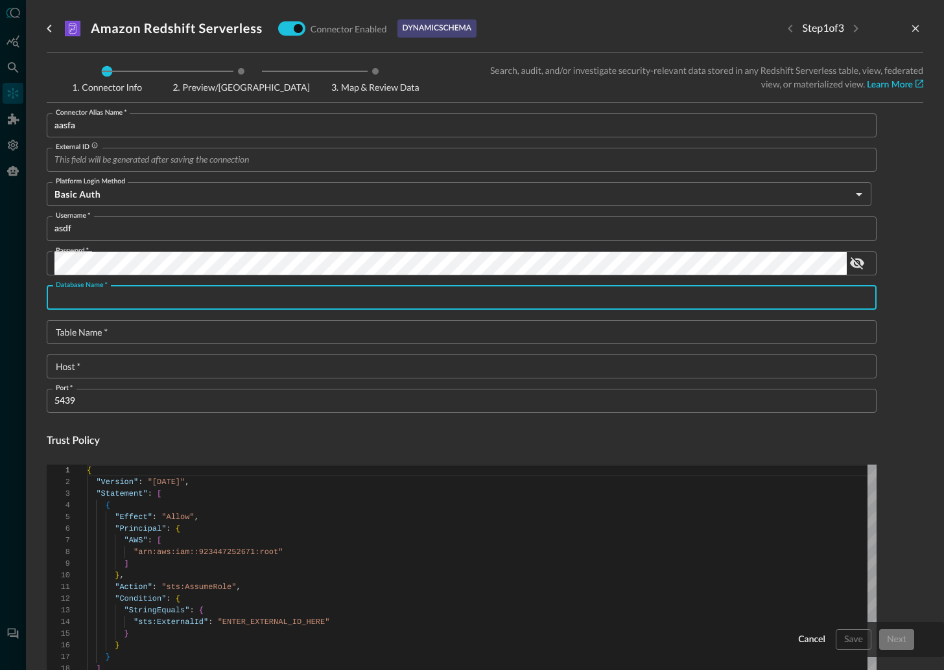
drag, startPoint x: 297, startPoint y: 305, endPoint x: 272, endPoint y: 307, distance: 25.4
click at [295, 305] on input "Database Name   *" at bounding box center [465, 298] width 822 height 24
type input "asfdafsd"
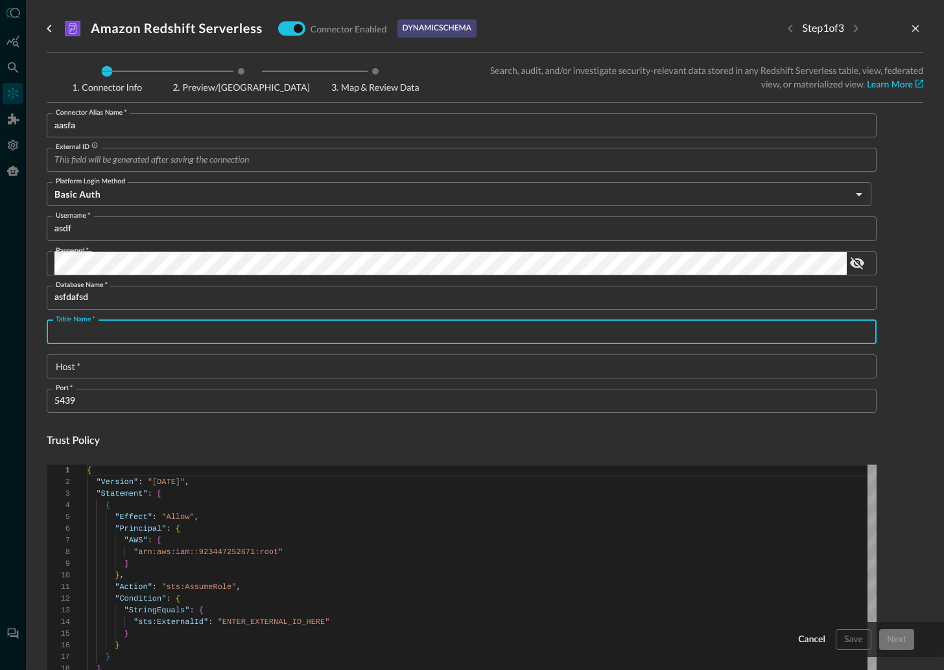
drag, startPoint x: 124, startPoint y: 334, endPoint x: 151, endPoint y: 330, distance: 27.6
click at [124, 333] on input "Table Name   *" at bounding box center [465, 332] width 822 height 24
type input "asdfasfd"
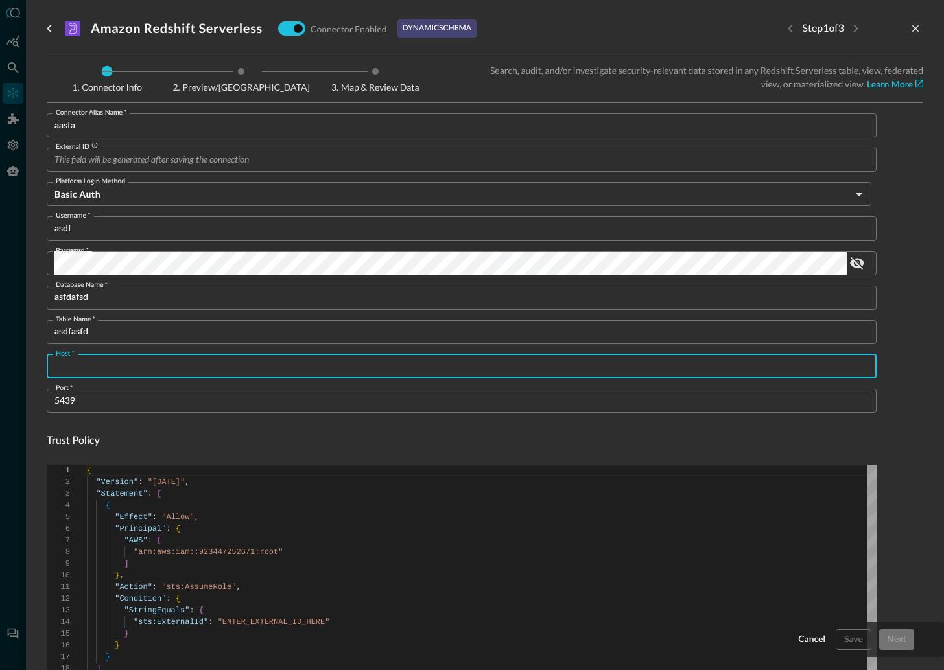
click at [126, 369] on input "Host   *" at bounding box center [465, 367] width 822 height 24
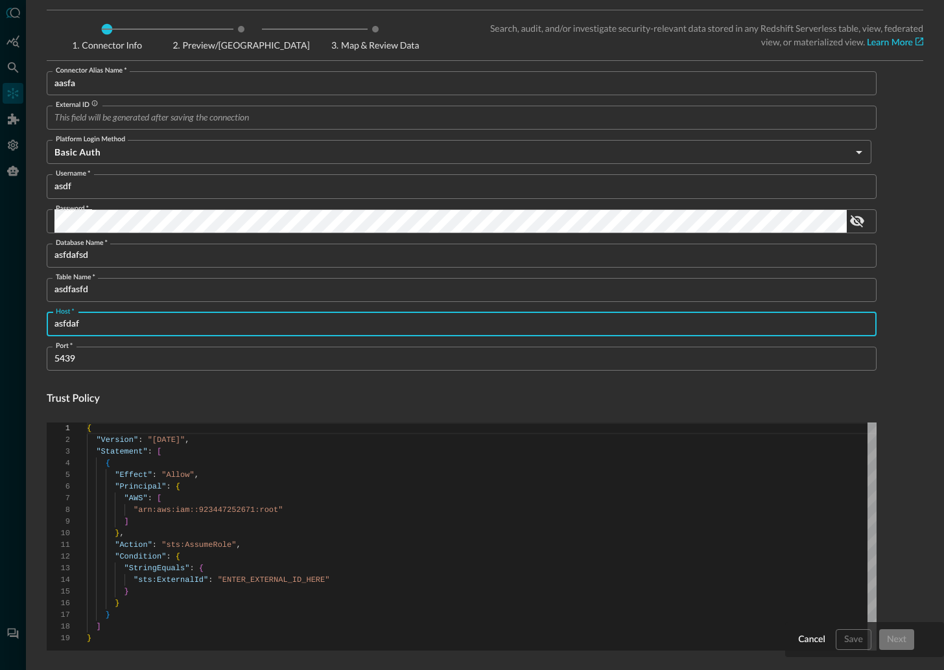
scroll to position [314, 0]
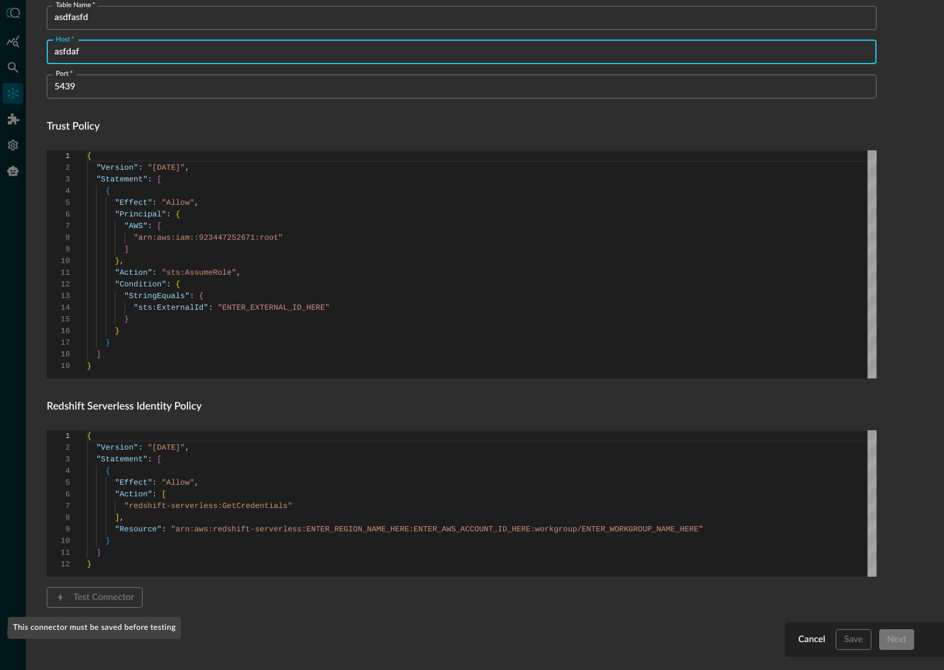
type input "asfdaf"
drag, startPoint x: 70, startPoint y: 601, endPoint x: 85, endPoint y: 601, distance: 14.9
click at [69, 601] on span "Test Connector" at bounding box center [95, 597] width 96 height 21
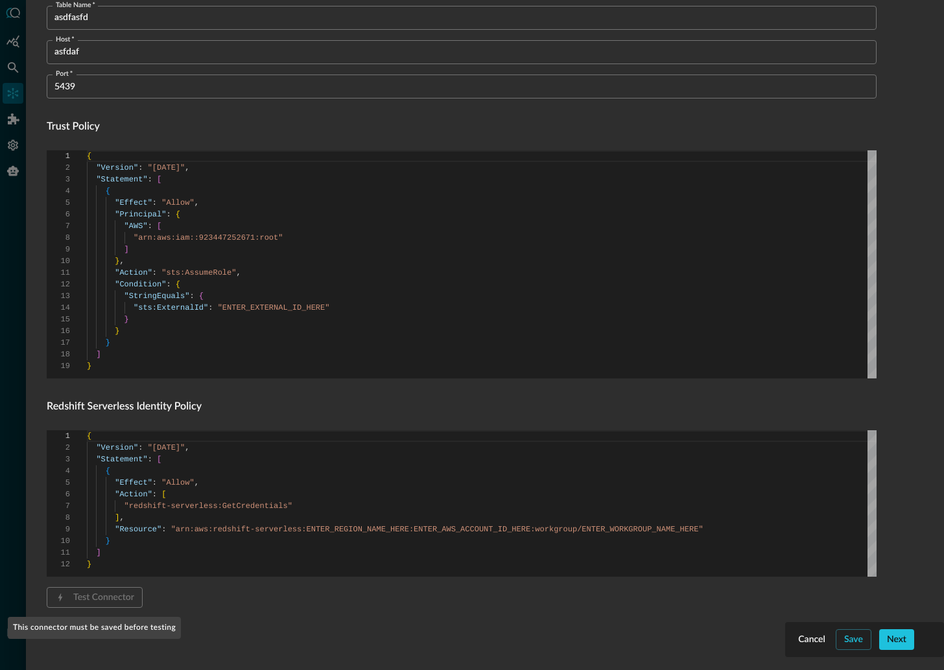
drag, startPoint x: 91, startPoint y: 596, endPoint x: 112, endPoint y: 601, distance: 22.0
click at [98, 598] on span "Test Connector" at bounding box center [95, 597] width 96 height 21
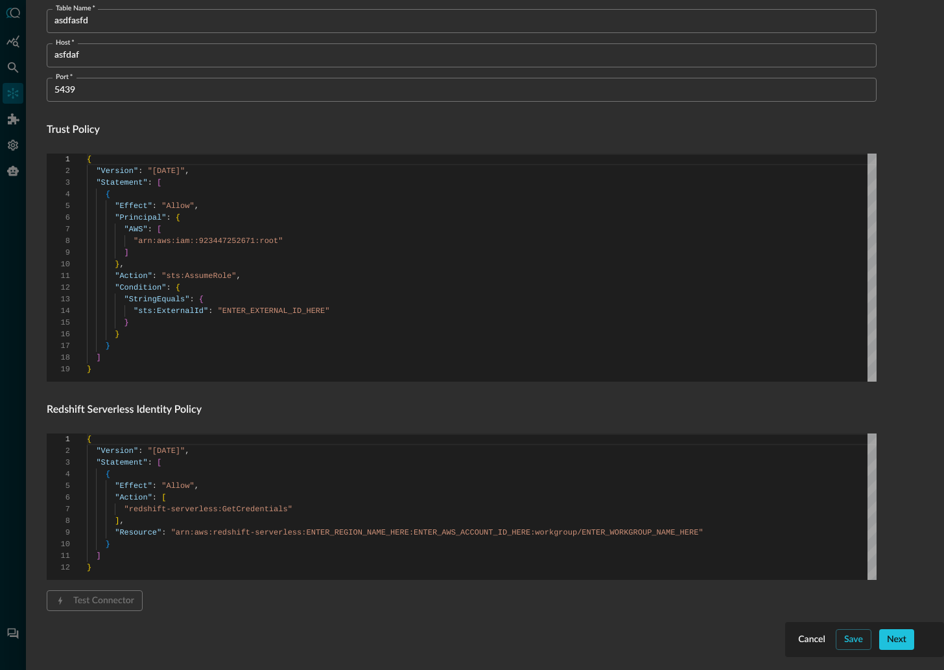
scroll to position [310, 0]
click at [114, 100] on input "5439" at bounding box center [465, 90] width 822 height 24
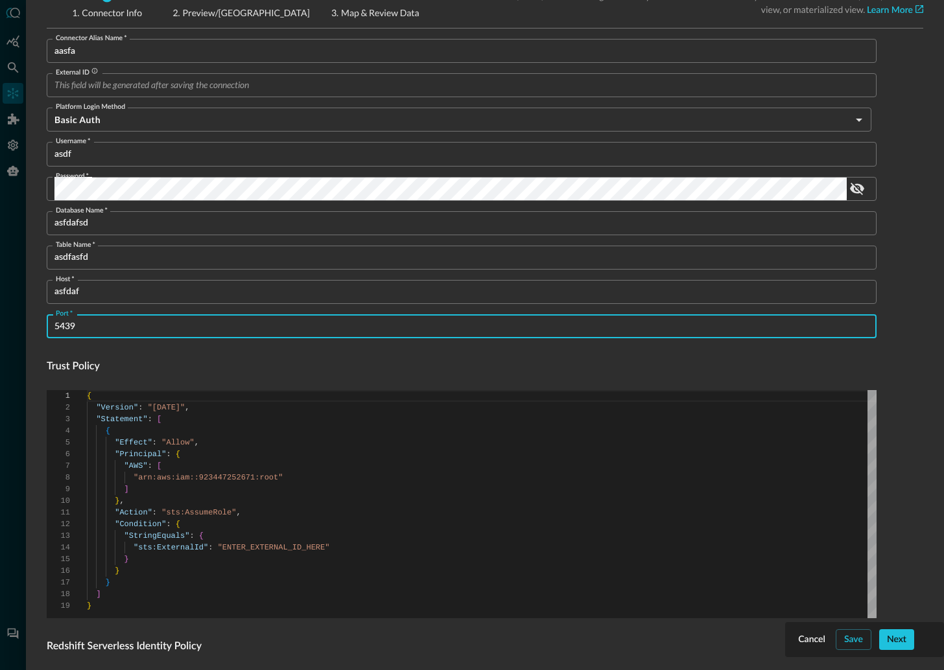
scroll to position [0, 0]
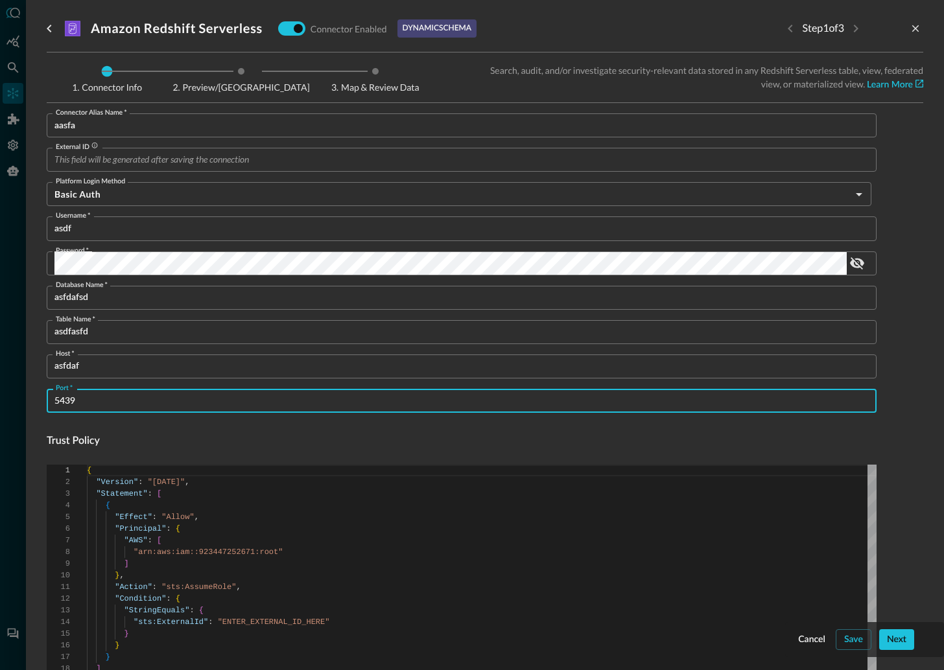
click at [117, 122] on input "aasfa" at bounding box center [465, 125] width 822 height 24
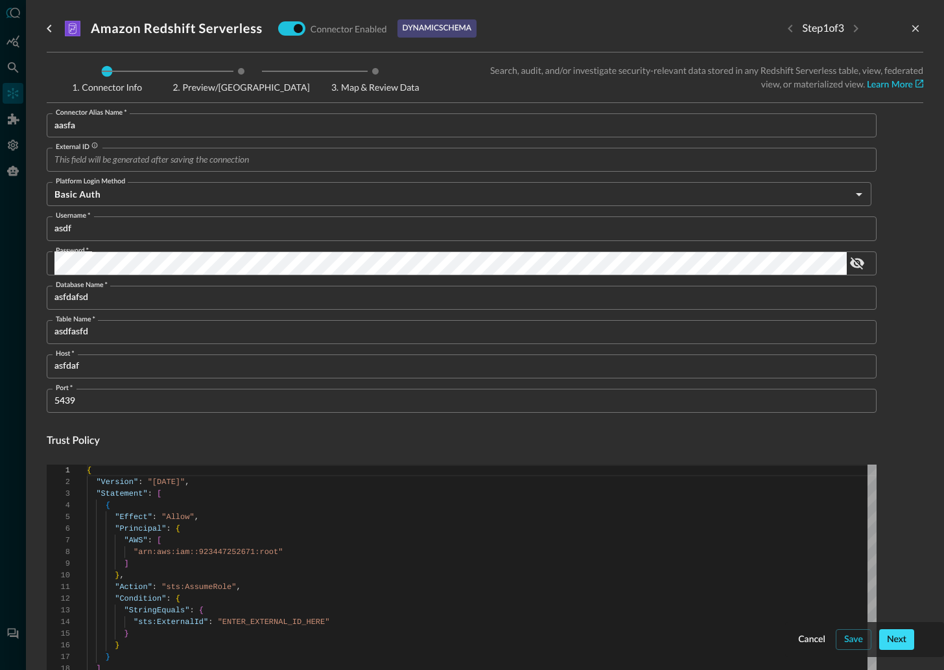
click at [889, 635] on div "Next" at bounding box center [896, 640] width 19 height 16
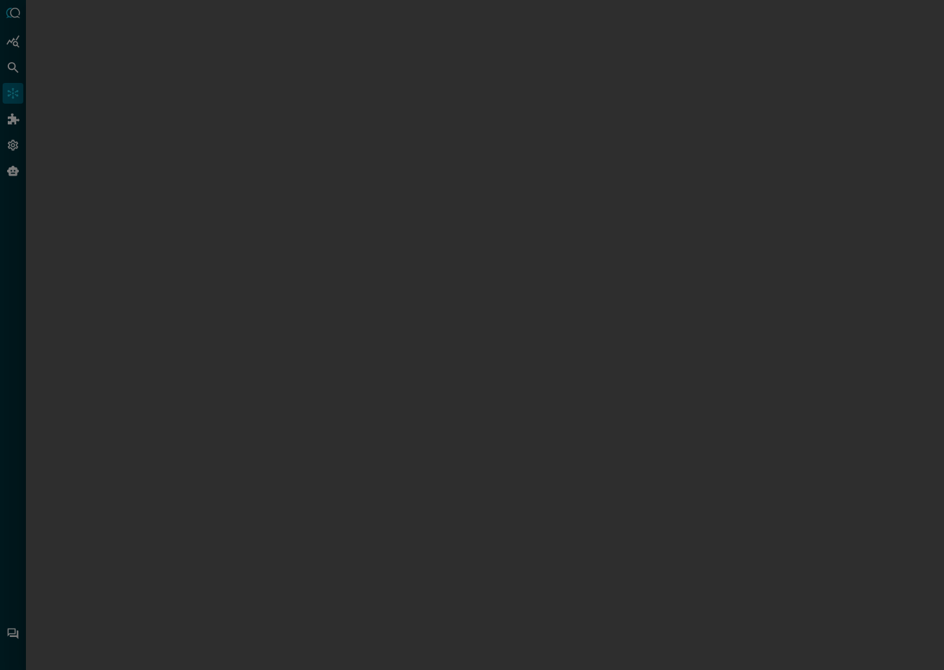
click at [580, 48] on div at bounding box center [485, 327] width 876 height 655
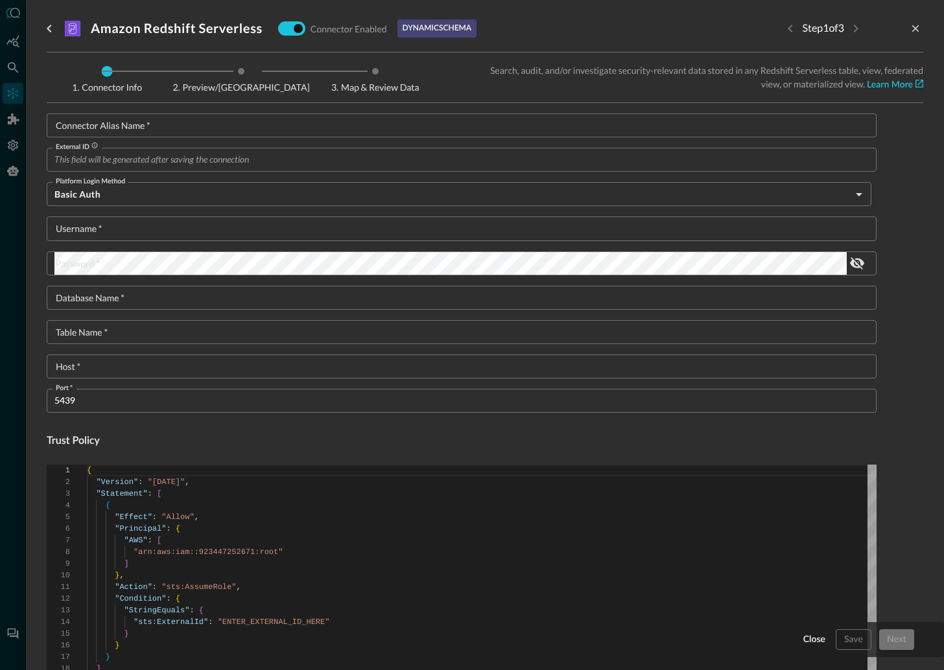
click at [10, 91] on div at bounding box center [472, 335] width 944 height 670
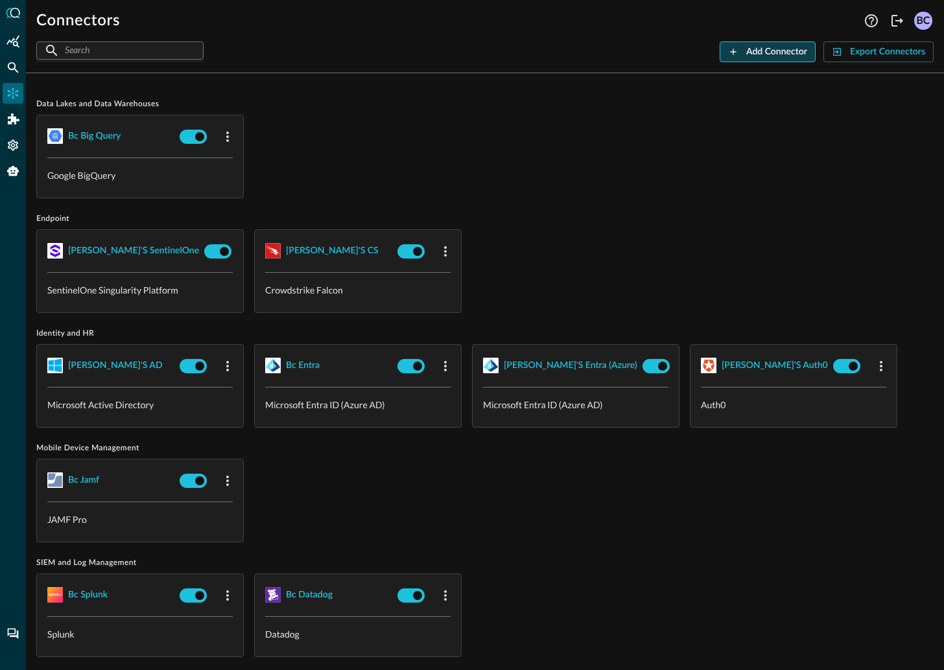
click at [762, 47] on div "Add Connector" at bounding box center [776, 52] width 61 height 16
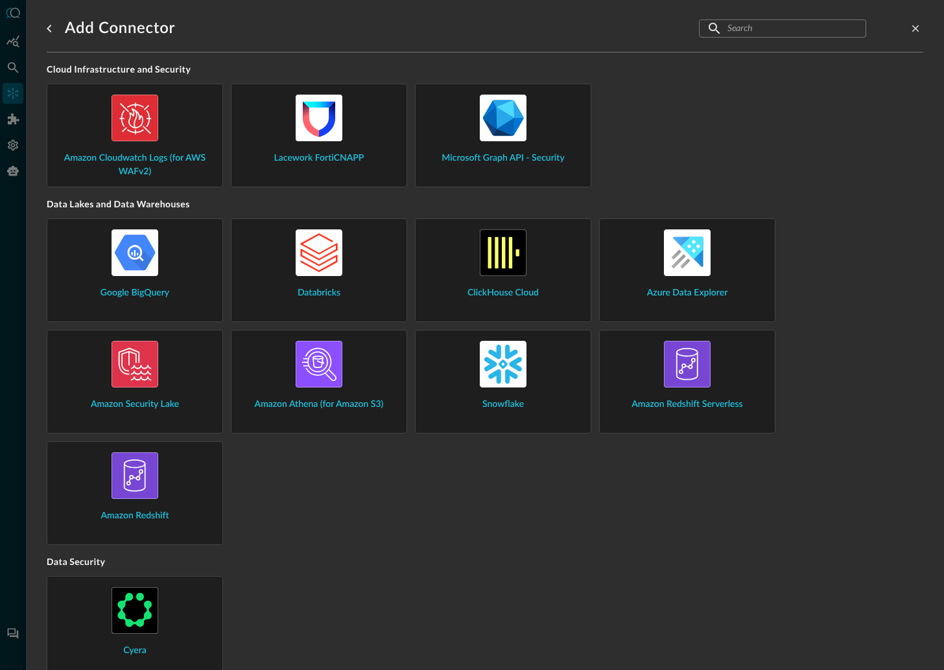
click at [170, 476] on div "Amazon Redshift" at bounding box center [135, 487] width 154 height 71
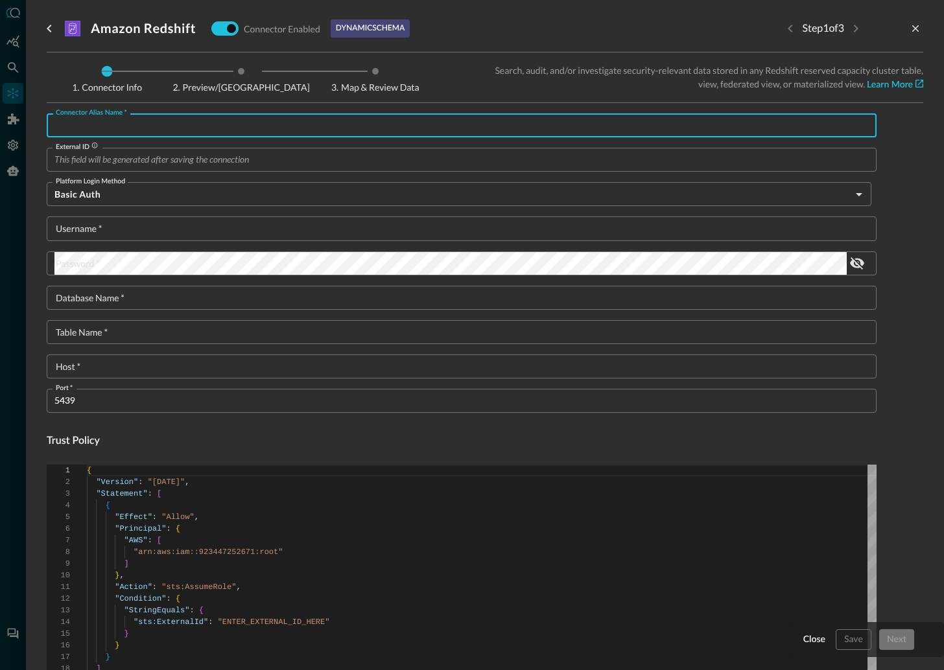
click at [150, 123] on input "Connector Alias Name   *" at bounding box center [465, 125] width 822 height 24
type input "asdfasdf"
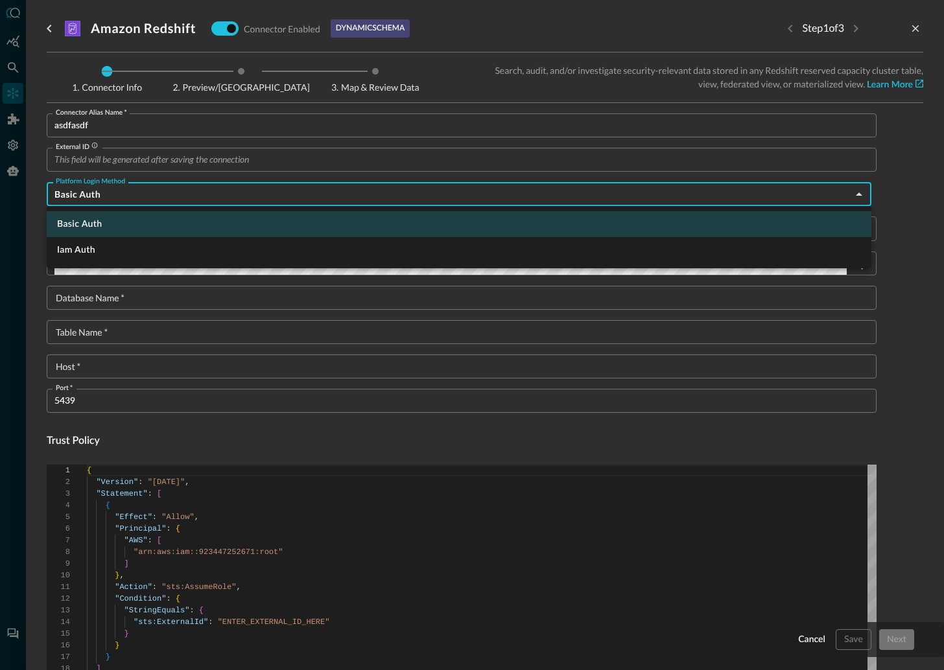
click at [100, 190] on body "Connectors Help Logout BC ​ ​ Add Connector Export Connectors Data Lakes and Da…" at bounding box center [472, 335] width 944 height 670
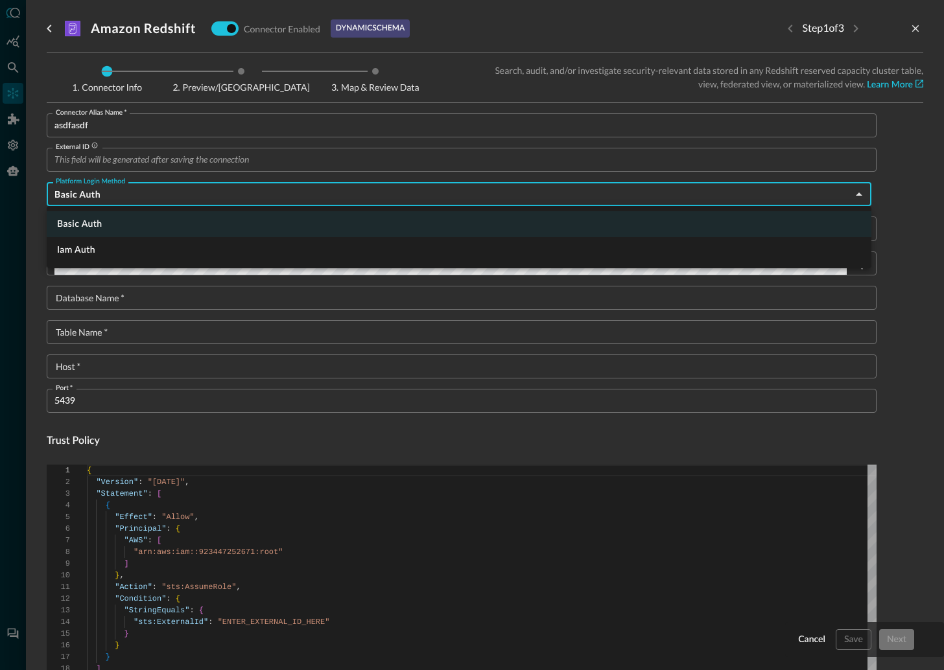
click at [106, 225] on li "Basic Auth" at bounding box center [459, 224] width 824 height 26
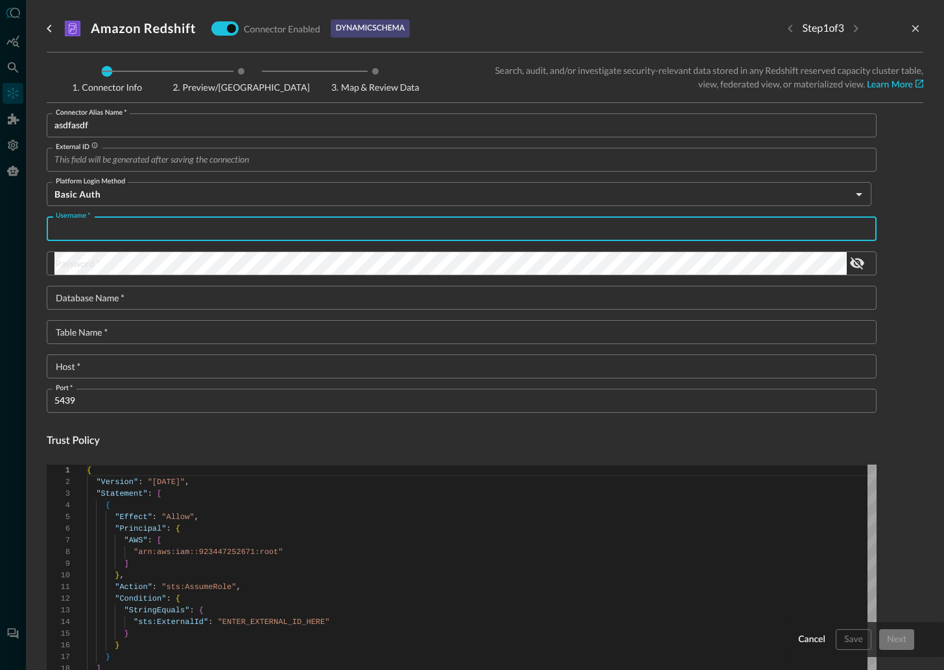
drag, startPoint x: 105, startPoint y: 233, endPoint x: 112, endPoint y: 226, distance: 10.1
click at [106, 231] on input "Username   *" at bounding box center [465, 228] width 822 height 24
type input "asdfasfd"
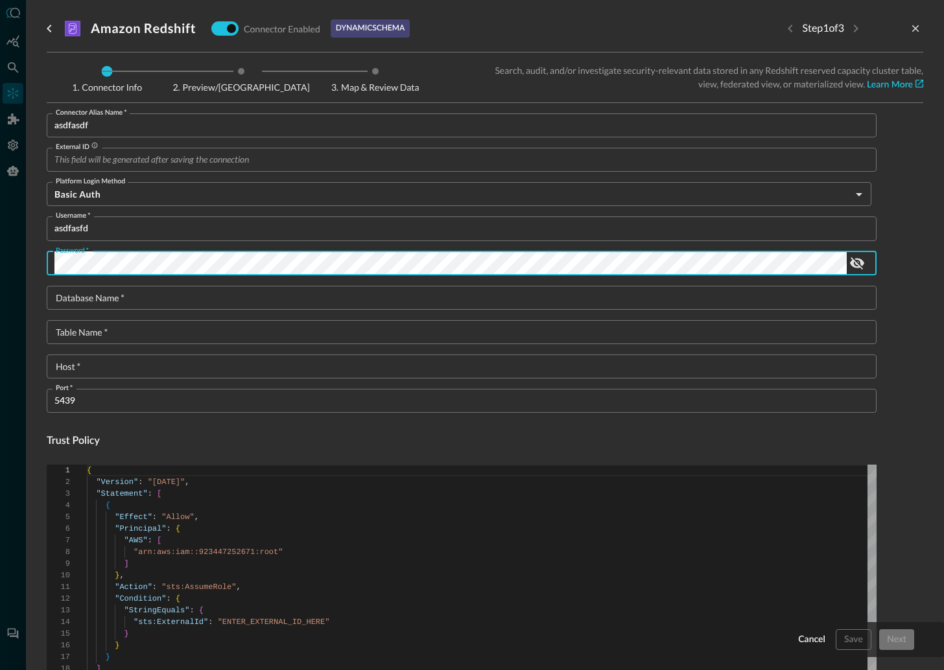
click at [143, 303] on input "Database Name   *" at bounding box center [465, 298] width 822 height 24
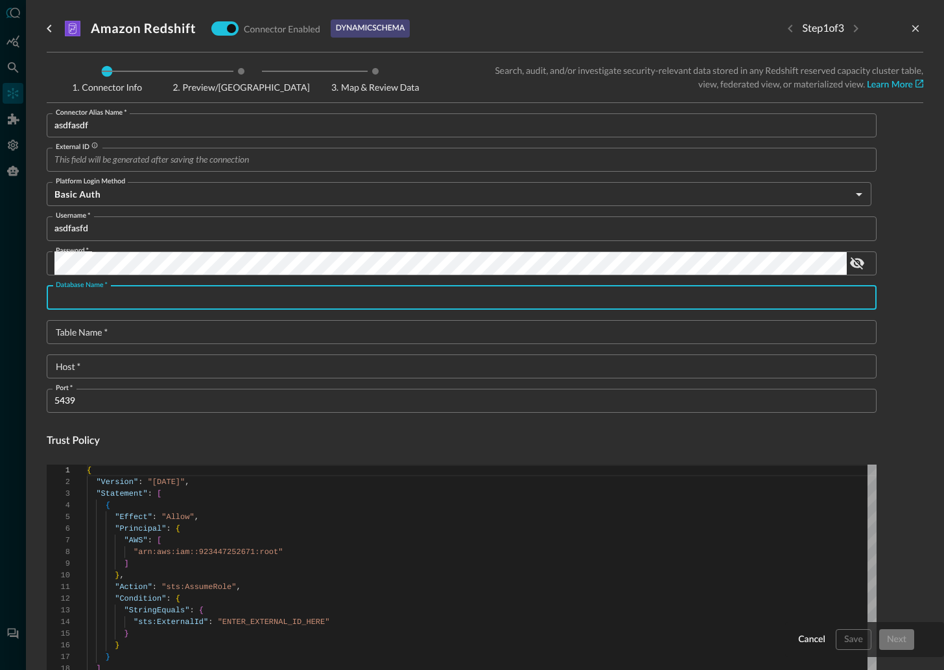
type input "a"
type textarea "{ "Version": "2012-10-17", "Statement": [ { "Effect": "Allow", "Action": [ "red…"
type input "asd"
type textarea "{ "Version": "2012-10-17", "Statement": [ { "Effect": "Allow", "Action": [ "red…"
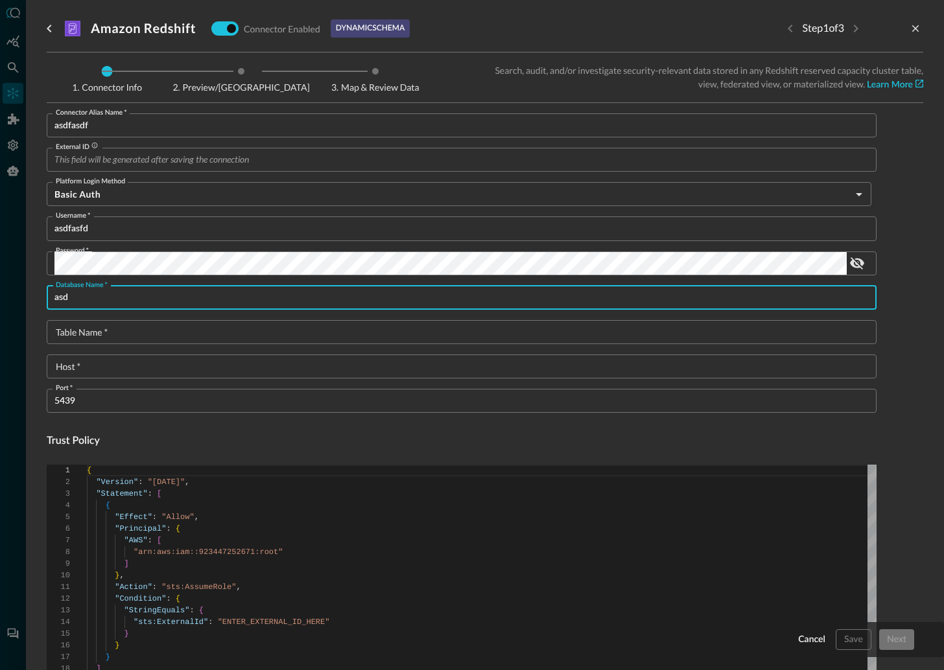
type input "asdf"
type textarea "{ "Version": "2012-10-17", "Statement": [ { "Effect": "Allow", "Action": [ "red…"
type input "asdfa"
type textarea "{ "Version": "2012-10-17", "Statement": [ { "Effect": "Allow", "Action": [ "red…"
type input "asdfas"
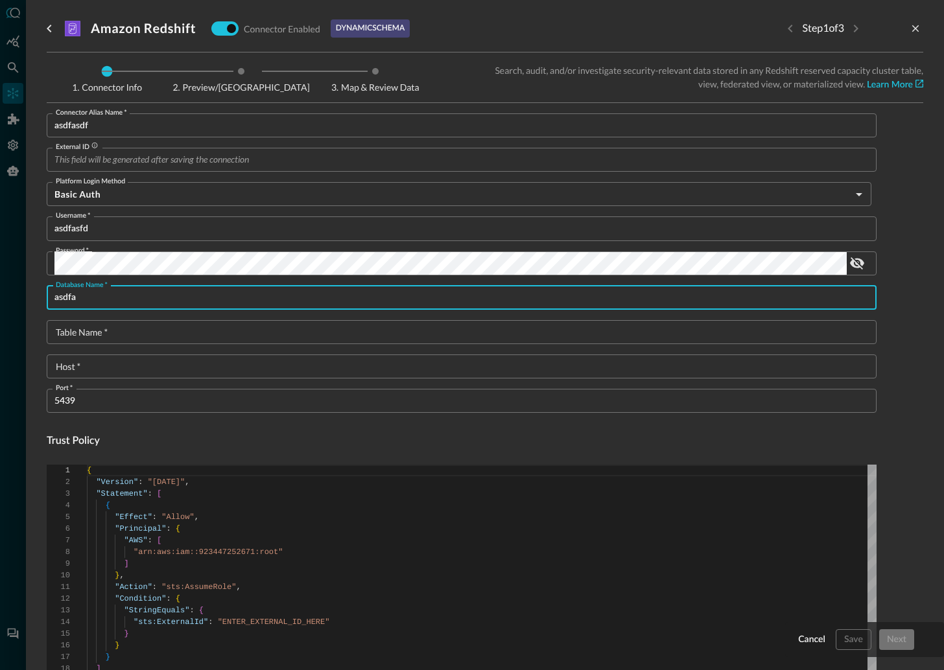
type textarea "{ "Version": "2012-10-17", "Statement": [ { "Effect": "Allow", "Action": [ "red…"
type input "asdfasdf"
type textarea "{ "Version": "2012-10-17", "Statement": [ { "Effect": "Allow", "Action": [ "red…"
type input "asdfasdf"
click at [126, 327] on input "Table Name   *" at bounding box center [465, 332] width 822 height 24
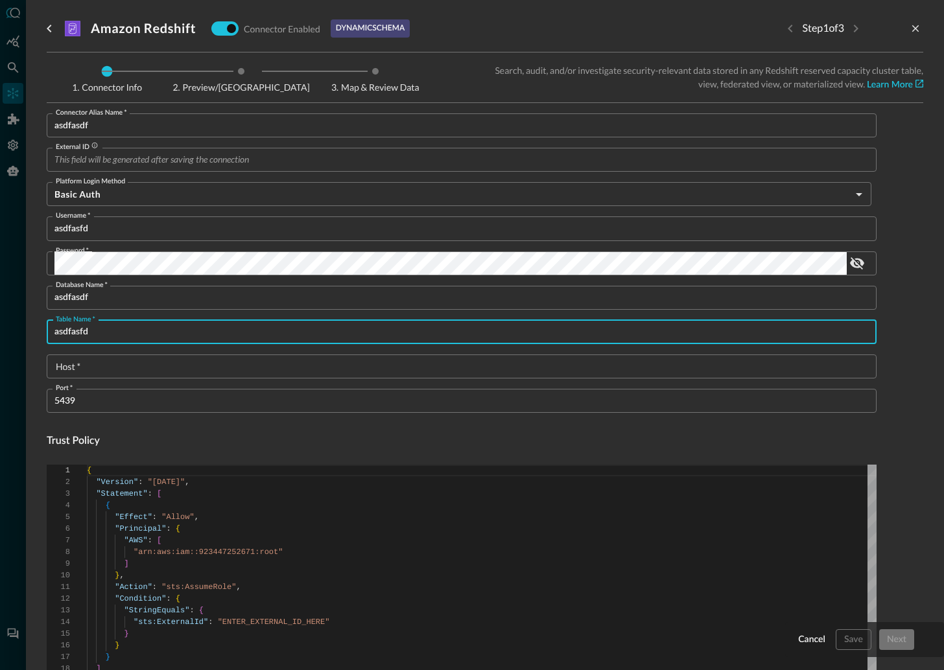
type input "asdfasfd"
click at [113, 364] on input "Host   *" at bounding box center [465, 367] width 822 height 24
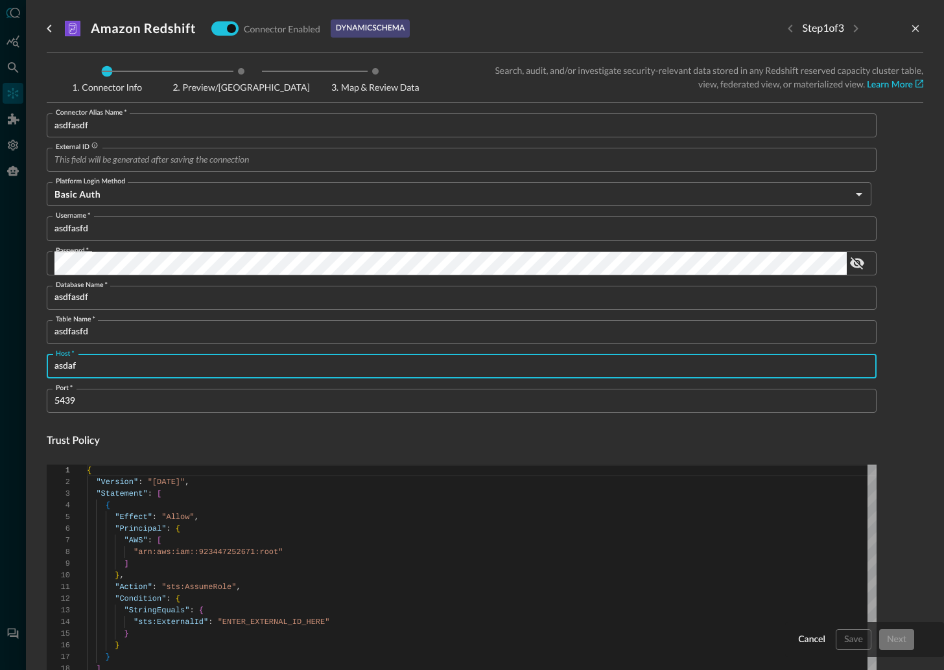
type input "asdaf"
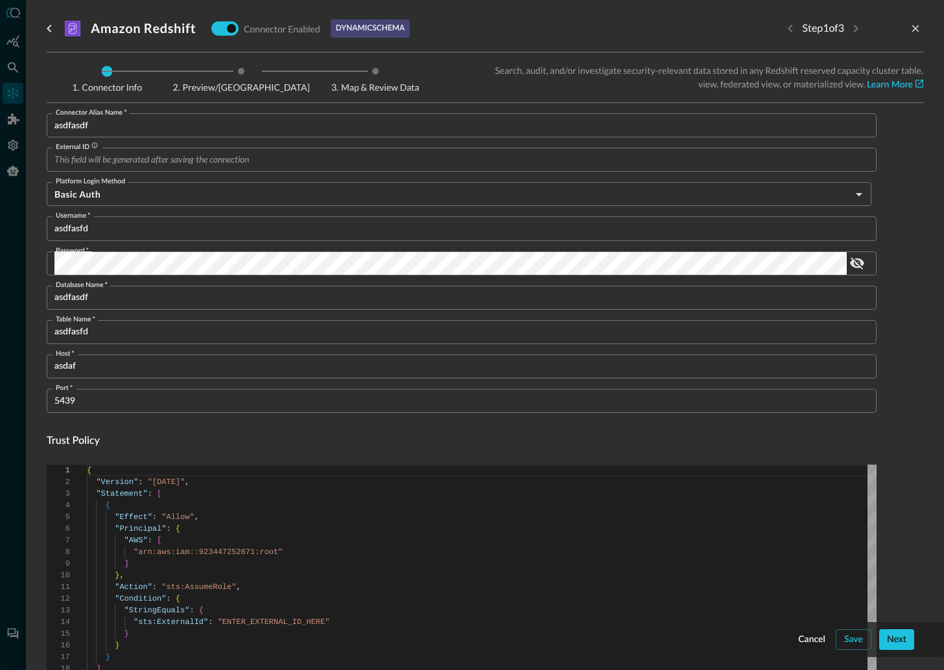
click at [897, 445] on form "Connector Alias Name   * asdfasdf Connector Alias Name   * External ID External…" at bounding box center [485, 538] width 876 height 850
click at [855, 642] on div "Save" at bounding box center [853, 640] width 19 height 16
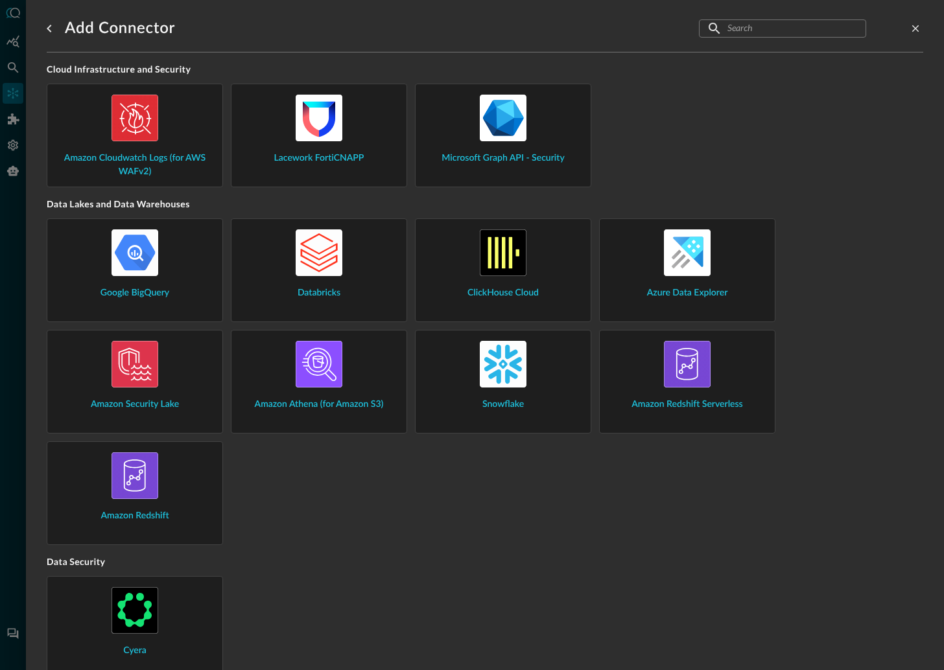
click at [312, 141] on img at bounding box center [319, 118] width 47 height 47
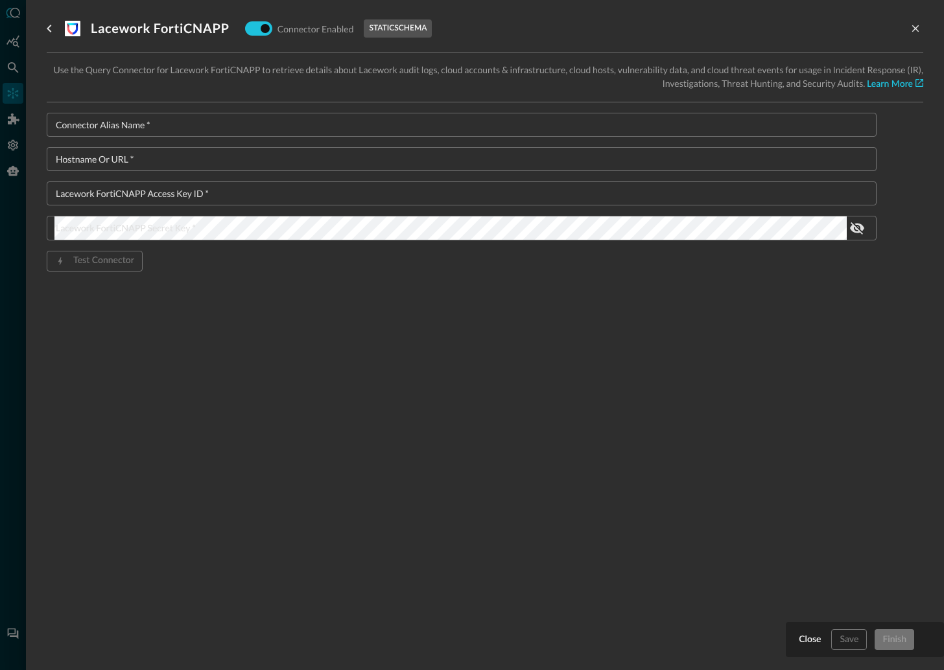
click at [195, 126] on input "Connector Alias Name   *" at bounding box center [465, 125] width 822 height 24
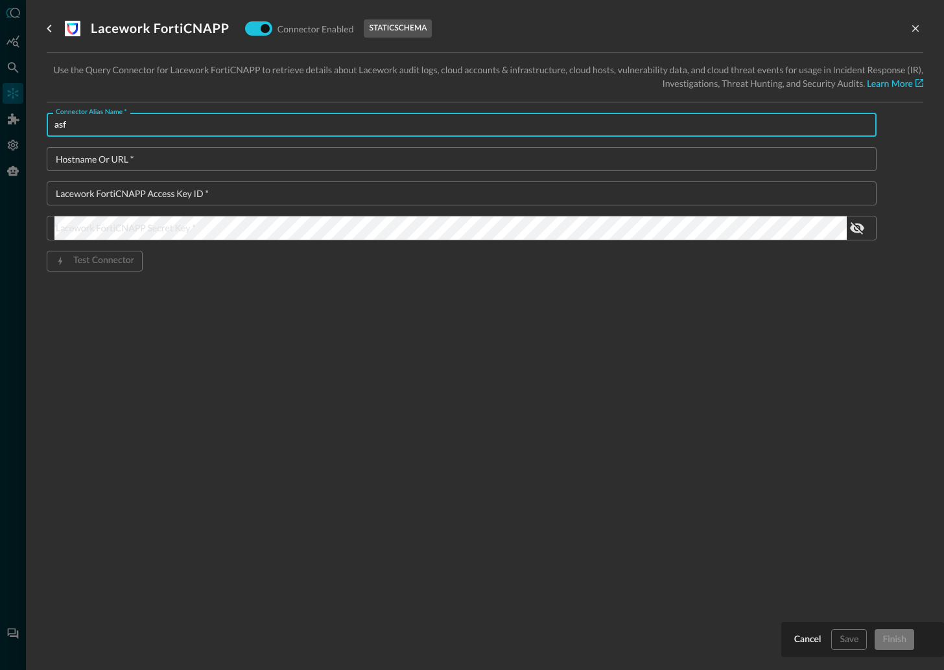
type input "asf"
click at [110, 165] on input "Hostname or URL   *" at bounding box center [465, 159] width 822 height 24
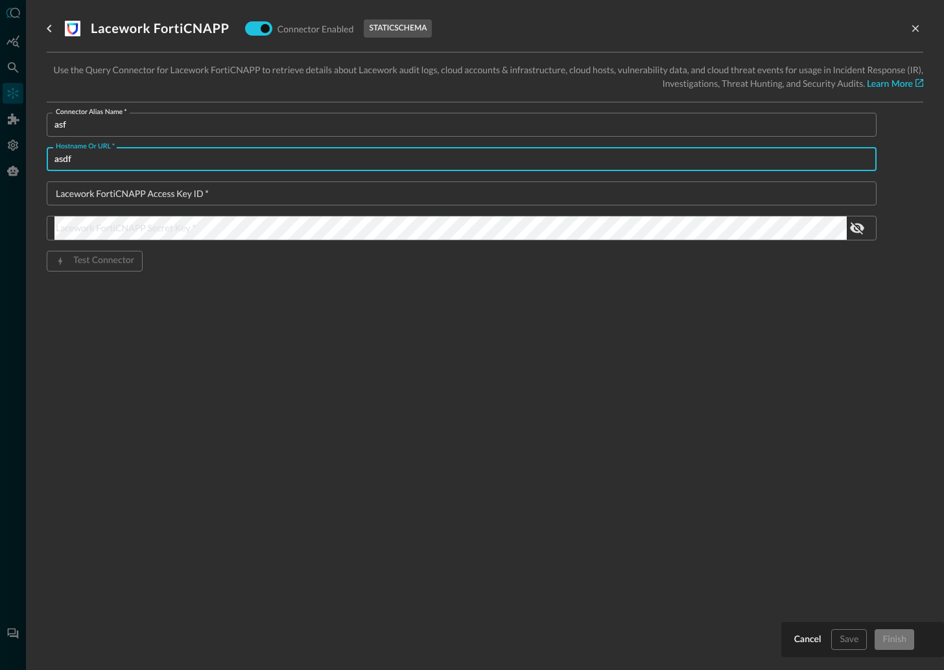
type input "asdf"
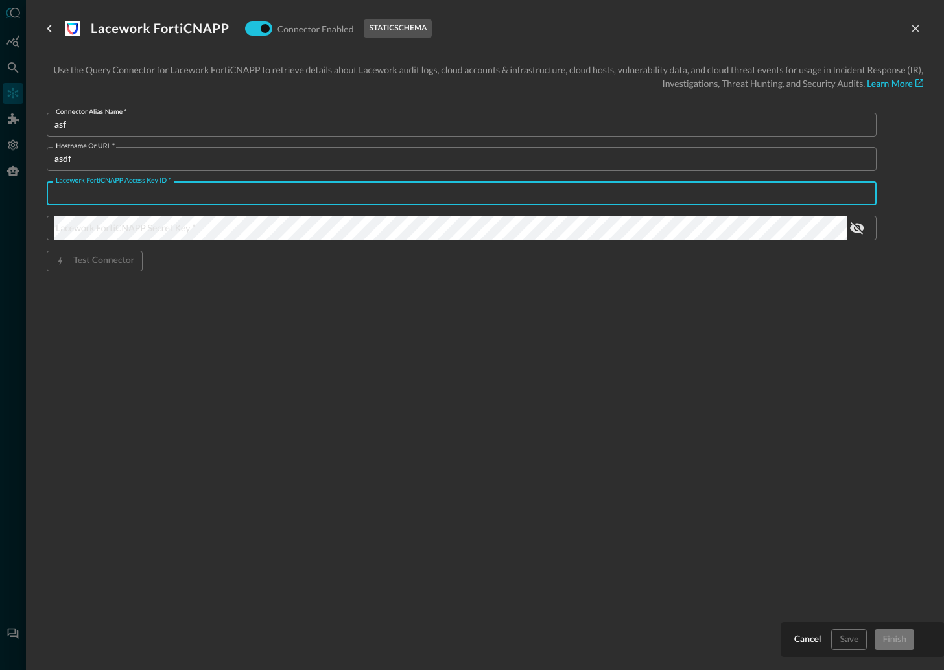
drag, startPoint x: 115, startPoint y: 196, endPoint x: 128, endPoint y: 199, distance: 12.7
click at [115, 196] on input "Lacework FortiCNAPP Access Key ID   *" at bounding box center [465, 193] width 822 height 24
type input "afd"
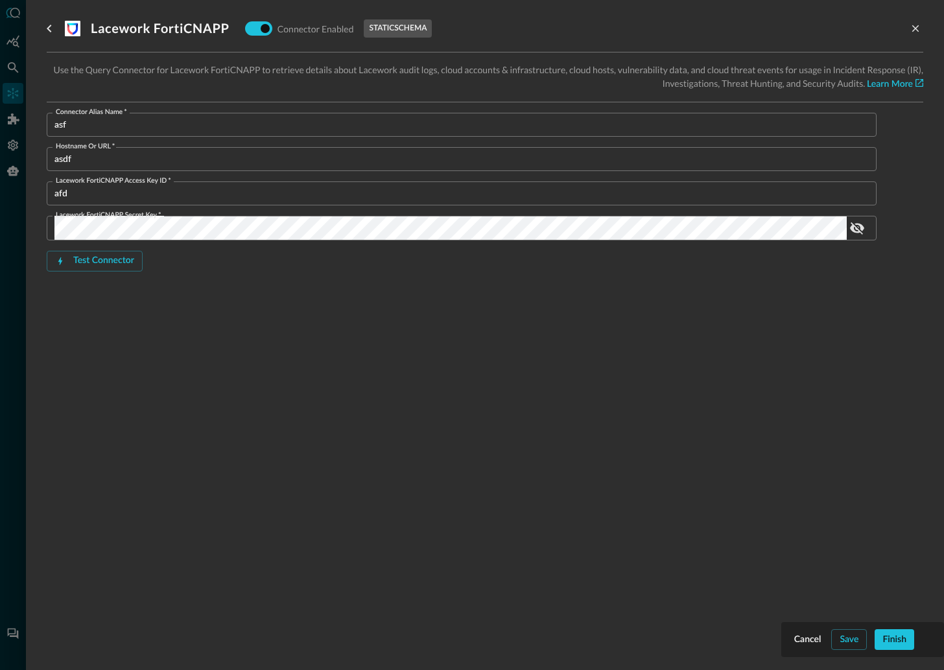
click at [500, 412] on div "Lacework FortiCNAPP Connector Enabled static schema Use the Query Connector for…" at bounding box center [485, 327] width 876 height 655
click at [887, 637] on div "Finish" at bounding box center [894, 640] width 24 height 16
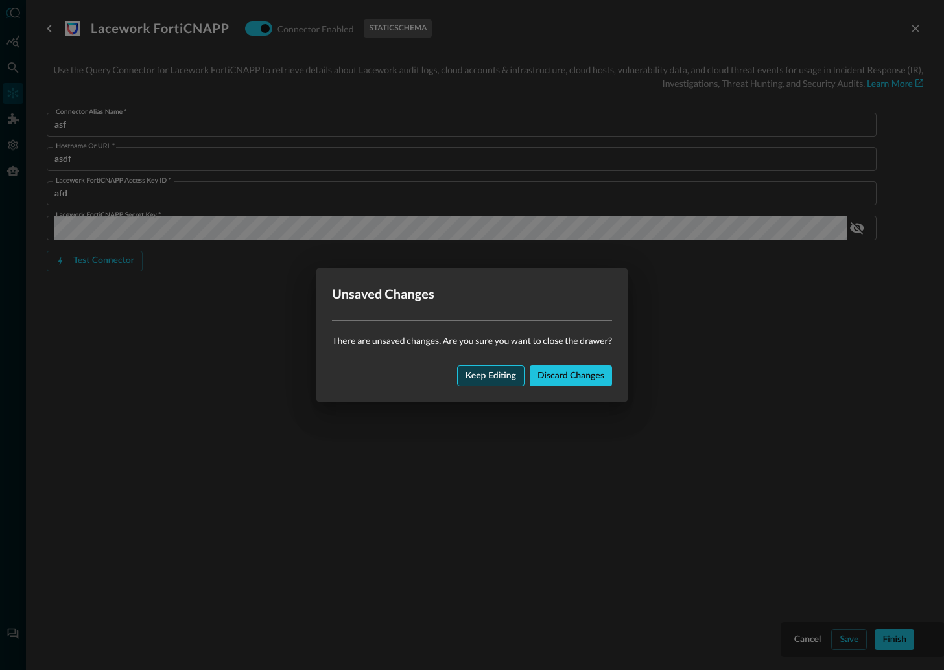
click at [487, 373] on div "Keep editing" at bounding box center [490, 376] width 51 height 16
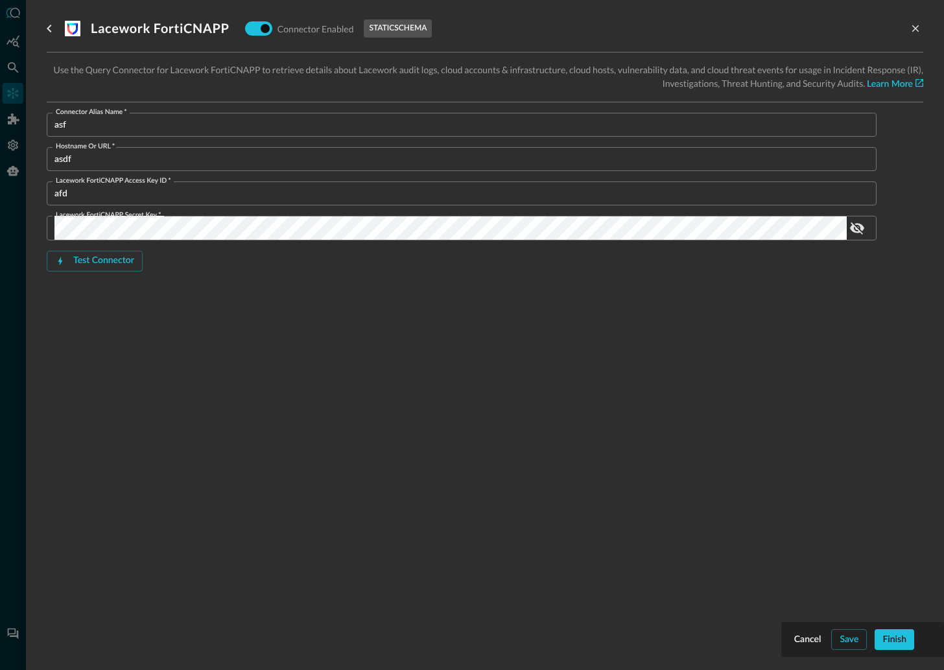
click at [850, 635] on div "Save" at bounding box center [848, 640] width 19 height 16
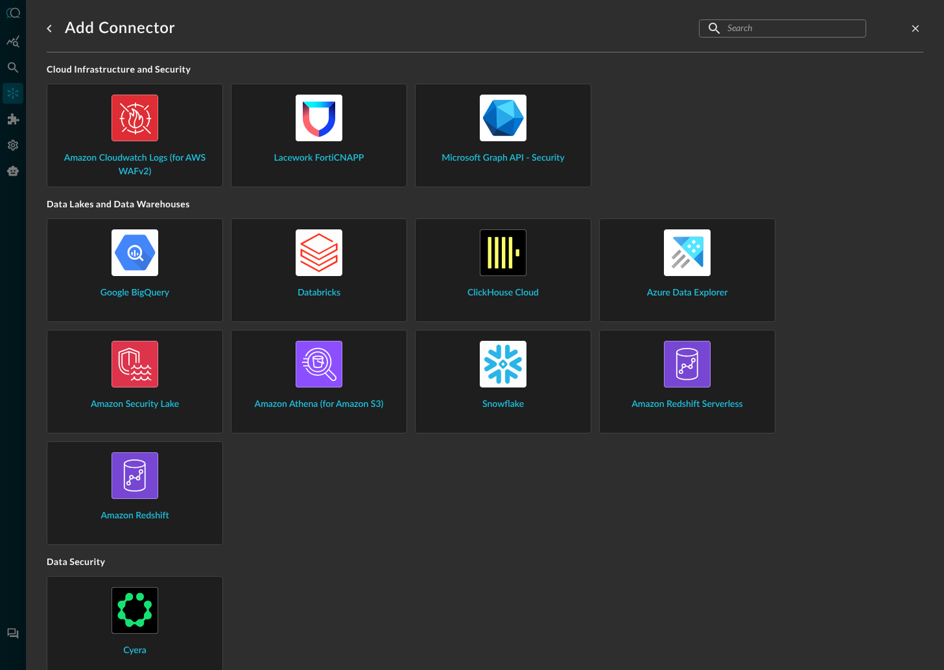
click at [502, 367] on img at bounding box center [503, 364] width 47 height 47
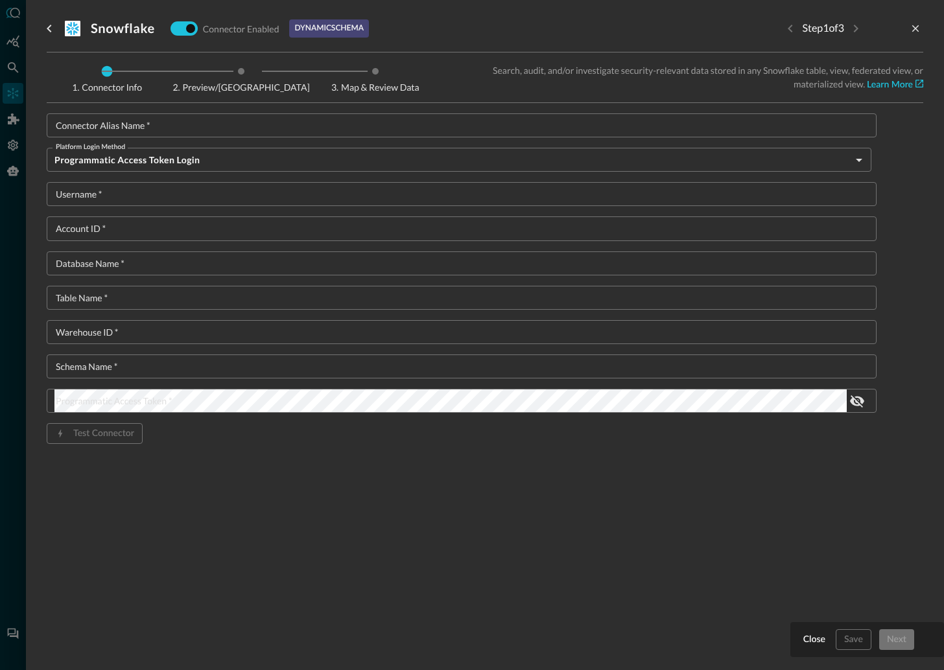
click at [176, 126] on input "Connector Alias Name   *" at bounding box center [465, 125] width 822 height 24
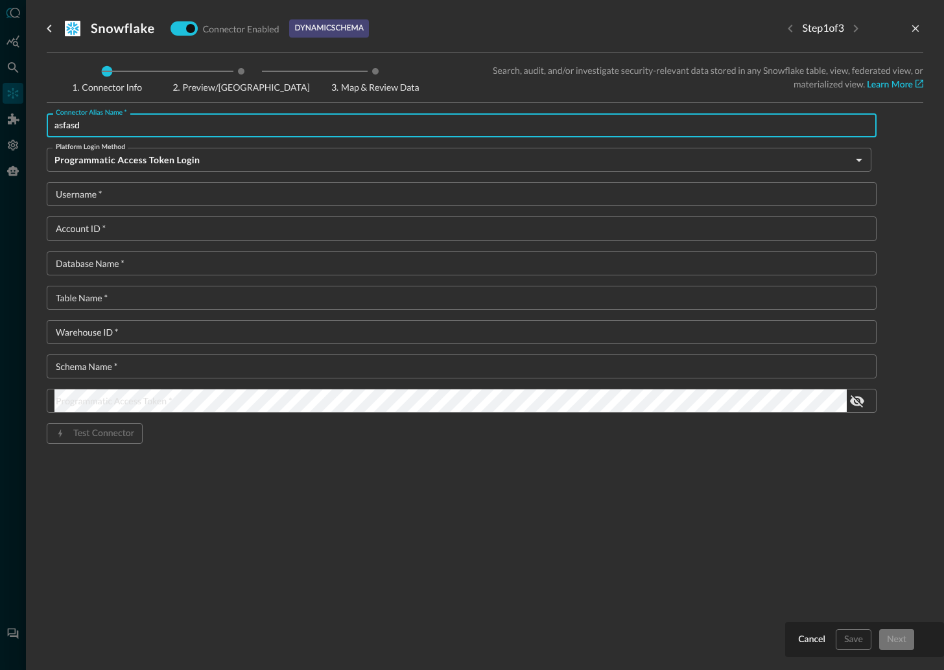
type input "asfasd"
click at [105, 194] on input "Username   *" at bounding box center [465, 194] width 822 height 24
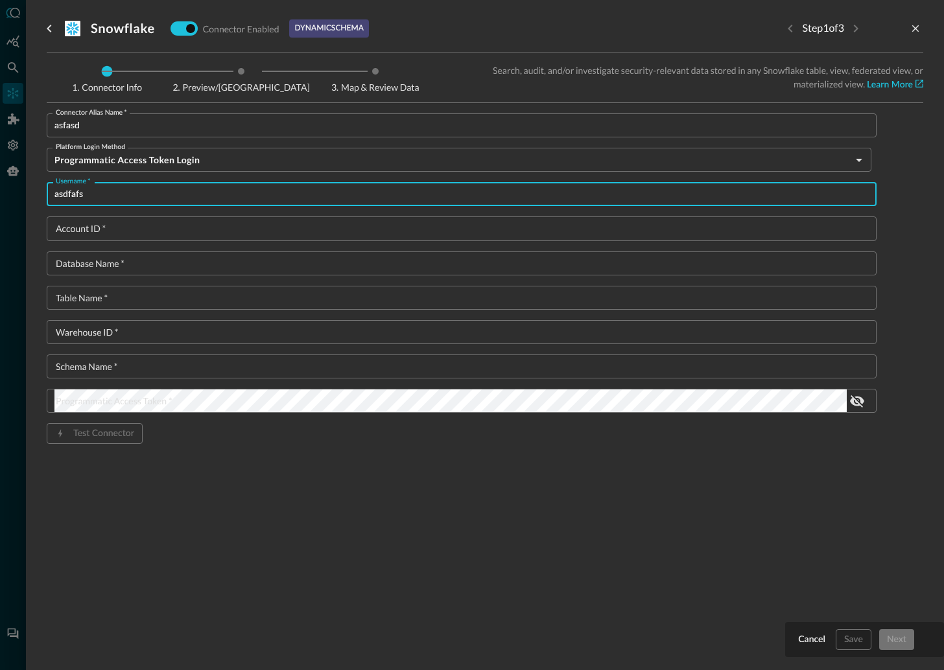
type input "asdfafs"
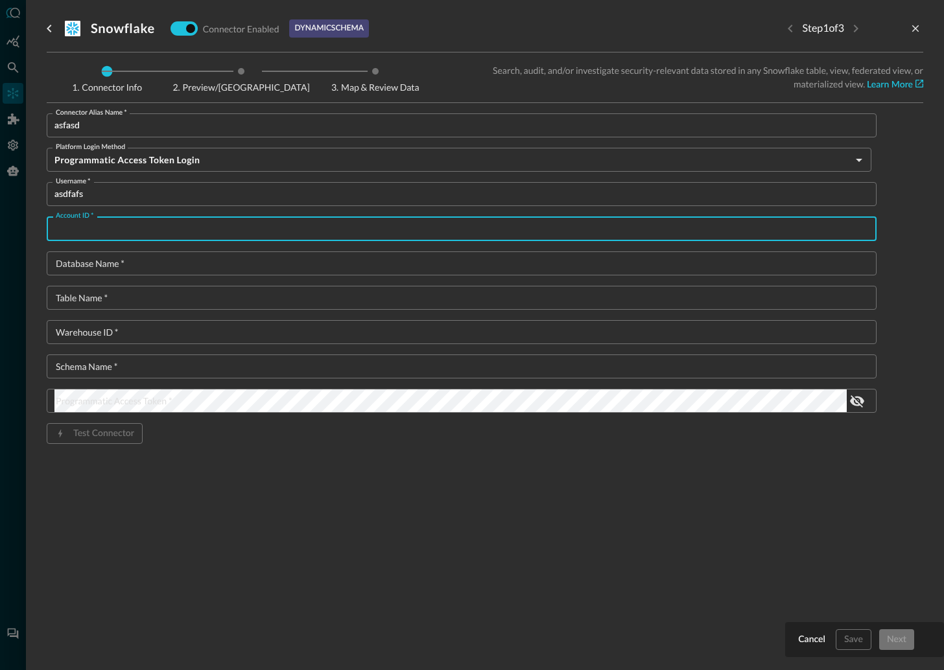
drag, startPoint x: 107, startPoint y: 233, endPoint x: 154, endPoint y: 234, distance: 47.3
click at [108, 233] on input "Account ID   *" at bounding box center [465, 228] width 822 height 24
type input "asdfasdf"
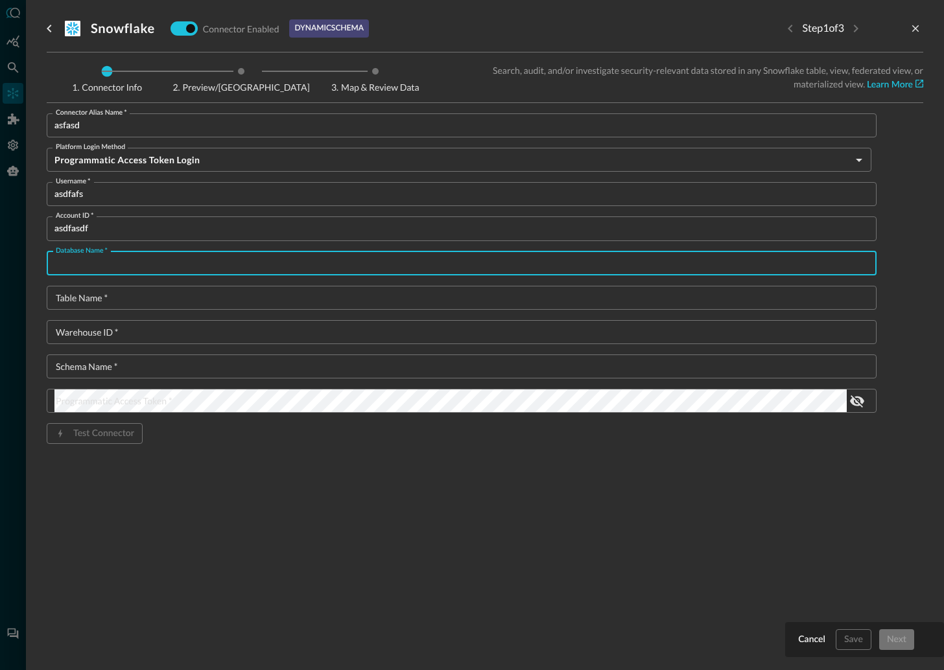
click at [124, 261] on input "Database Name   *" at bounding box center [465, 263] width 822 height 24
type input "asdasfd"
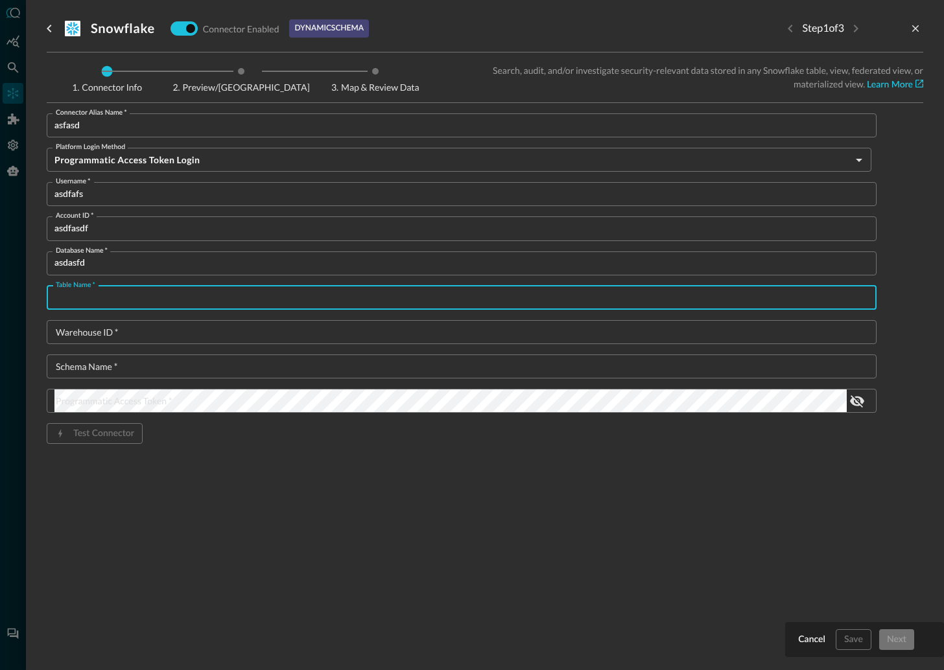
click at [106, 307] on input "Table Name   *" at bounding box center [465, 298] width 822 height 24
type input "asdf"
click at [118, 331] on input "Warehouse ID   *" at bounding box center [465, 332] width 822 height 24
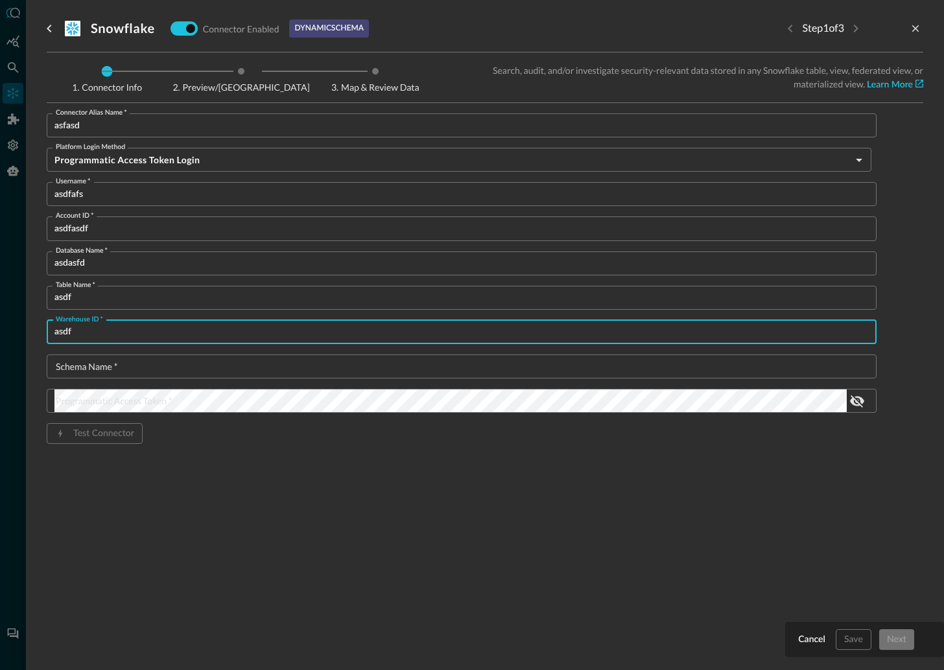
type input "asdf"
click at [127, 362] on input "Schema Name   *" at bounding box center [465, 367] width 822 height 24
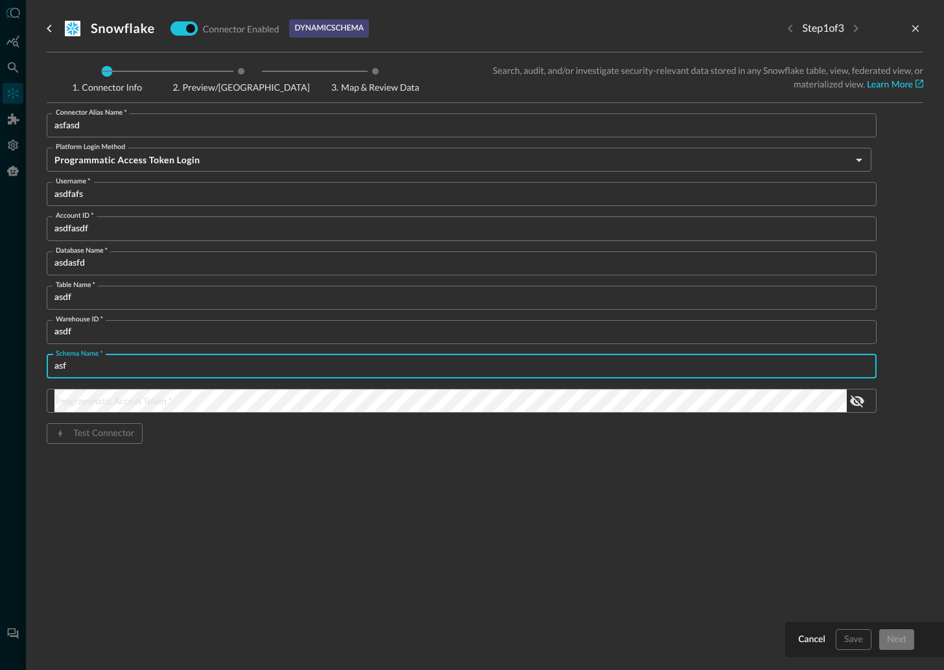
type input "asf"
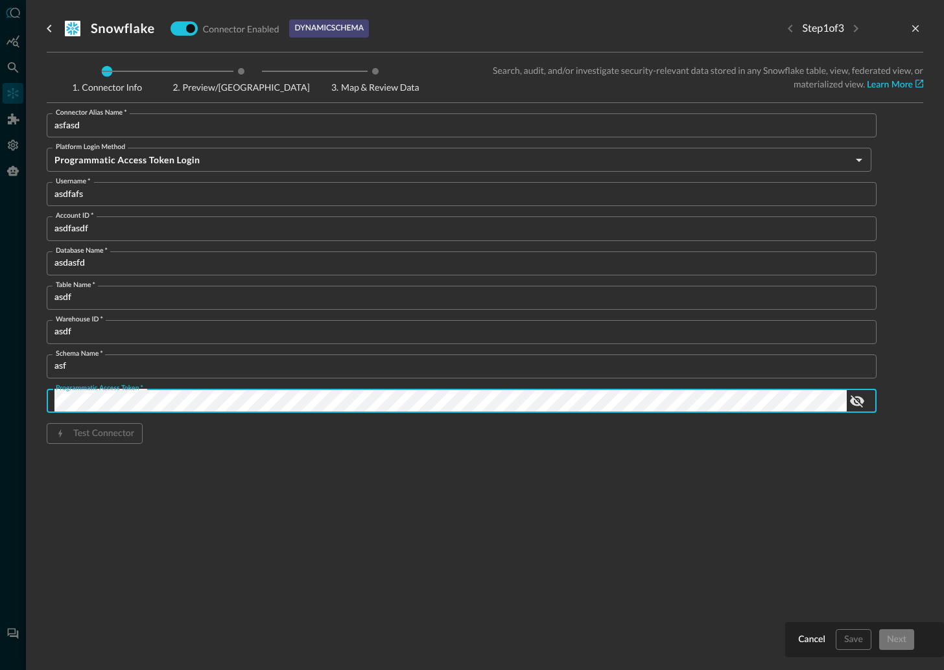
drag, startPoint x: 467, startPoint y: 517, endPoint x: 499, endPoint y: 515, distance: 31.8
click at [471, 515] on div "Snowflake Connector Enabled dynamic schema Step 1 of 3 Connector Info Preview/I…" at bounding box center [485, 327] width 876 height 655
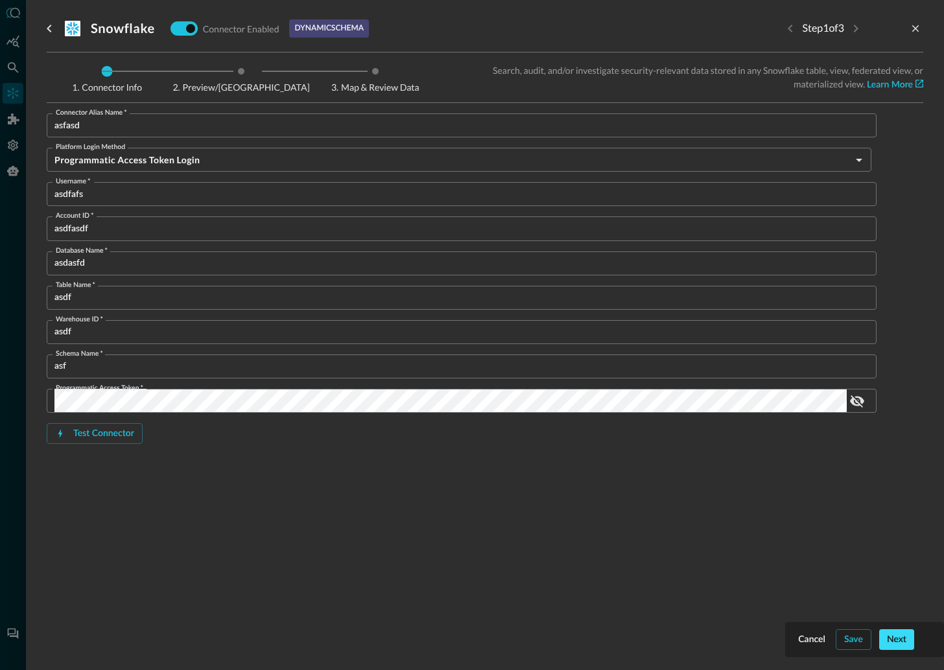
click at [900, 635] on div "Next" at bounding box center [896, 640] width 19 height 16
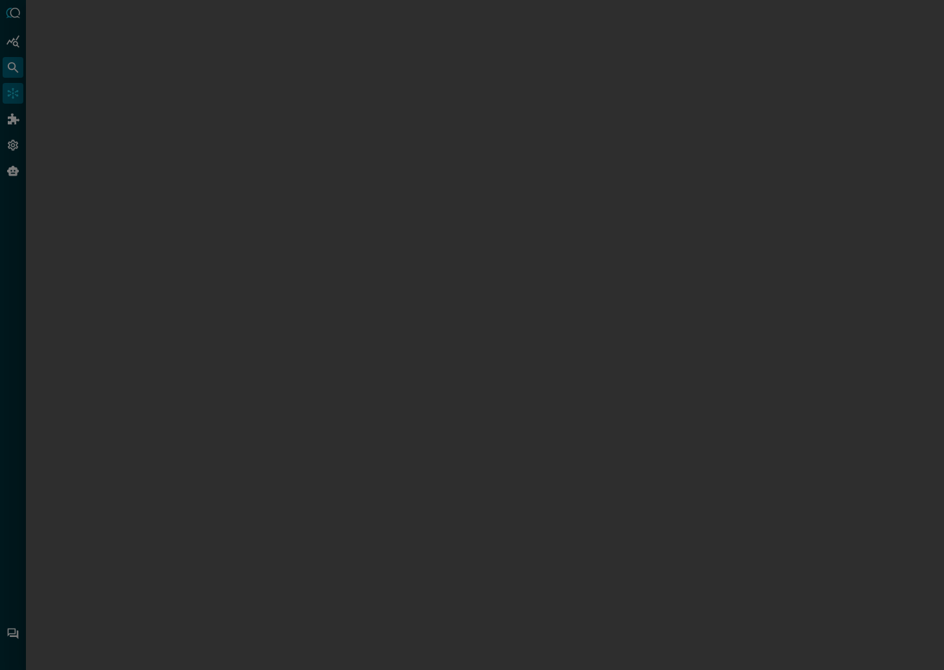
drag, startPoint x: 12, startPoint y: 60, endPoint x: 12, endPoint y: 67, distance: 7.1
click at [11, 61] on div at bounding box center [472, 335] width 944 height 670
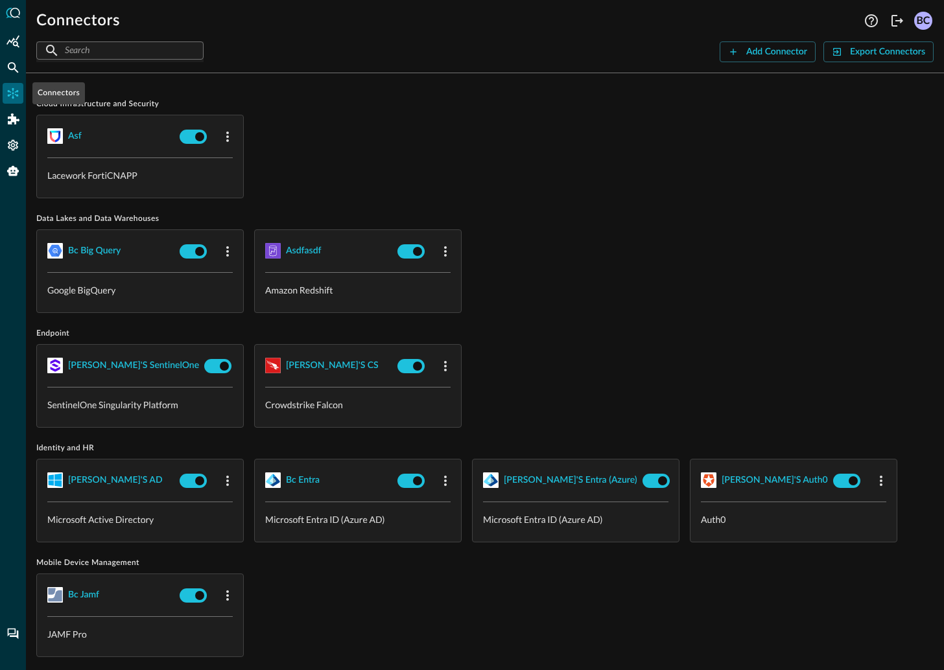
drag, startPoint x: 11, startPoint y: 90, endPoint x: 19, endPoint y: 91, distance: 8.5
click at [12, 91] on icon "Connectors" at bounding box center [12, 93] width 13 height 13
click at [776, 51] on div "Add Connector" at bounding box center [776, 52] width 61 height 16
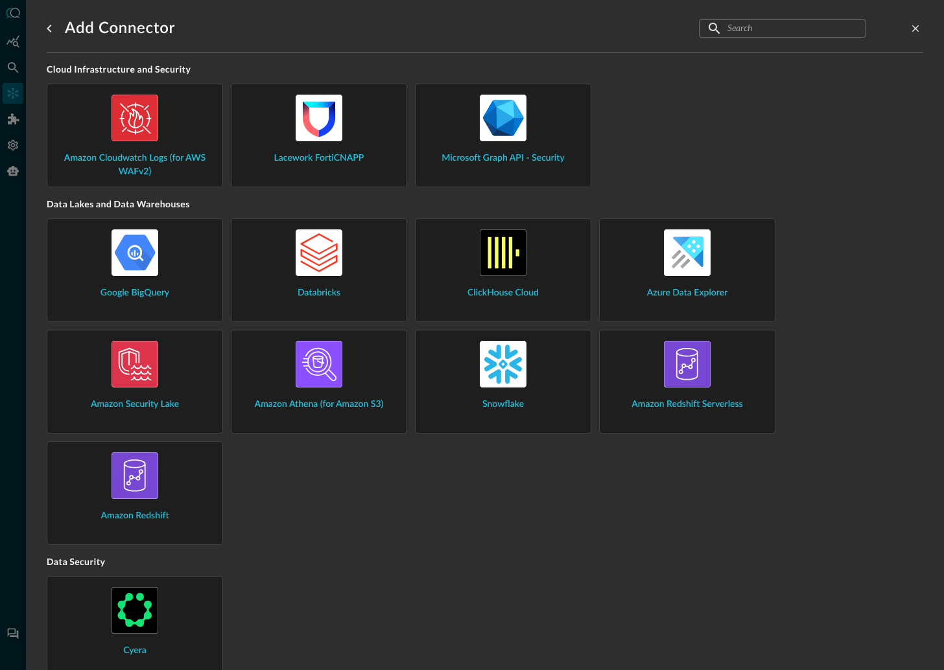
click at [165, 480] on div "Amazon Redshift" at bounding box center [135, 487] width 154 height 71
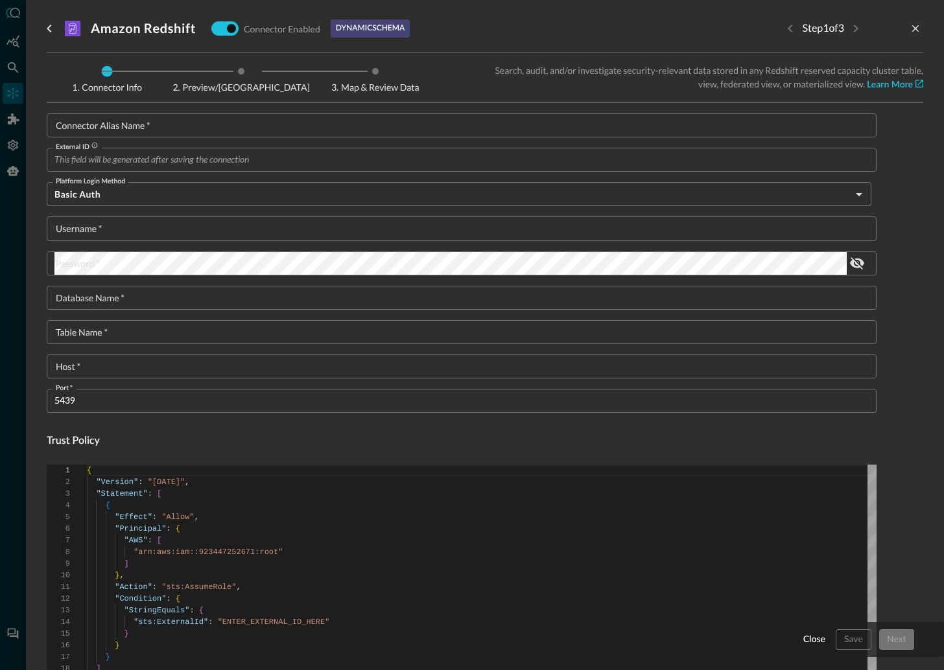
click at [172, 122] on input "Connector Alias Name   *" at bounding box center [465, 125] width 822 height 24
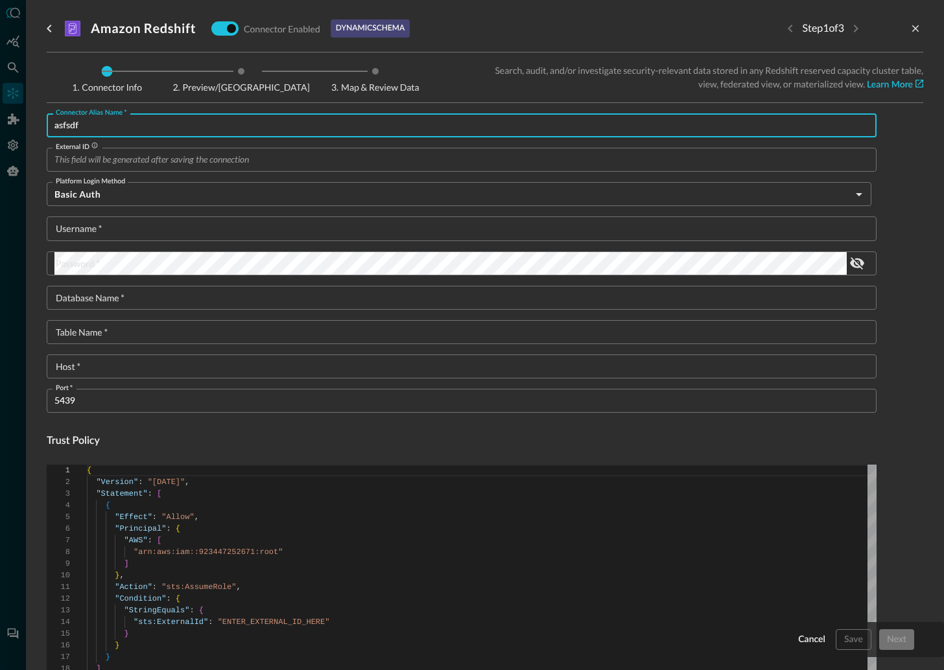
type input "asfsdf"
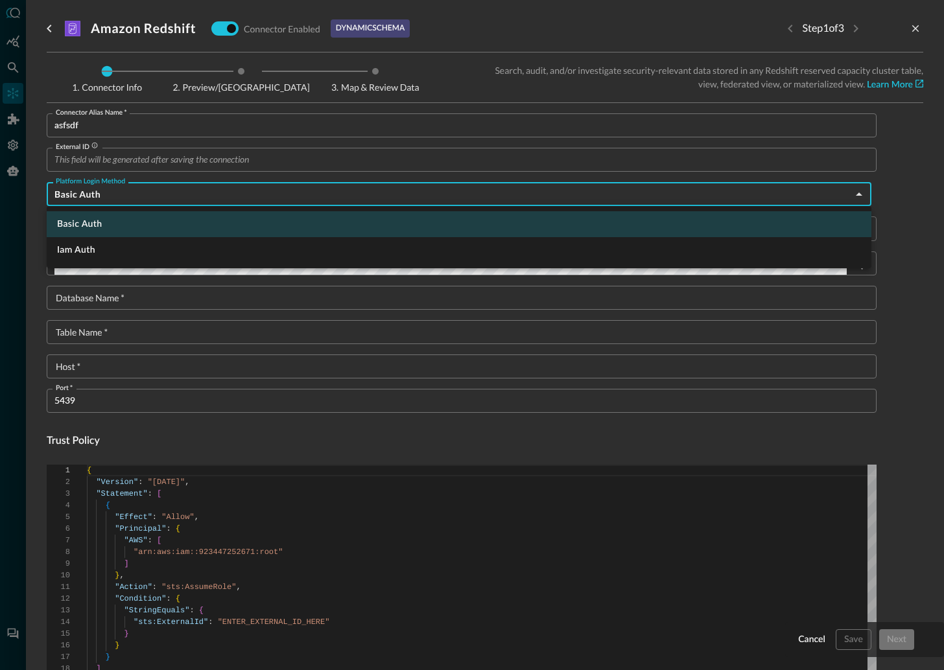
click at [124, 192] on body "Connectors Help Logout BC ​ ​ Add Connector Export Connectors Cloud Infrastruct…" at bounding box center [472, 335] width 944 height 670
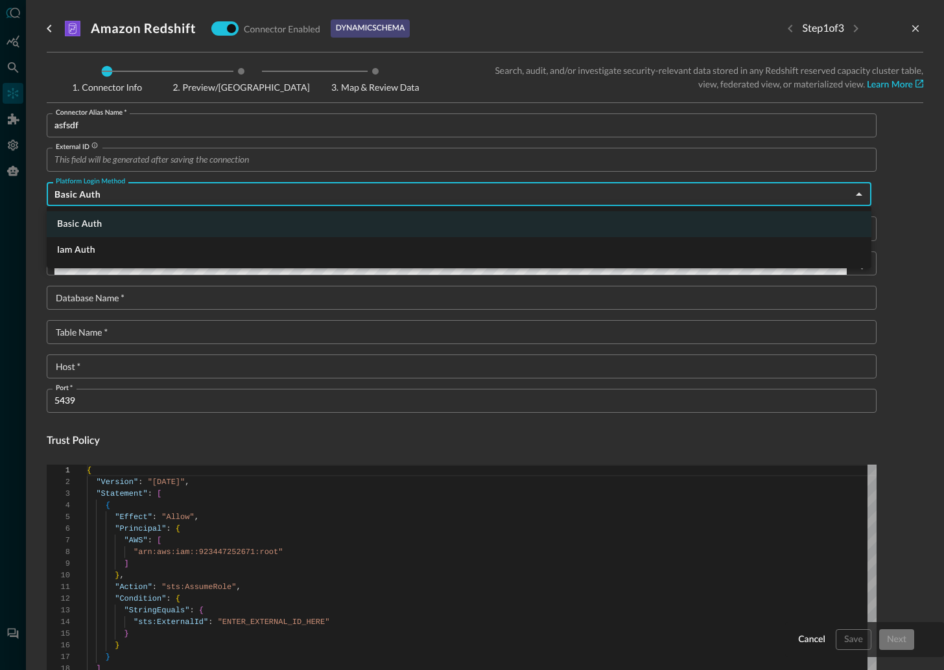
drag, startPoint x: 113, startPoint y: 298, endPoint x: 127, endPoint y: 288, distance: 17.1
click at [113, 296] on div at bounding box center [472, 335] width 944 height 670
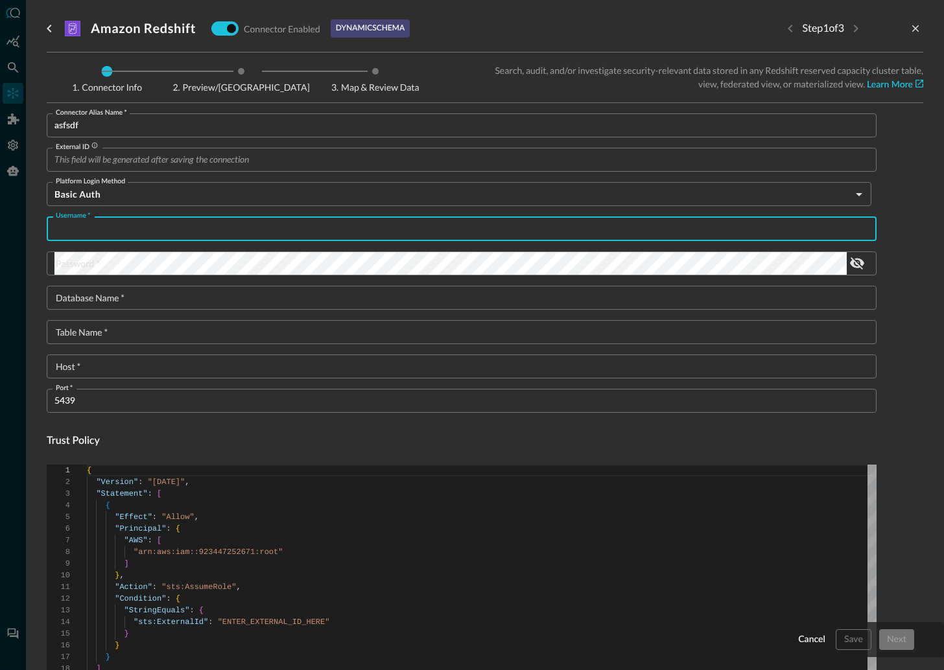
click at [86, 226] on input "Username   *" at bounding box center [465, 228] width 822 height 24
type input "asfd"
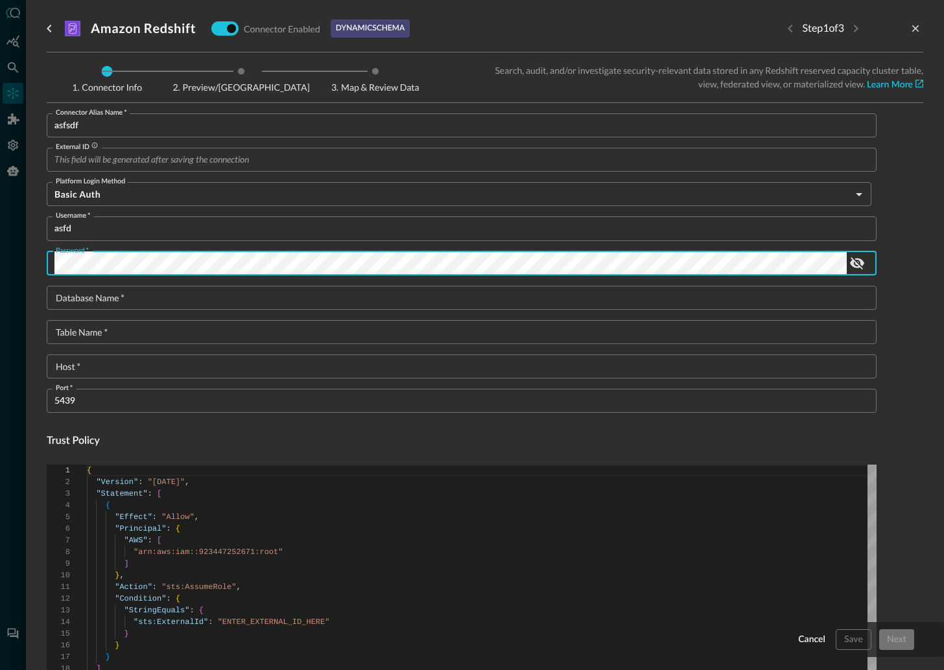
type input "a"
type textarea "{ "Version": "2012-10-17", "Statement": [ { "Effect": "Allow", "Action": [ "red…"
click at [90, 296] on input "a" at bounding box center [465, 298] width 822 height 24
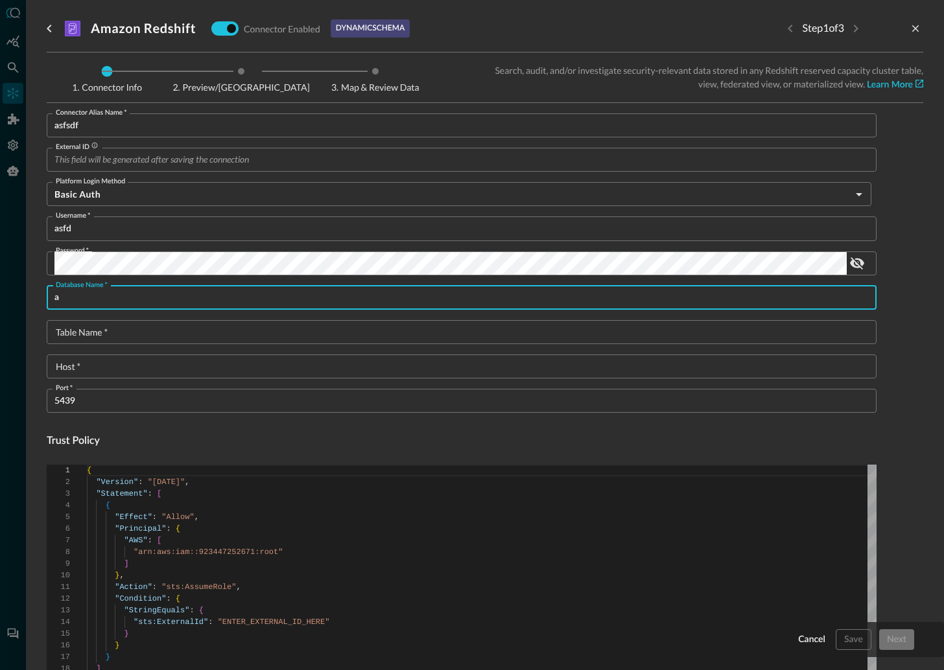
scroll to position [117, 0]
type input "af"
type textarea "{ "Version": "2012-10-17", "Statement": [ { "Effect": "Allow", "Action": [ "red…"
type input "afd"
type textarea "{ "Version": "2012-10-17", "Statement": [ { "Effect": "Allow", "Action": [ "red…"
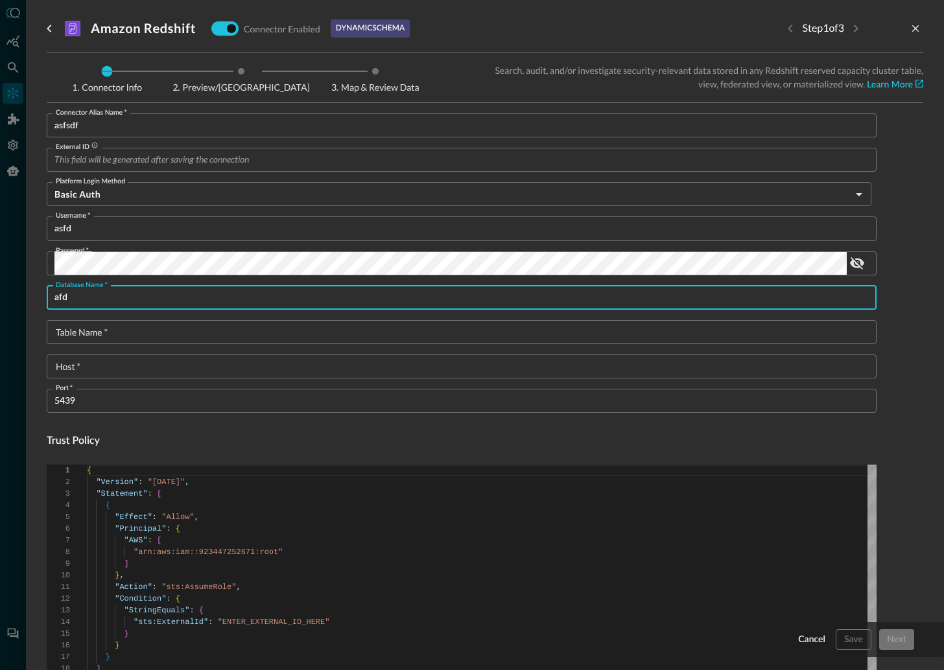
type input "afd"
click at [92, 329] on div "Table Name   * Table Name   *" at bounding box center [462, 332] width 830 height 24
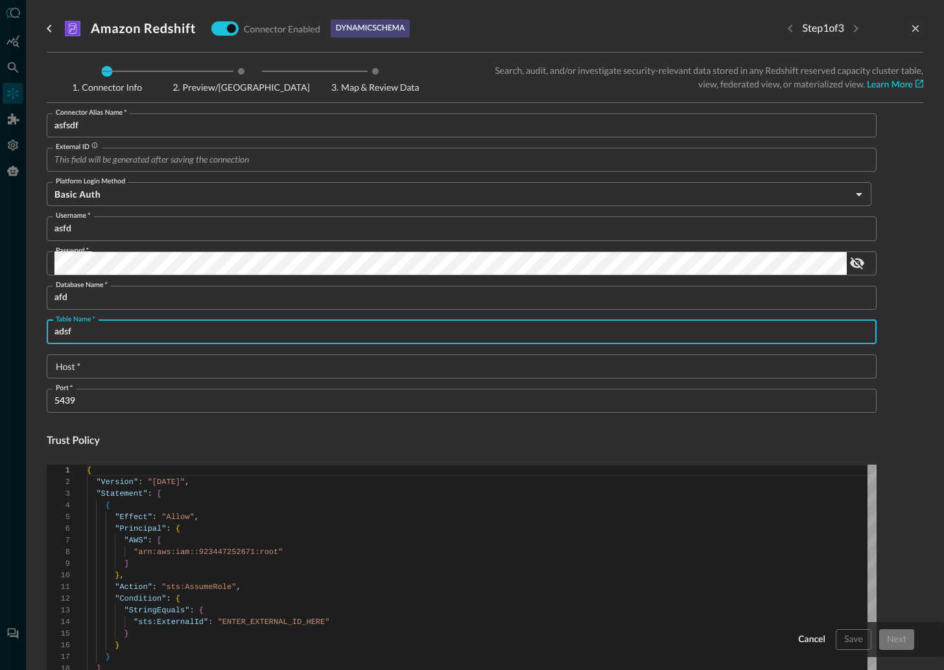
type input "adsf"
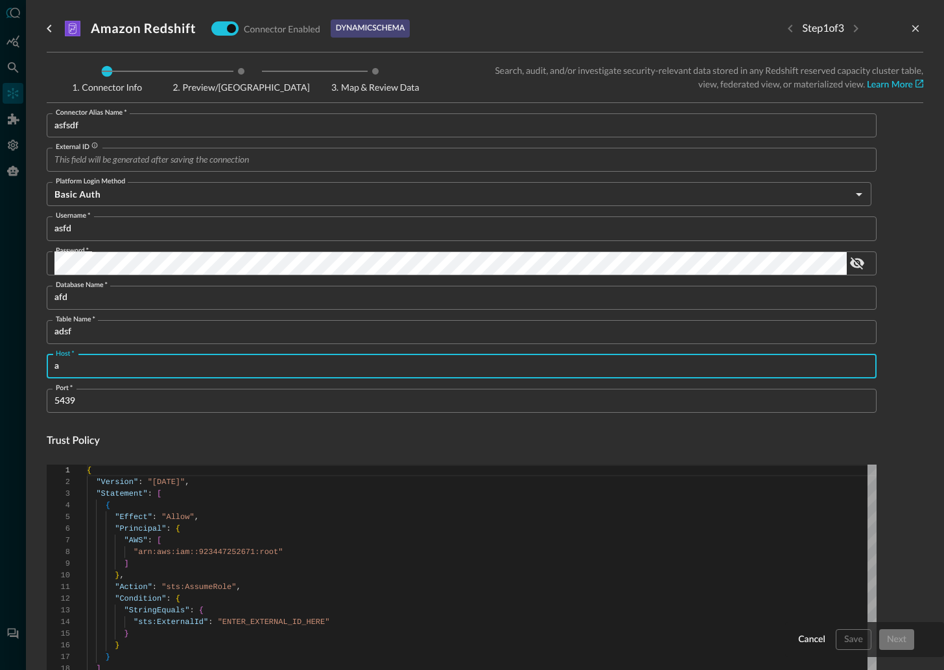
drag, startPoint x: 95, startPoint y: 366, endPoint x: 87, endPoint y: 373, distance: 11.5
click at [95, 366] on input "a" at bounding box center [465, 367] width 822 height 24
type input "asfd"
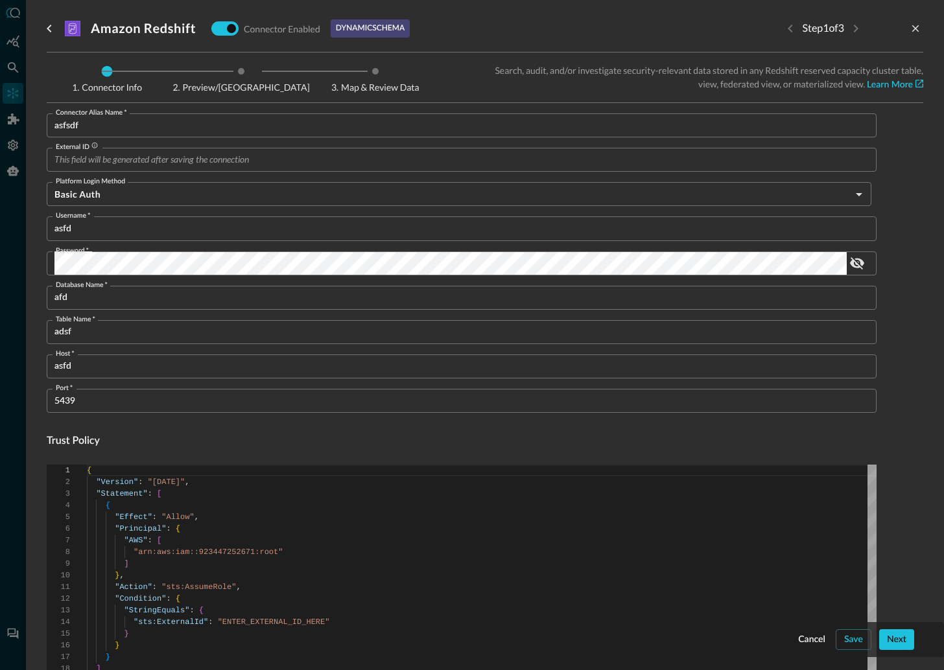
drag, startPoint x: 809, startPoint y: 445, endPoint x: 800, endPoint y: 441, distance: 10.5
click at [808, 443] on h4 "Trust Policy" at bounding box center [462, 442] width 830 height 16
click at [893, 636] on div "Next" at bounding box center [896, 640] width 19 height 16
drag, startPoint x: 15, startPoint y: 36, endPoint x: 6, endPoint y: 58, distance: 23.8
click at [15, 36] on div at bounding box center [472, 335] width 944 height 670
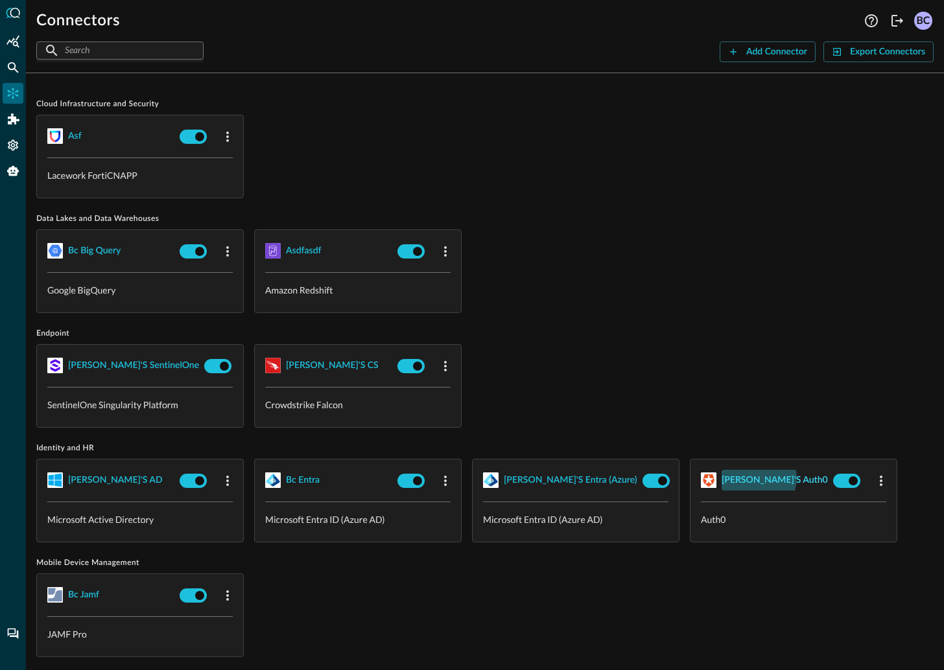
click at [758, 478] on div "[PERSON_NAME]'s Auth0" at bounding box center [774, 480] width 106 height 16
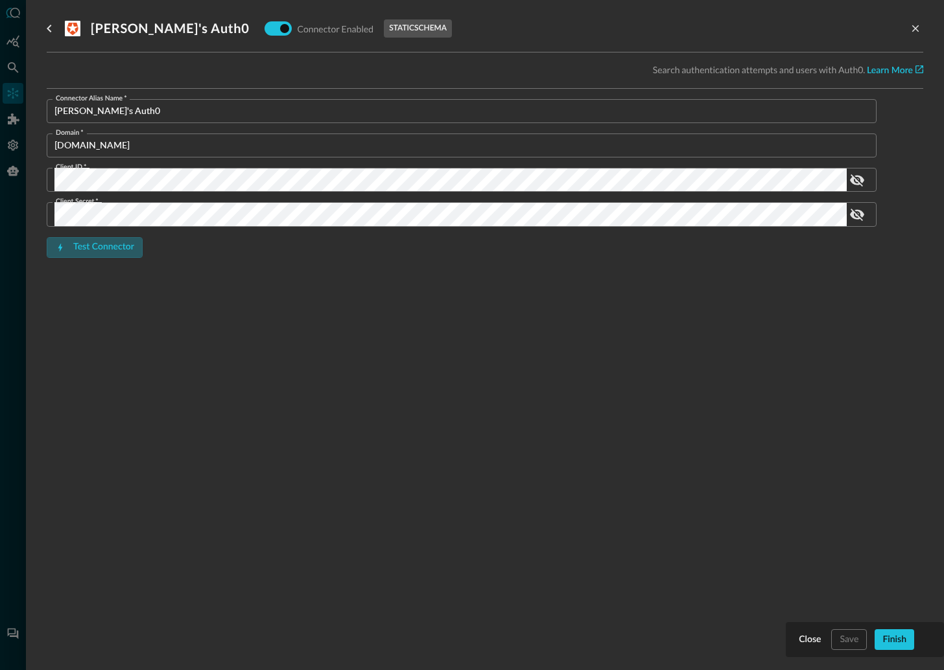
drag, startPoint x: 117, startPoint y: 246, endPoint x: 126, endPoint y: 242, distance: 9.9
click at [118, 246] on div "Test Connector" at bounding box center [103, 247] width 61 height 16
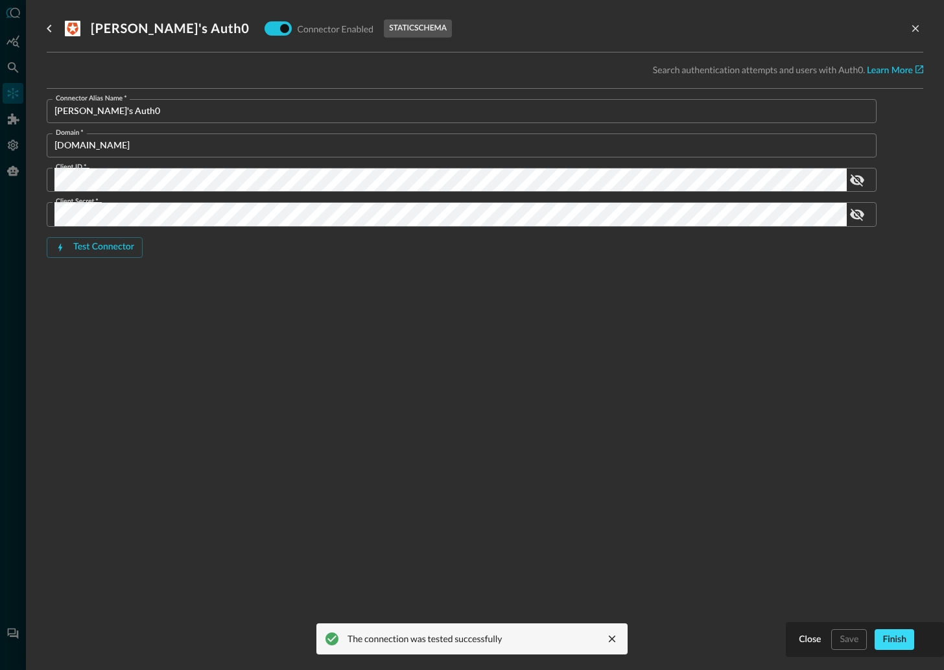
click at [892, 638] on div "Finish" at bounding box center [894, 640] width 24 height 16
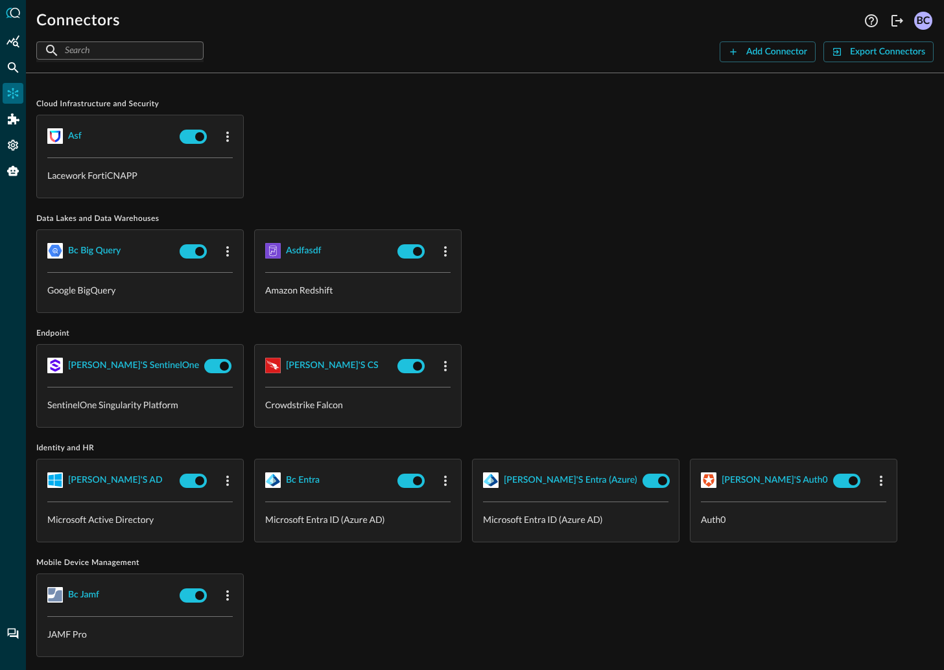
drag, startPoint x: 843, startPoint y: 204, endPoint x: 811, endPoint y: 181, distance: 39.0
click at [819, 181] on div "Cloud Infrastructure and Security asf Lacework FortiCNAPP Data Lakes and Data W…" at bounding box center [484, 501] width 897 height 834
click at [888, 50] on div "Export Connectors" at bounding box center [887, 52] width 75 height 16
click at [531, 143] on div "asf Lacework FortiCNAPP" at bounding box center [484, 157] width 897 height 84
drag, startPoint x: 629, startPoint y: 191, endPoint x: 594, endPoint y: 192, distance: 35.7
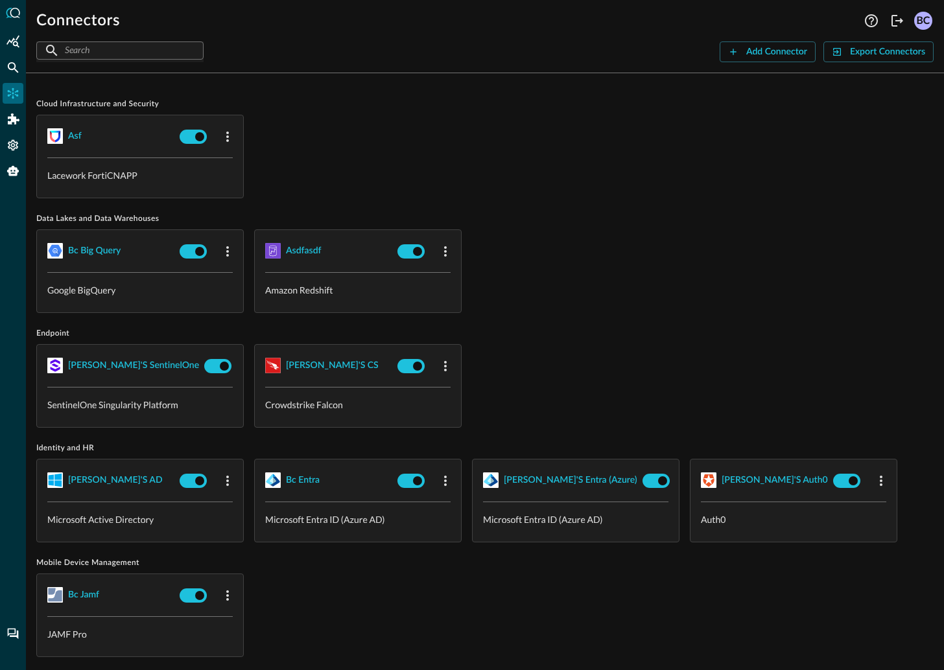
click at [629, 191] on div "asf Lacework FortiCNAPP" at bounding box center [484, 157] width 897 height 84
click at [444, 245] on icon "button" at bounding box center [445, 251] width 16 height 16
click at [454, 274] on icon at bounding box center [451, 279] width 12 height 12
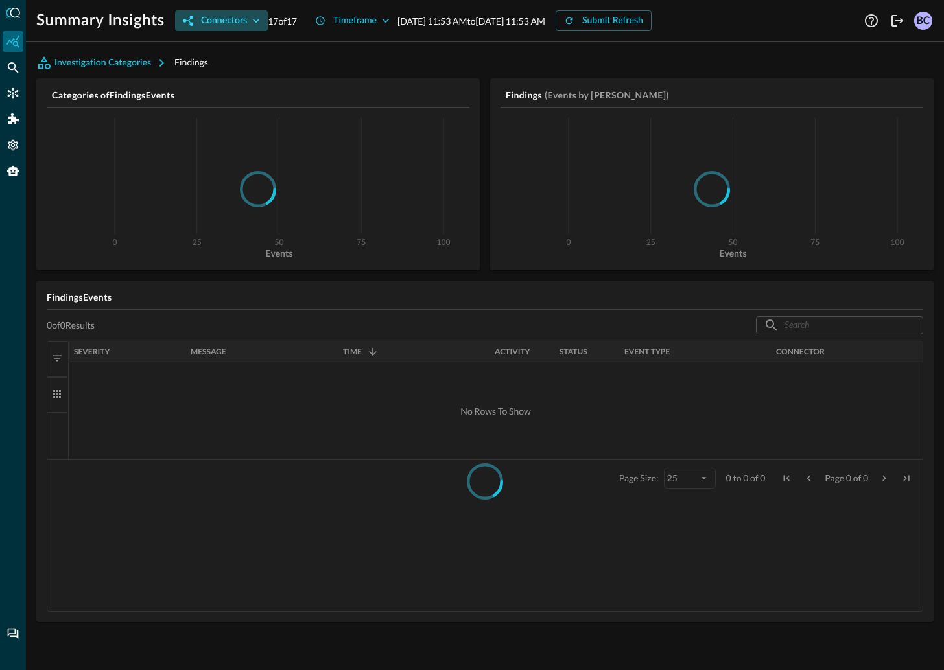
click at [218, 19] on div "Connectors" at bounding box center [224, 21] width 46 height 16
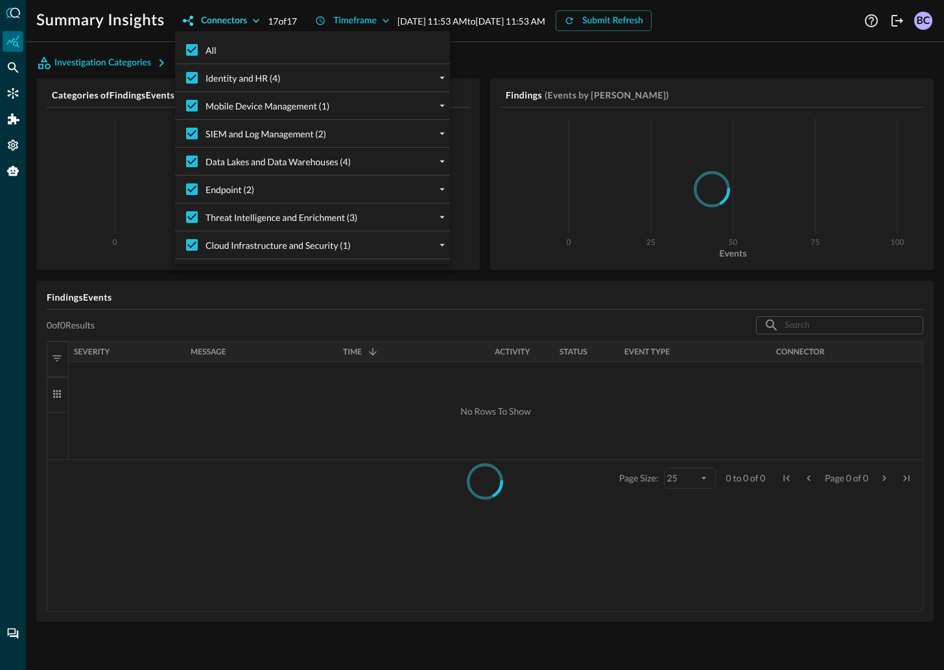
click at [217, 20] on div at bounding box center [472, 335] width 944 height 670
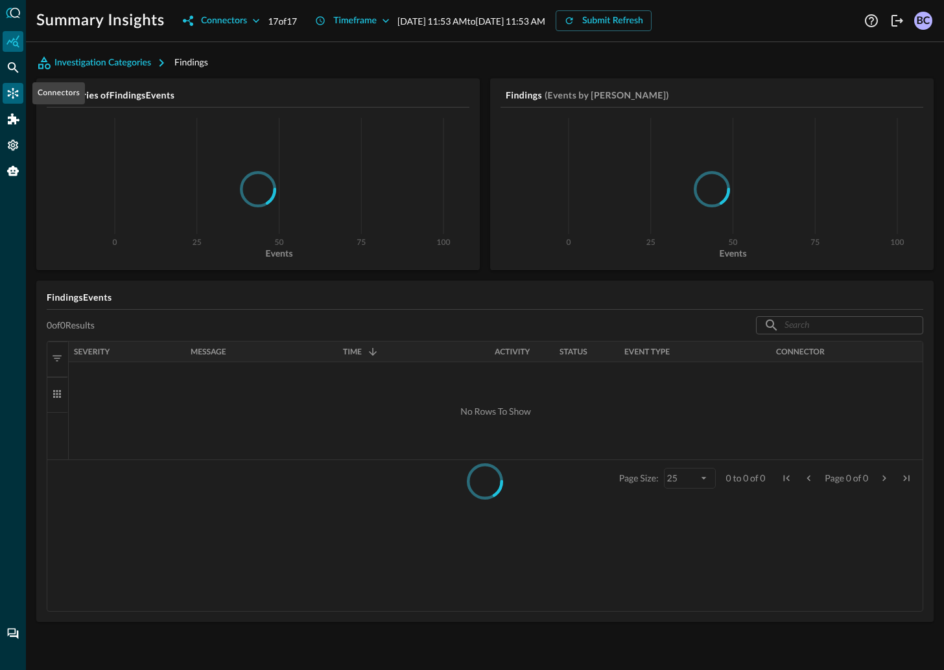
click at [6, 86] on div "Connectors" at bounding box center [13, 93] width 21 height 21
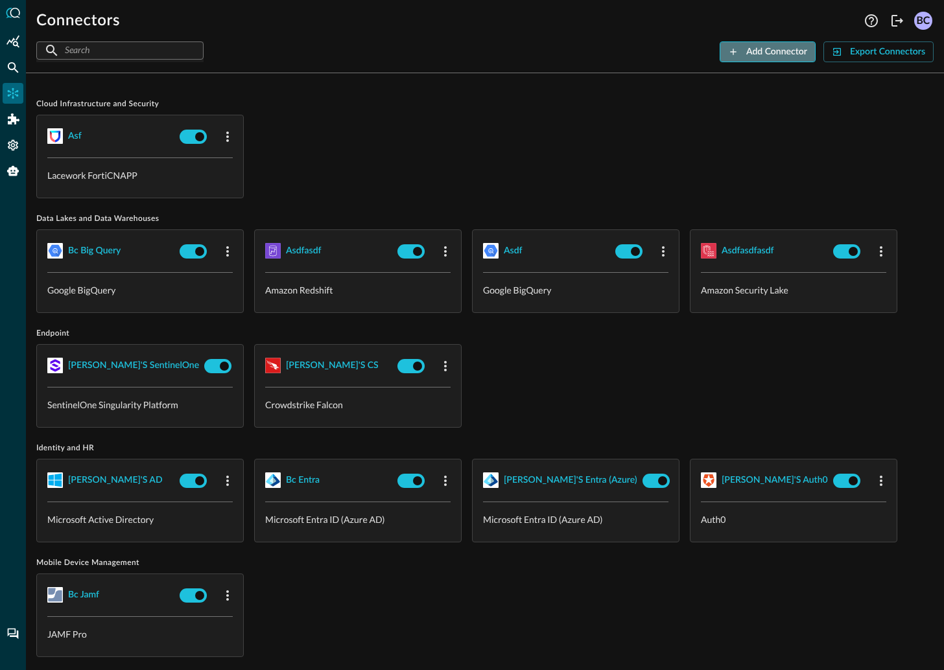
click at [785, 51] on div "Add Connector" at bounding box center [776, 52] width 61 height 16
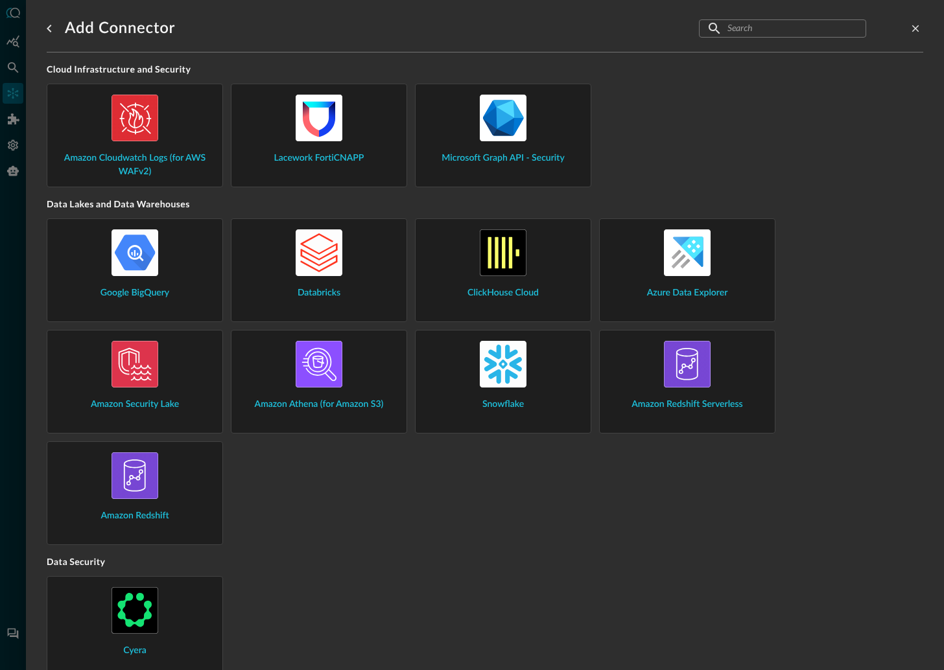
click at [532, 255] on div "ClickHouse Cloud" at bounding box center [503, 264] width 154 height 71
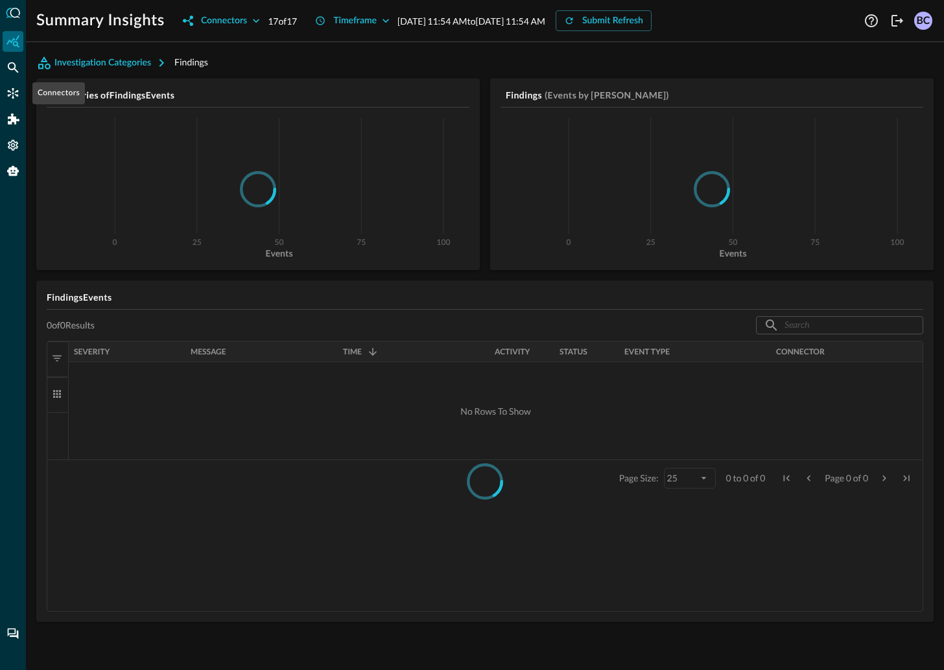
drag, startPoint x: 10, startPoint y: 91, endPoint x: 44, endPoint y: 110, distance: 38.6
click at [11, 91] on icon "Connectors" at bounding box center [12, 93] width 13 height 13
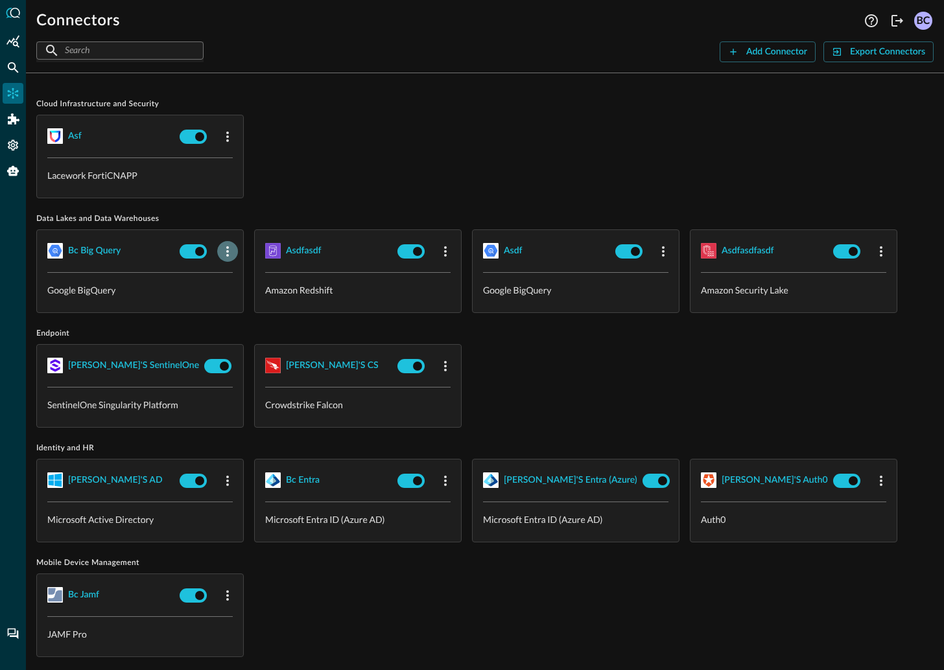
click at [223, 244] on icon "button" at bounding box center [228, 252] width 16 height 16
click at [226, 133] on div at bounding box center [472, 335] width 944 height 670
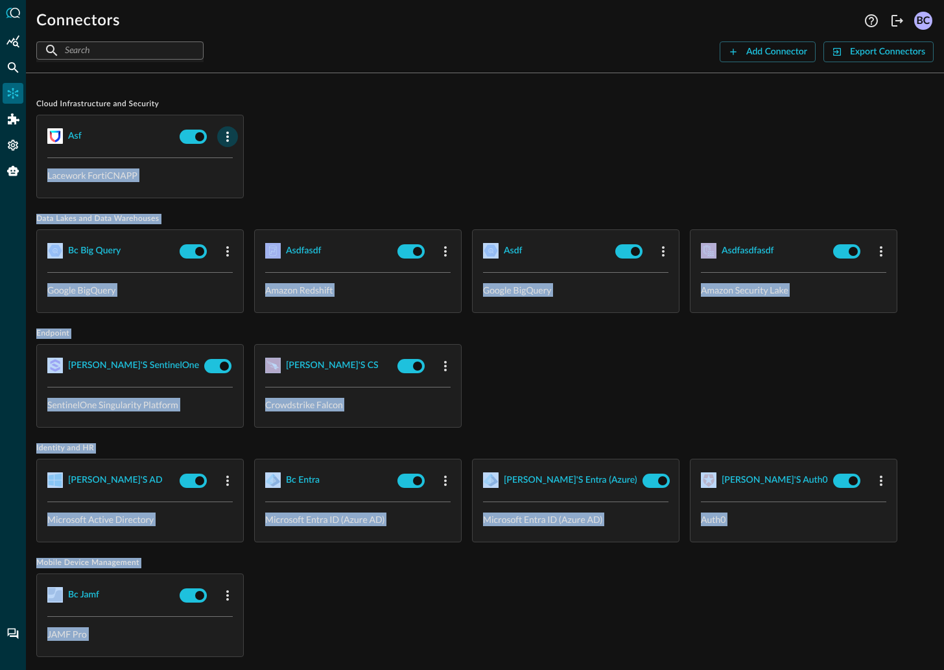
click at [224, 133] on icon "button" at bounding box center [228, 137] width 16 height 16
click at [258, 163] on span "Edit" at bounding box center [252, 165] width 17 height 9
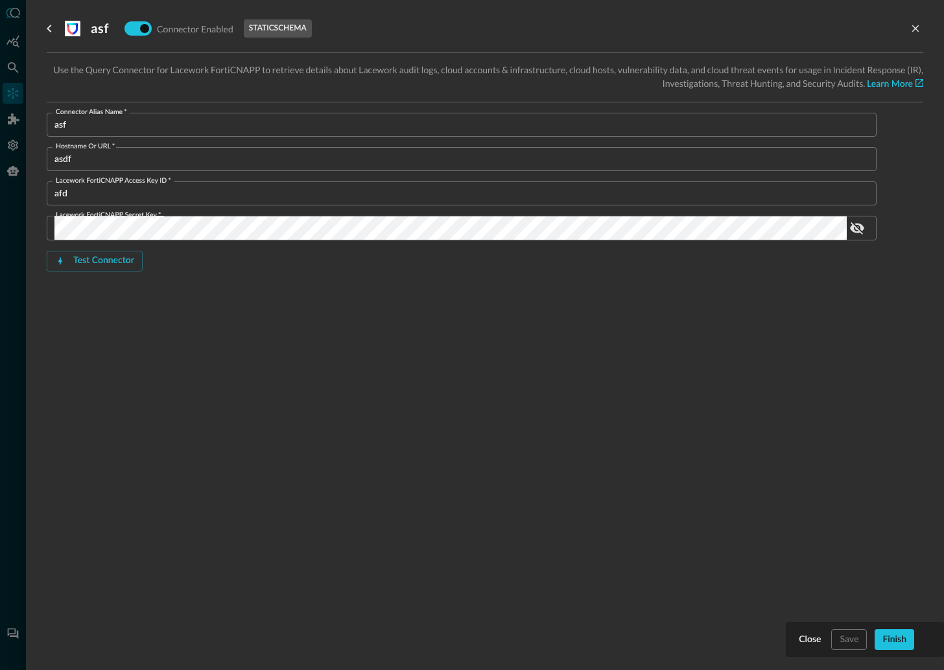
click at [899, 640] on div "Finish" at bounding box center [894, 640] width 24 height 16
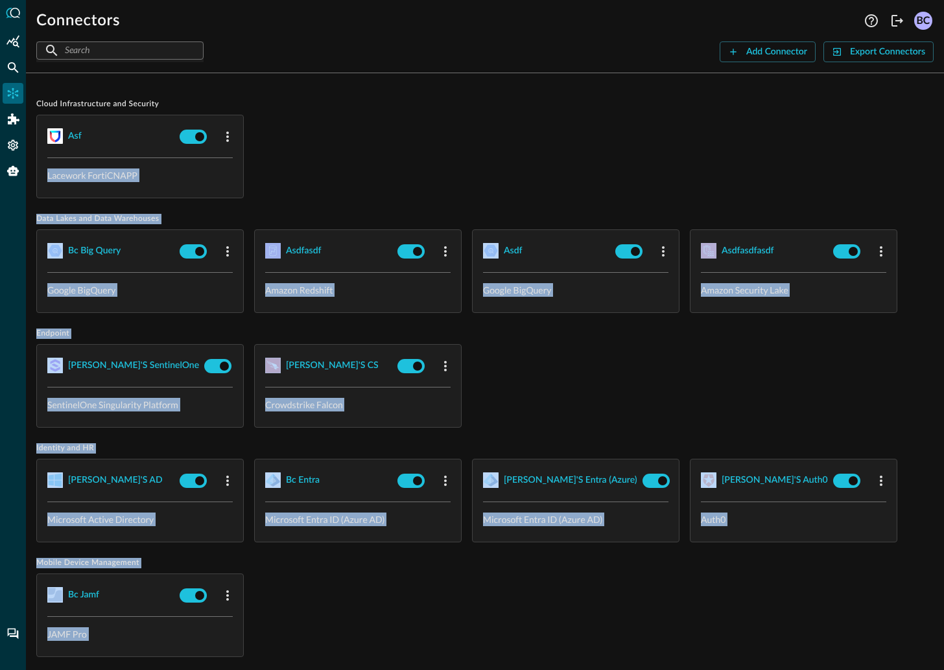
scroll to position [4, 0]
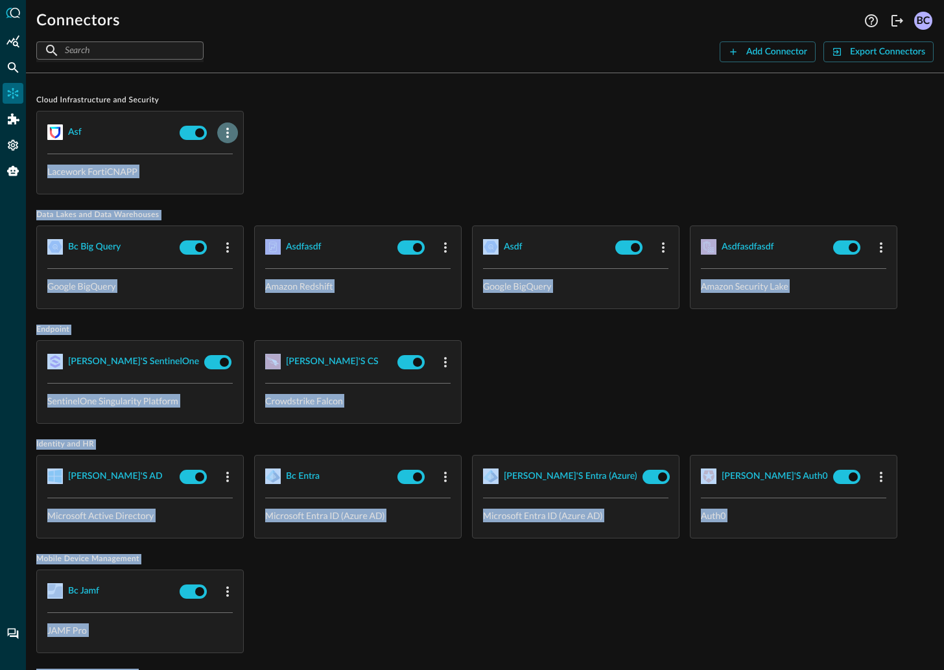
click at [224, 126] on icon "button" at bounding box center [228, 133] width 16 height 16
drag, startPoint x: 259, startPoint y: 157, endPoint x: 266, endPoint y: 159, distance: 7.6
click at [259, 157] on span "Edit" at bounding box center [252, 161] width 17 height 9
click at [224, 243] on icon "button" at bounding box center [228, 248] width 16 height 16
drag, startPoint x: 249, startPoint y: 272, endPoint x: 238, endPoint y: 266, distance: 11.6
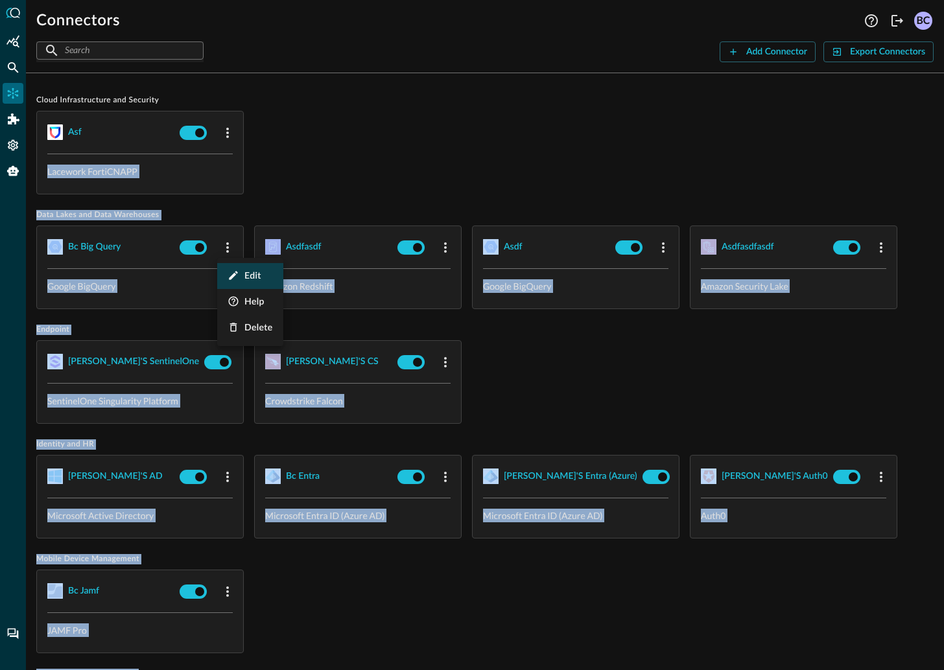
click at [238, 266] on li "Edit" at bounding box center [250, 276] width 66 height 26
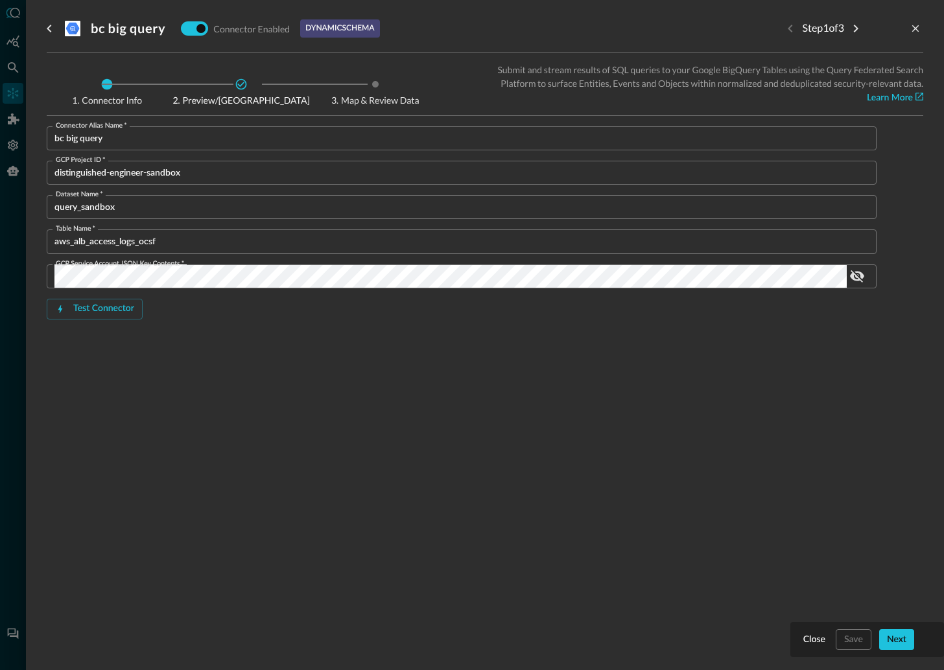
drag, startPoint x: 325, startPoint y: 24, endPoint x: 338, endPoint y: 25, distance: 13.0
click at [325, 24] on p "dynamic schema" at bounding box center [339, 29] width 69 height 12
click at [856, 29] on icon "Next step" at bounding box center [856, 29] width 5 height 8
